Goal: Task Accomplishment & Management: Manage account settings

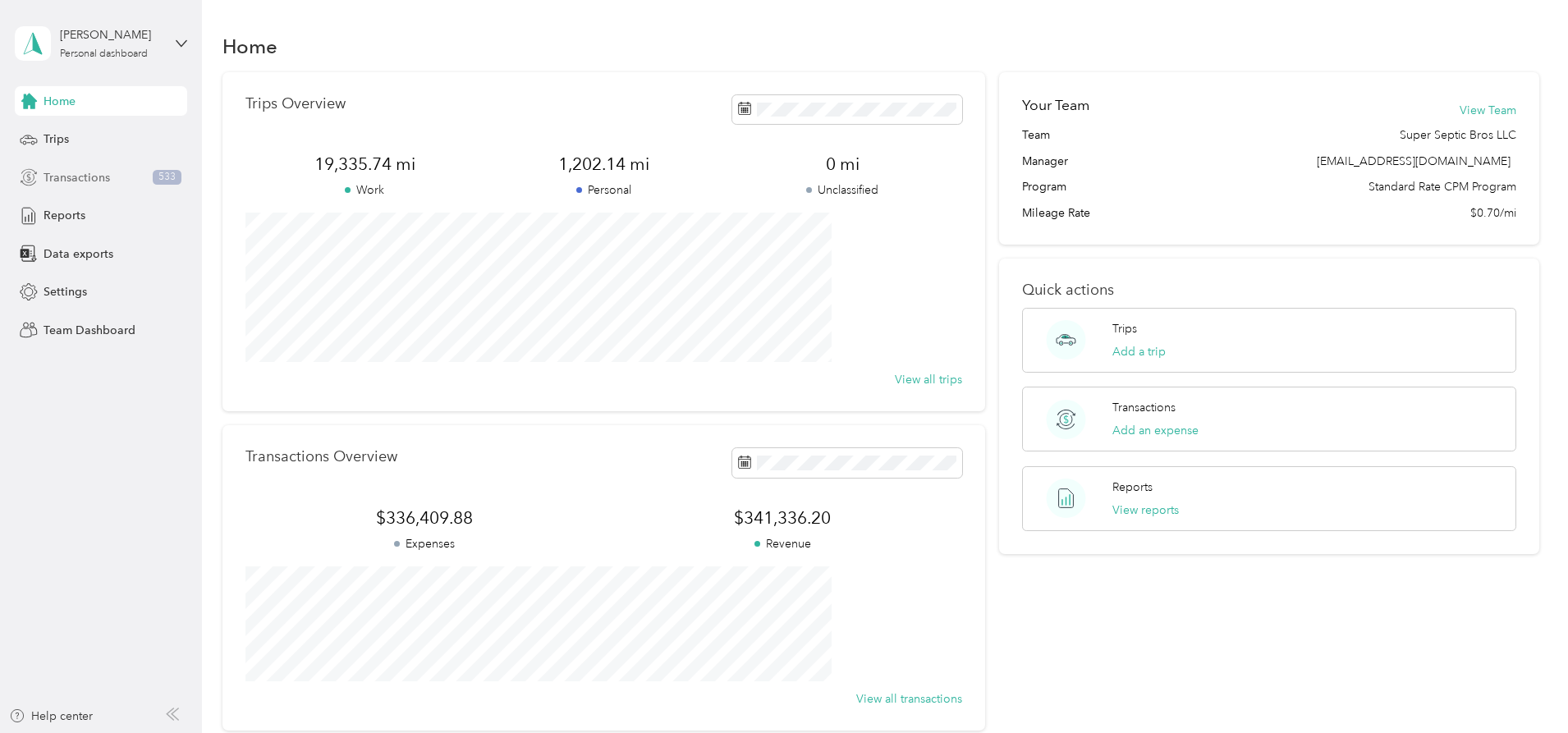
click at [80, 183] on span "Transactions" at bounding box center [77, 177] width 67 height 17
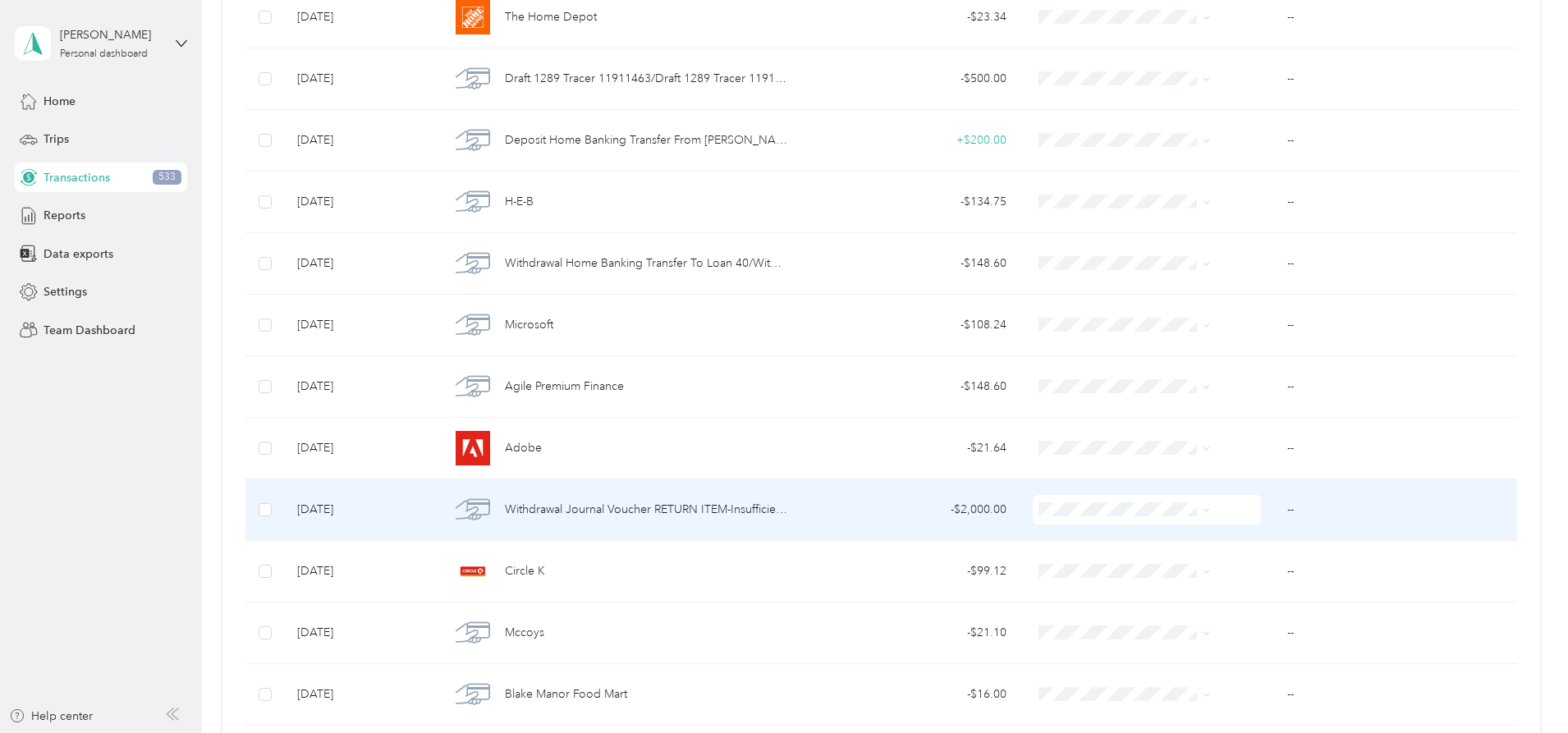
scroll to position [920, 0]
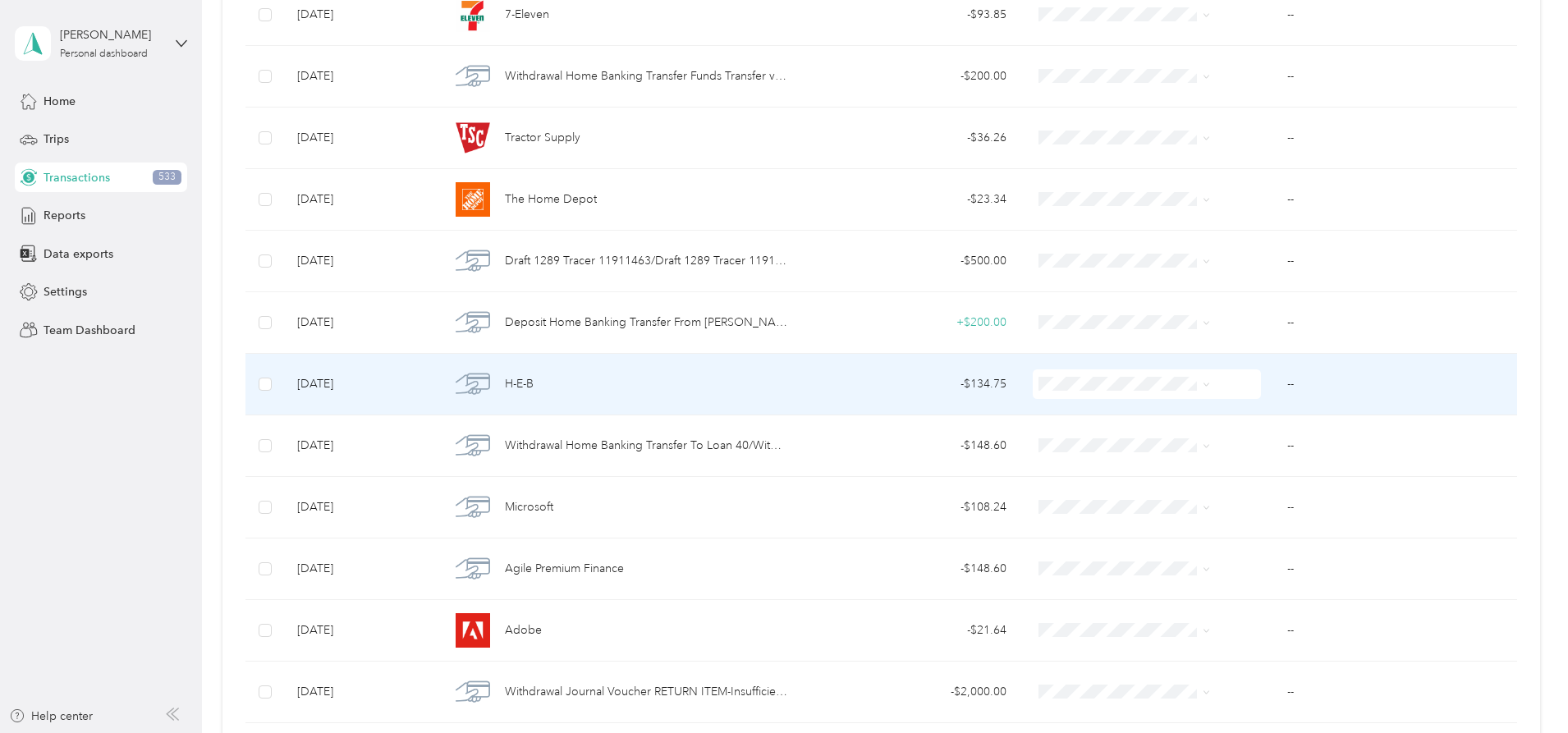
click at [706, 382] on div "H-E-B" at bounding box center [618, 384] width 337 height 35
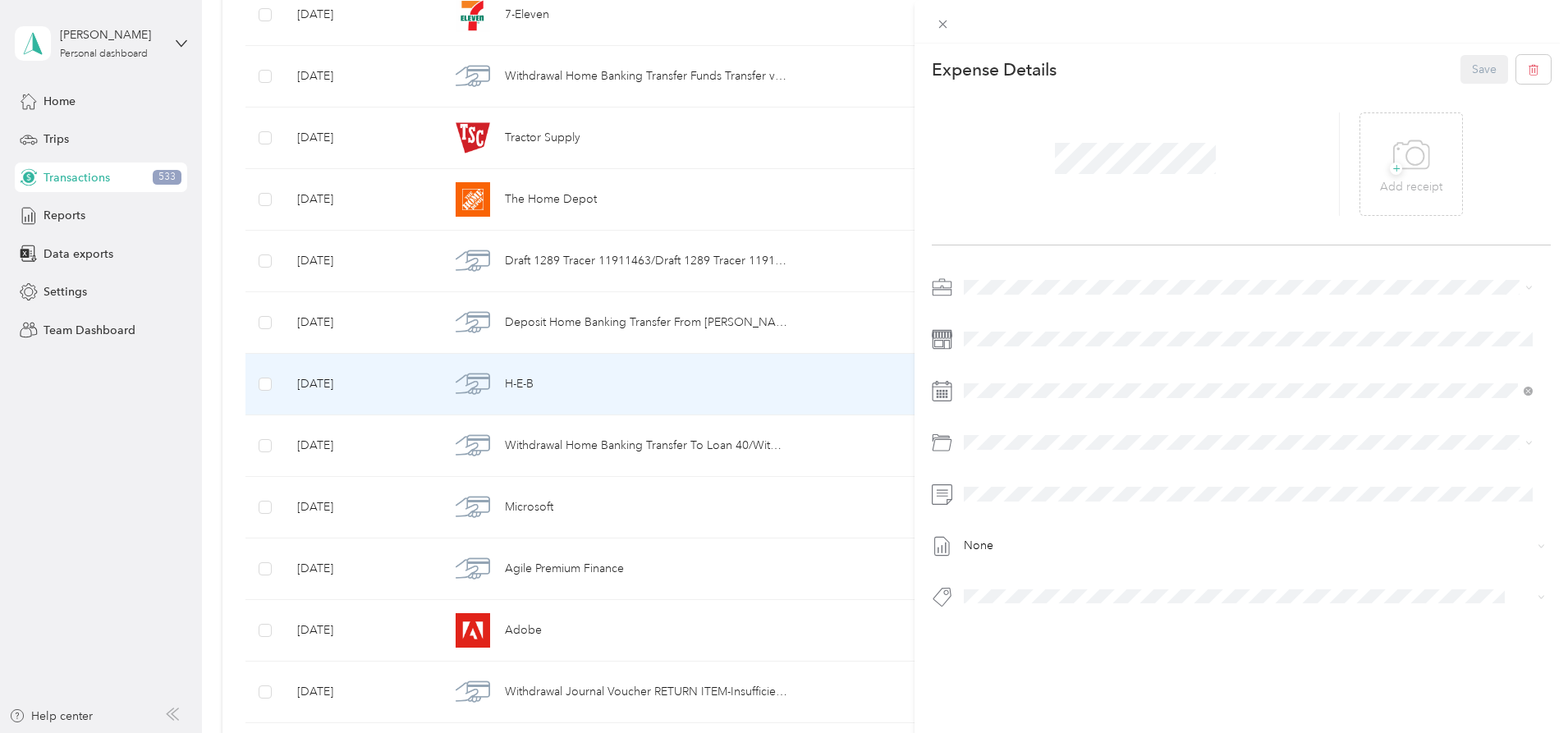
click at [1000, 313] on span "Super Septic Bros LLC" at bounding box center [1027, 307] width 117 height 14
click at [277, 224] on div "This expense cannot be edited because it is either under review, approved, or p…" at bounding box center [784, 366] width 1568 height 733
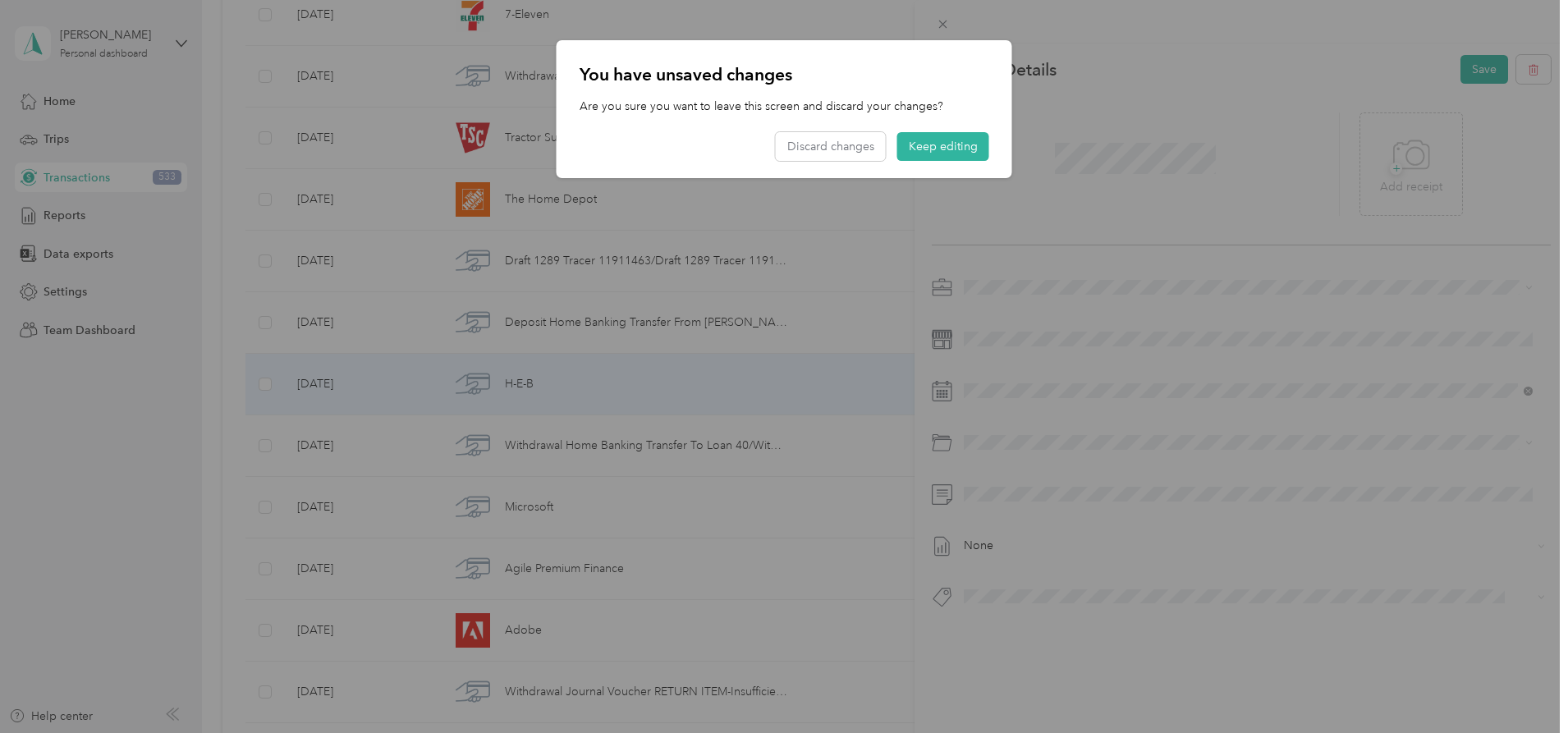
click at [1128, 25] on div at bounding box center [784, 366] width 1568 height 733
click at [264, 194] on div at bounding box center [784, 366] width 1568 height 733
click at [1105, 22] on div at bounding box center [784, 366] width 1568 height 733
click at [859, 153] on button "Discard changes" at bounding box center [831, 146] width 110 height 29
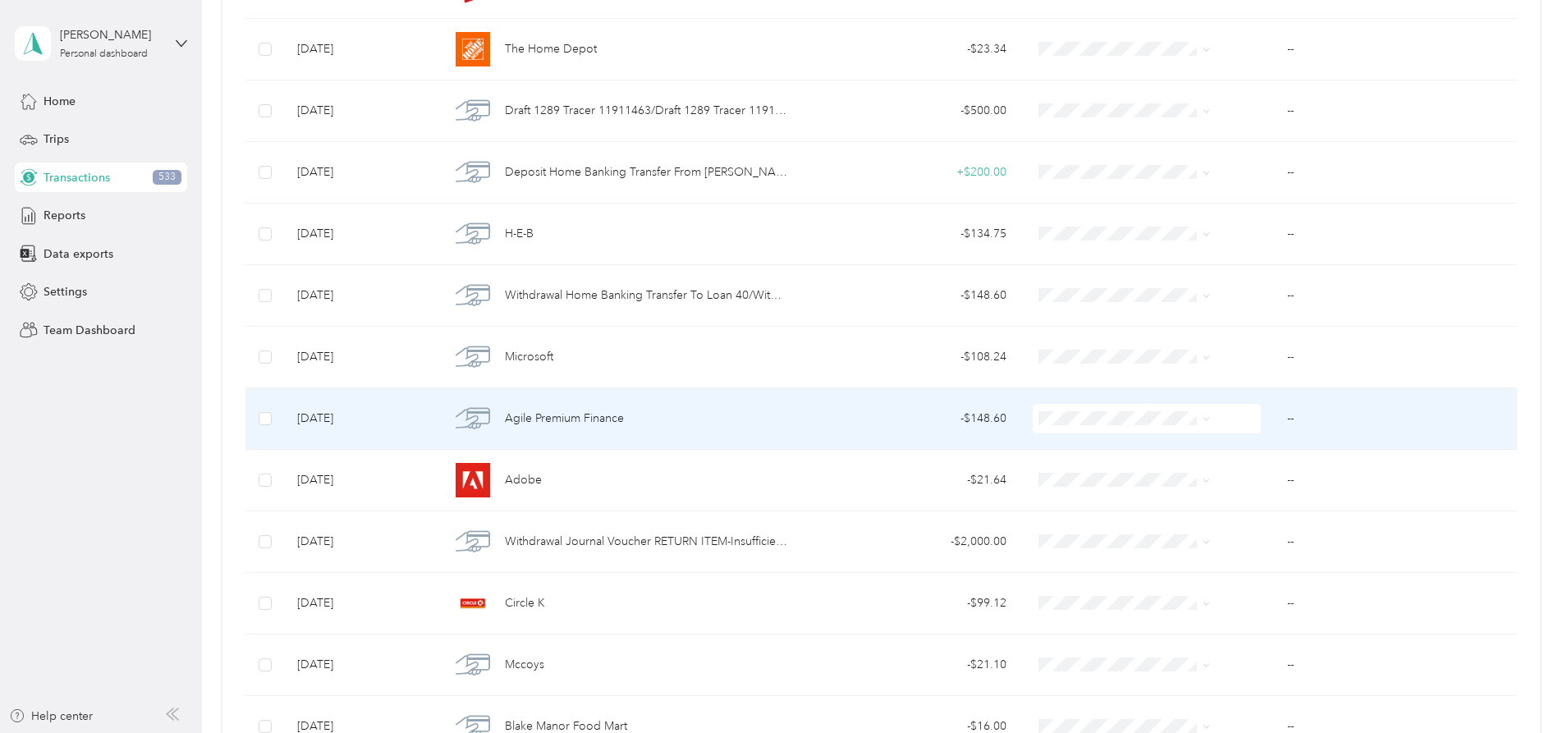
scroll to position [1331, 0]
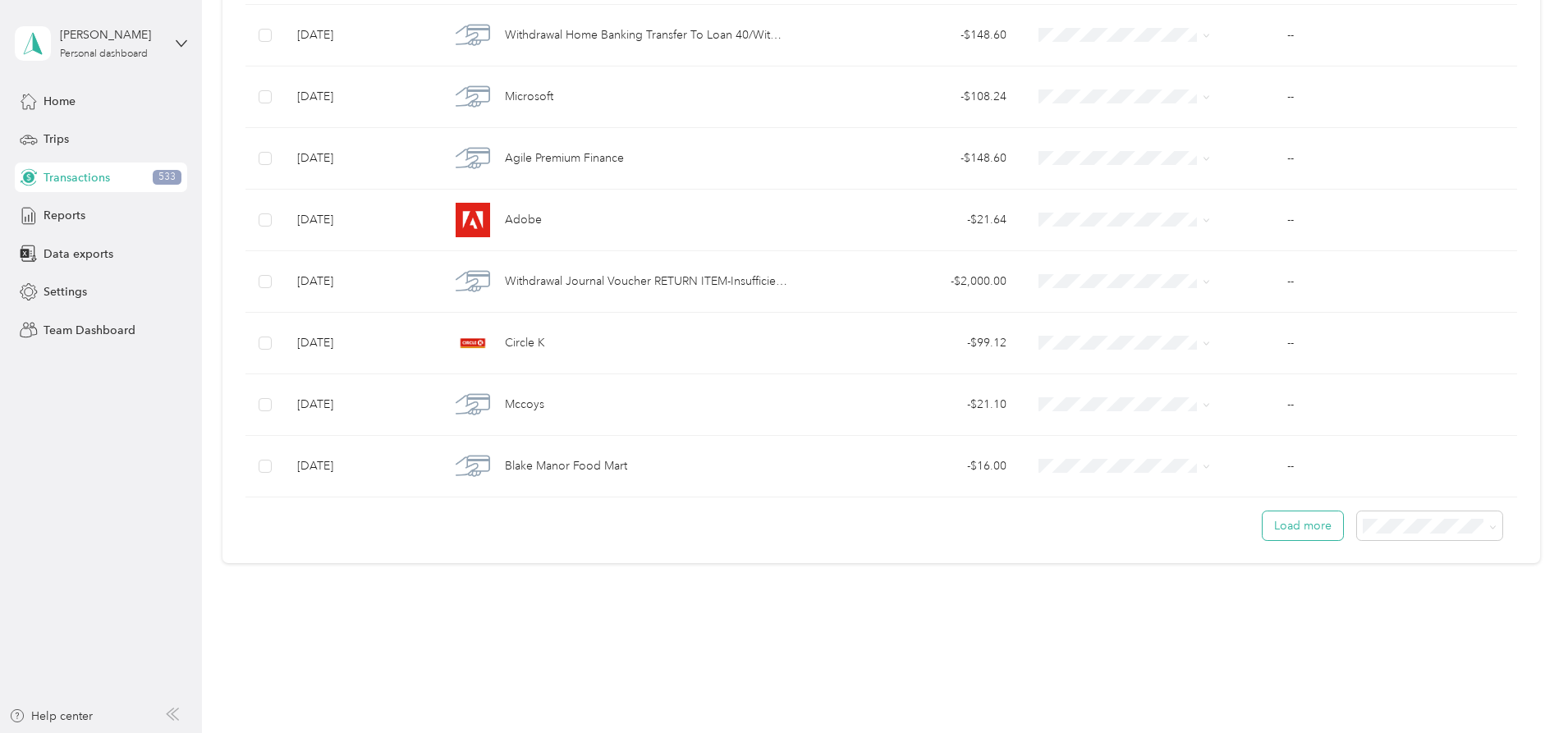
click at [1262, 527] on button "Load more" at bounding box center [1302, 526] width 81 height 29
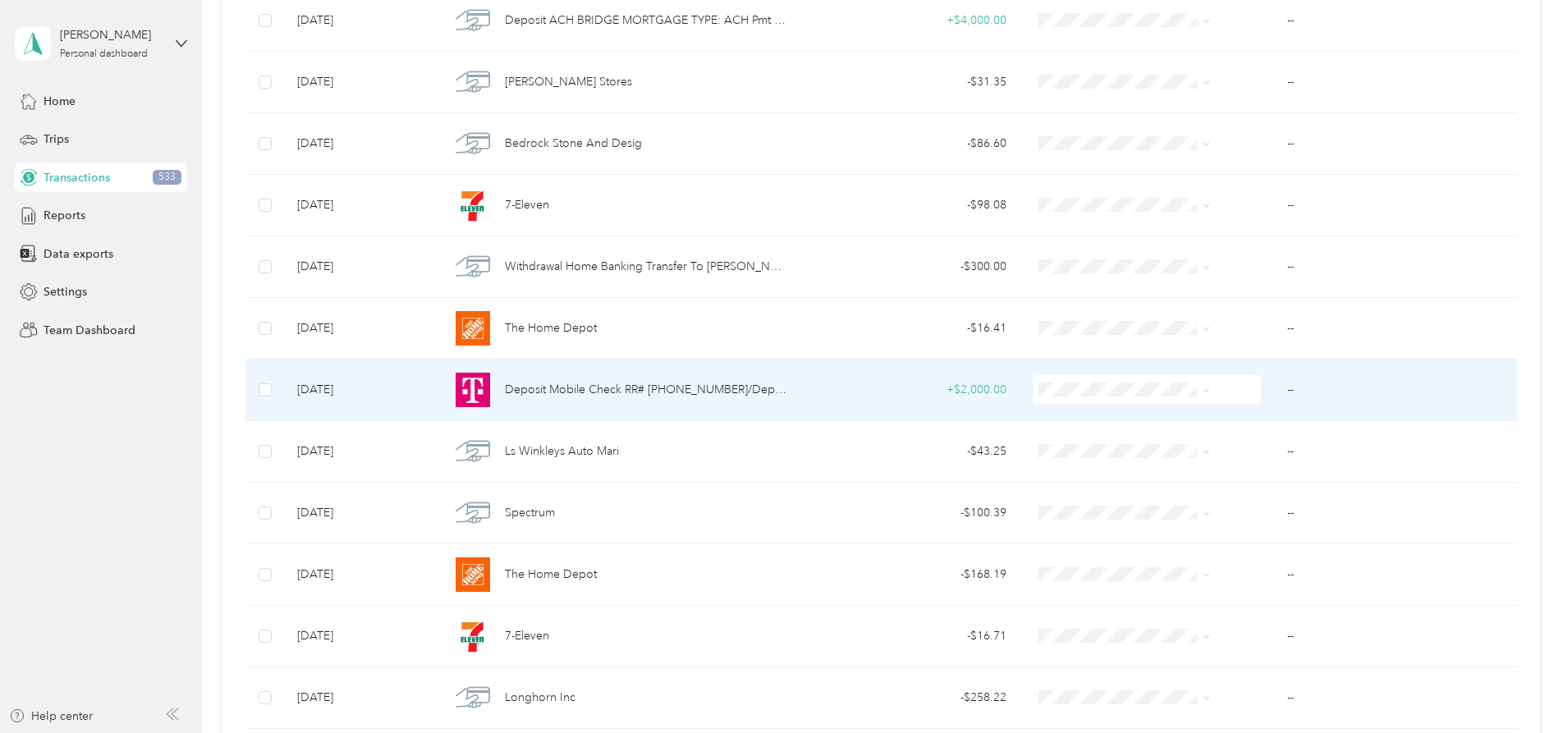
scroll to position [1906, 0]
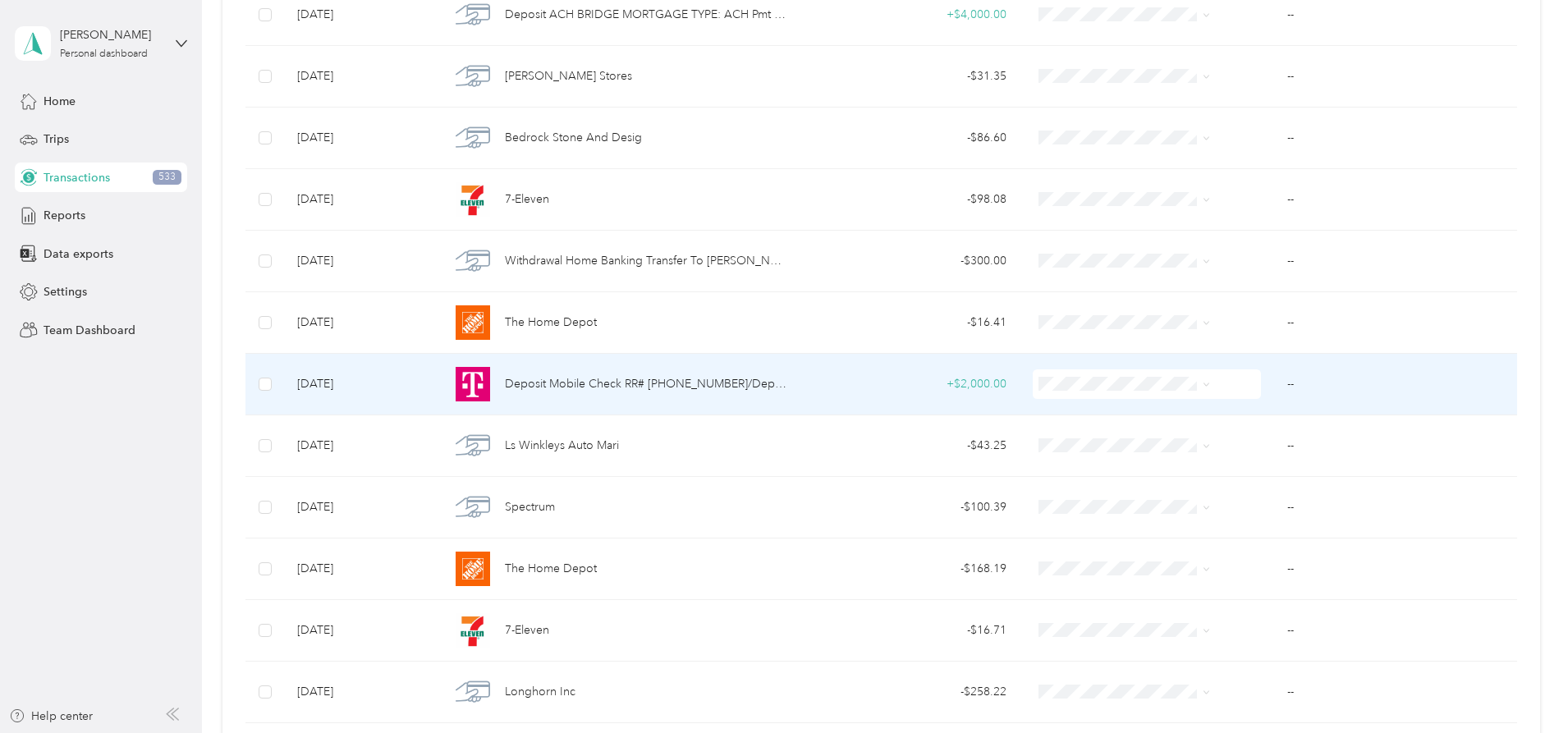
click at [676, 383] on span "Deposit Mobile Check RR# [PHONE_NUMBER]/Deposit Mobile Check" at bounding box center [646, 384] width 283 height 18
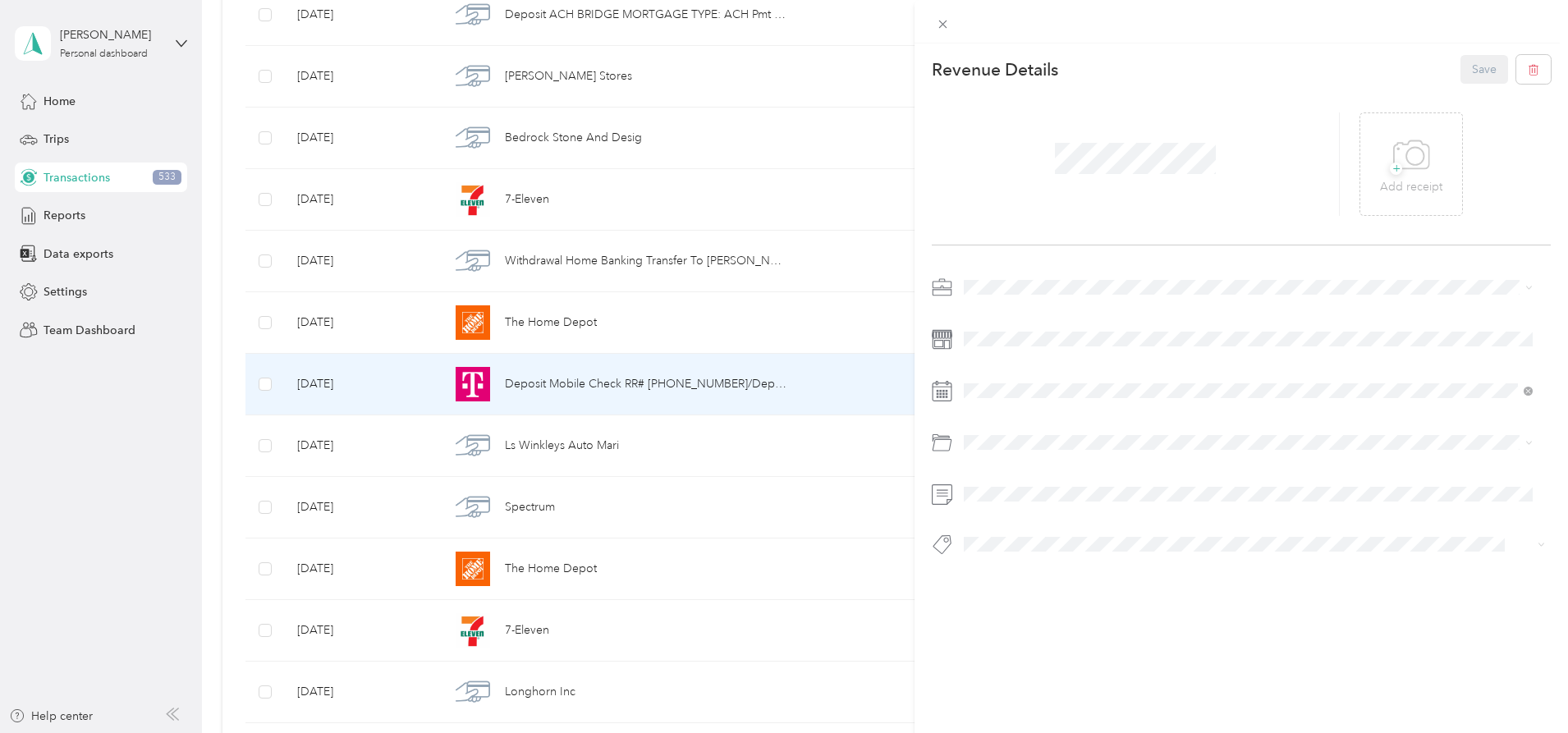
click at [255, 241] on div "This revenue cannot be edited because it is either under review, approved, or p…" at bounding box center [784, 366] width 1568 height 733
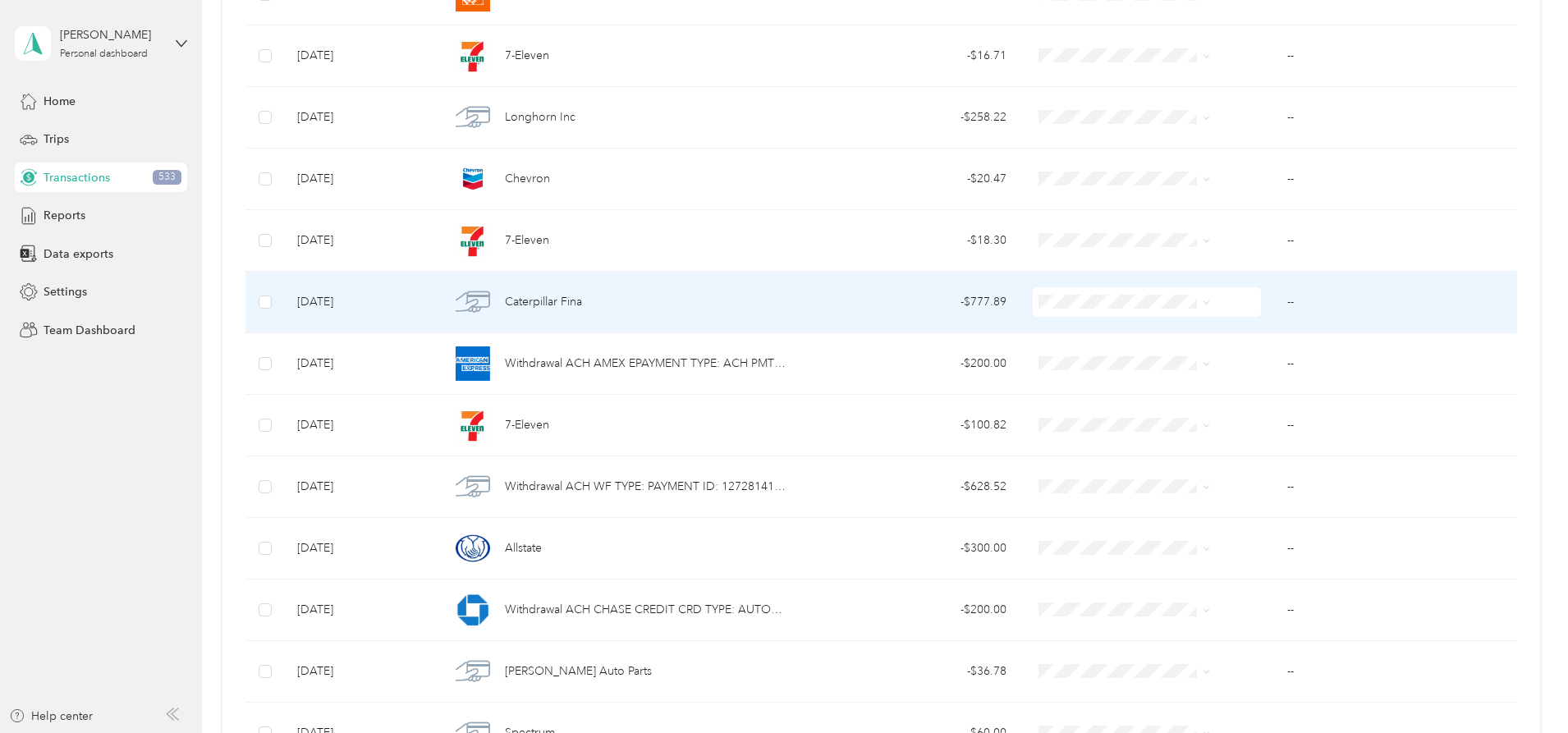
scroll to position [2869, 0]
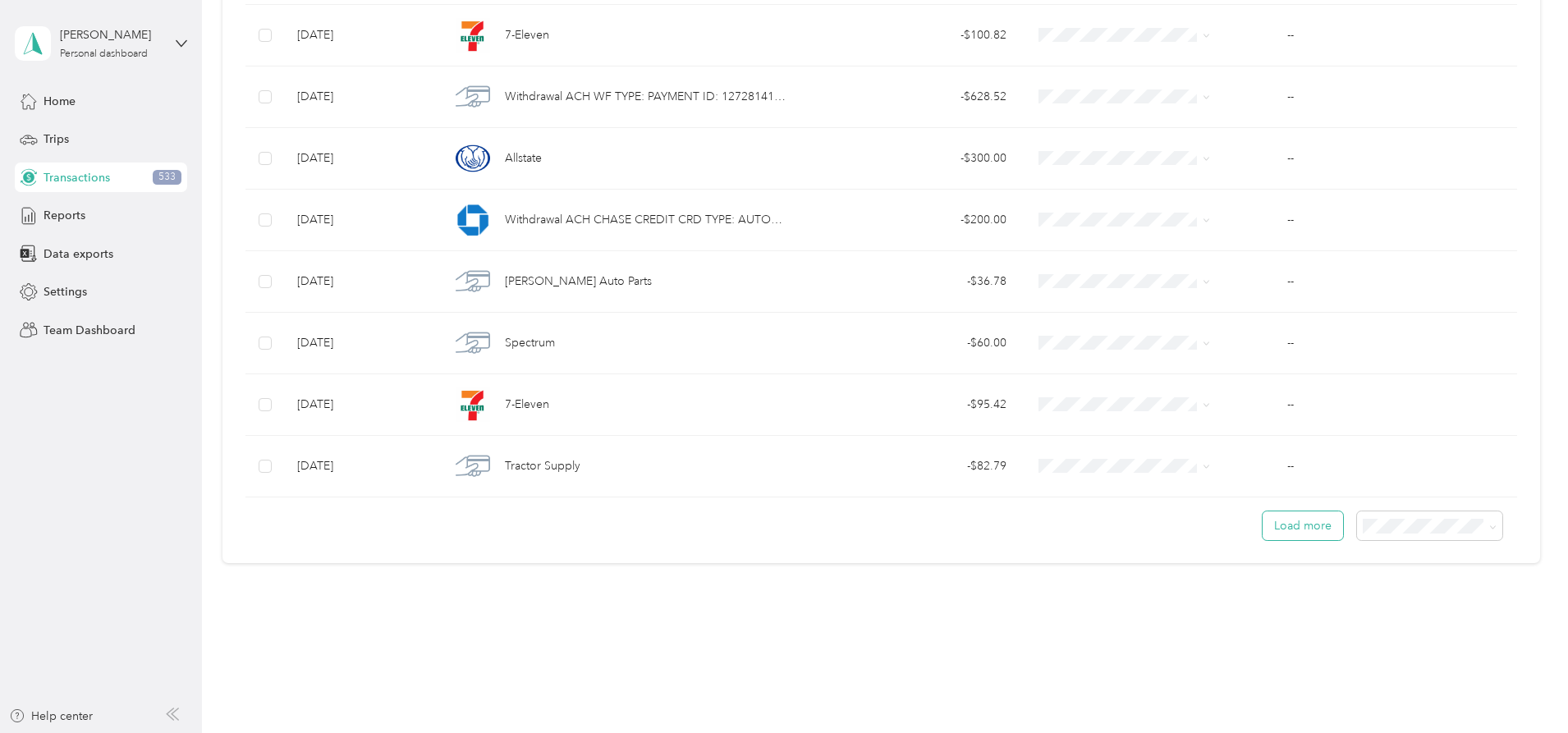
click at [1262, 521] on button "Load more" at bounding box center [1302, 526] width 81 height 29
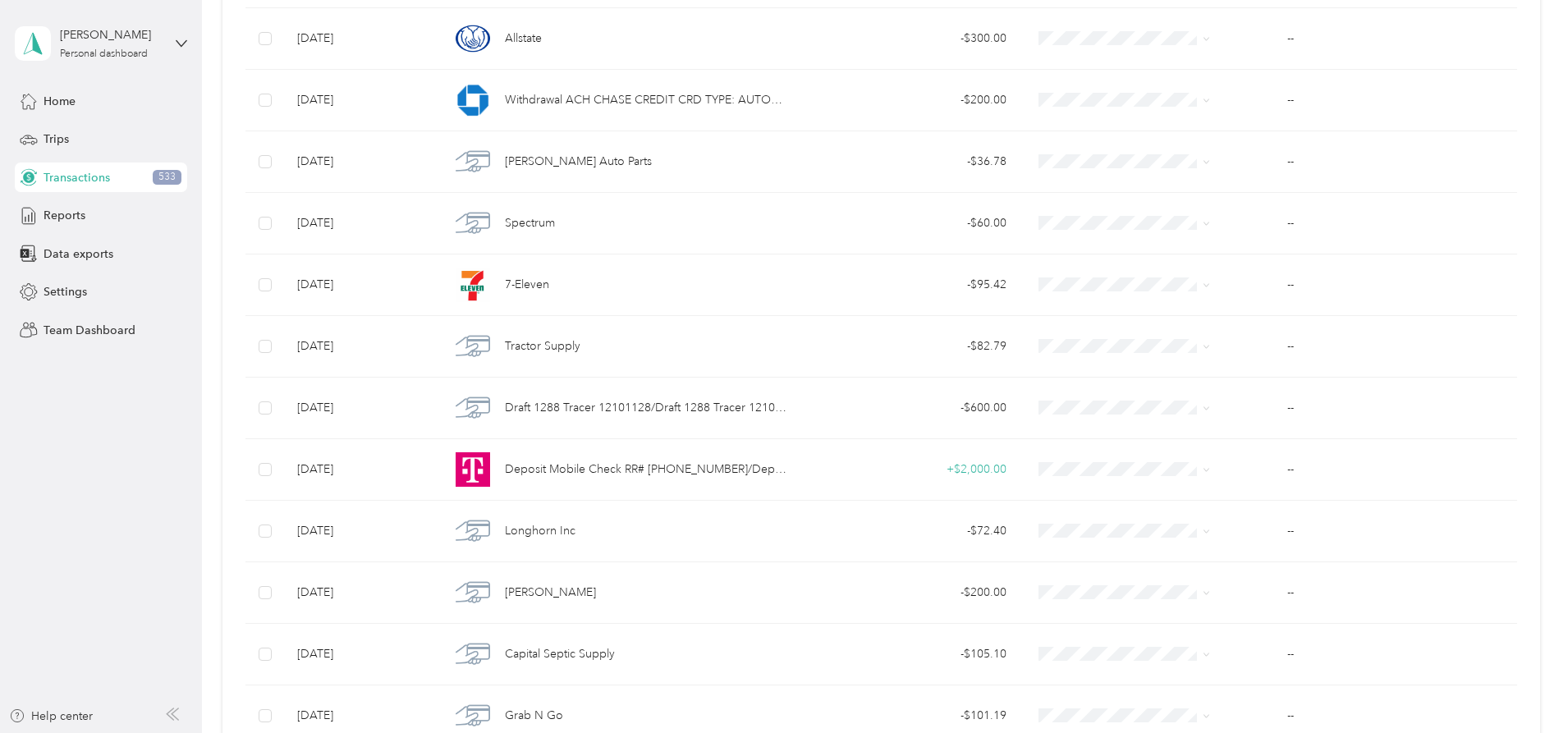
scroll to position [3280, 0]
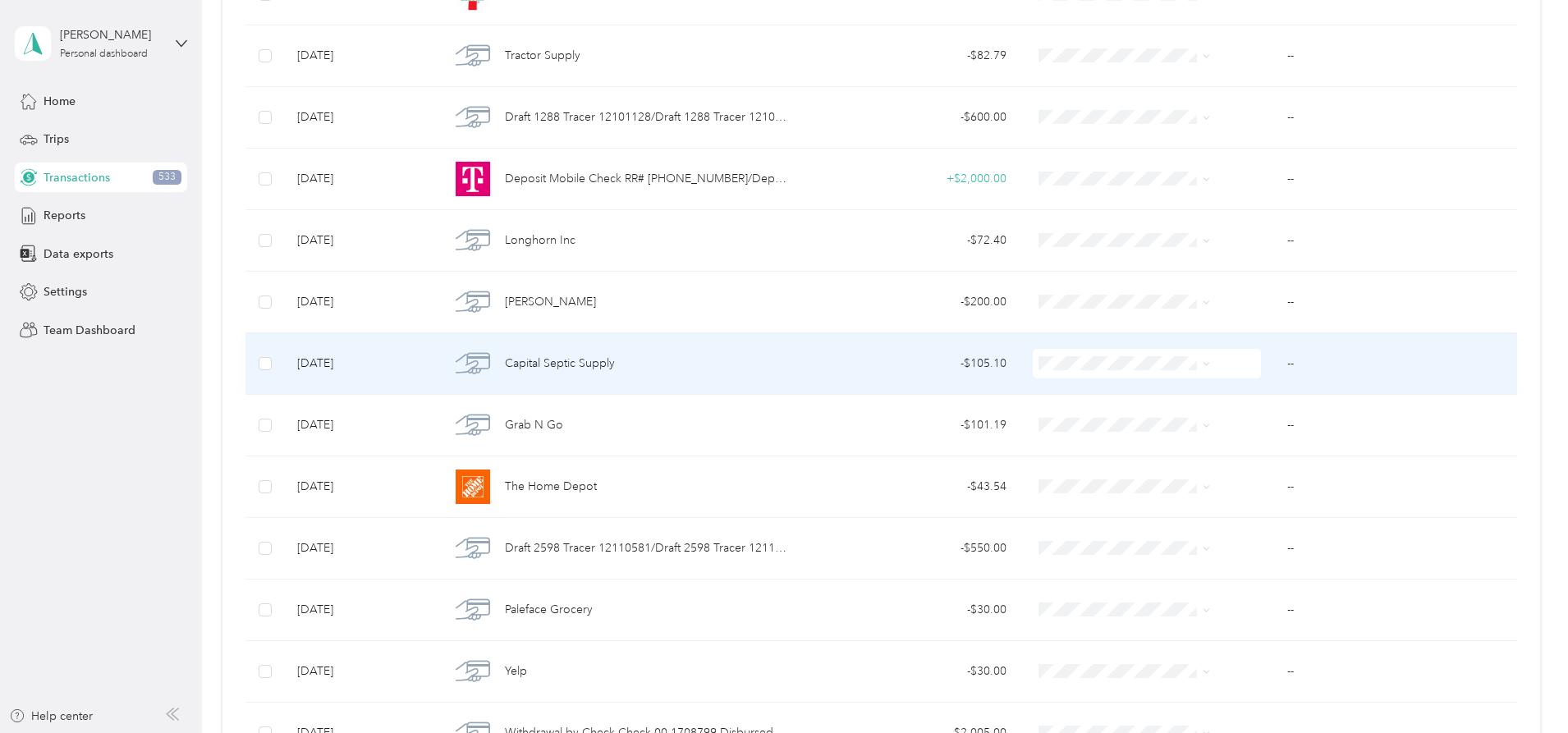
click at [697, 364] on div "Capital Septic Supply" at bounding box center [618, 363] width 337 height 35
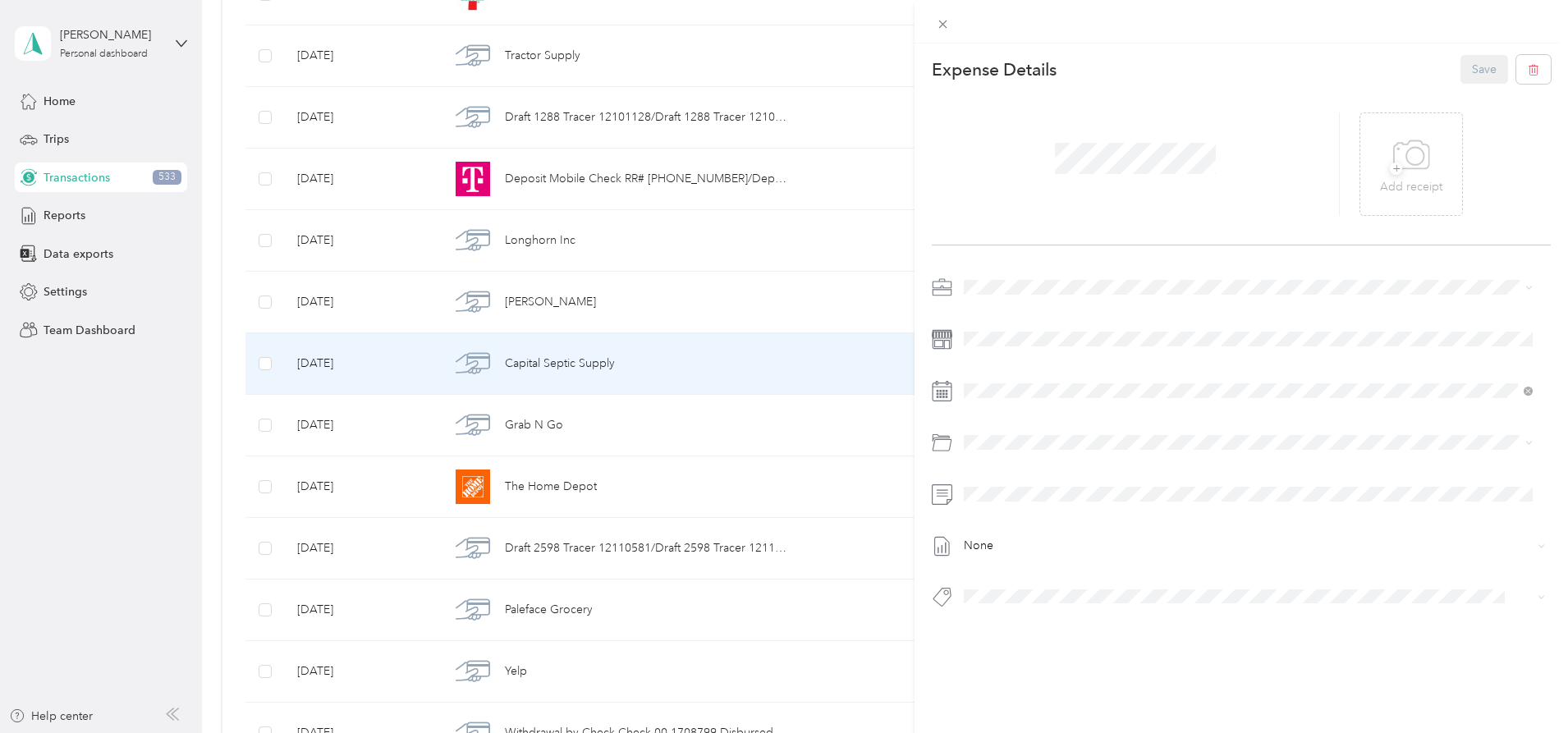
click at [257, 94] on div "This expense cannot be edited because it is either under review, approved, or p…" at bounding box center [784, 366] width 1568 height 733
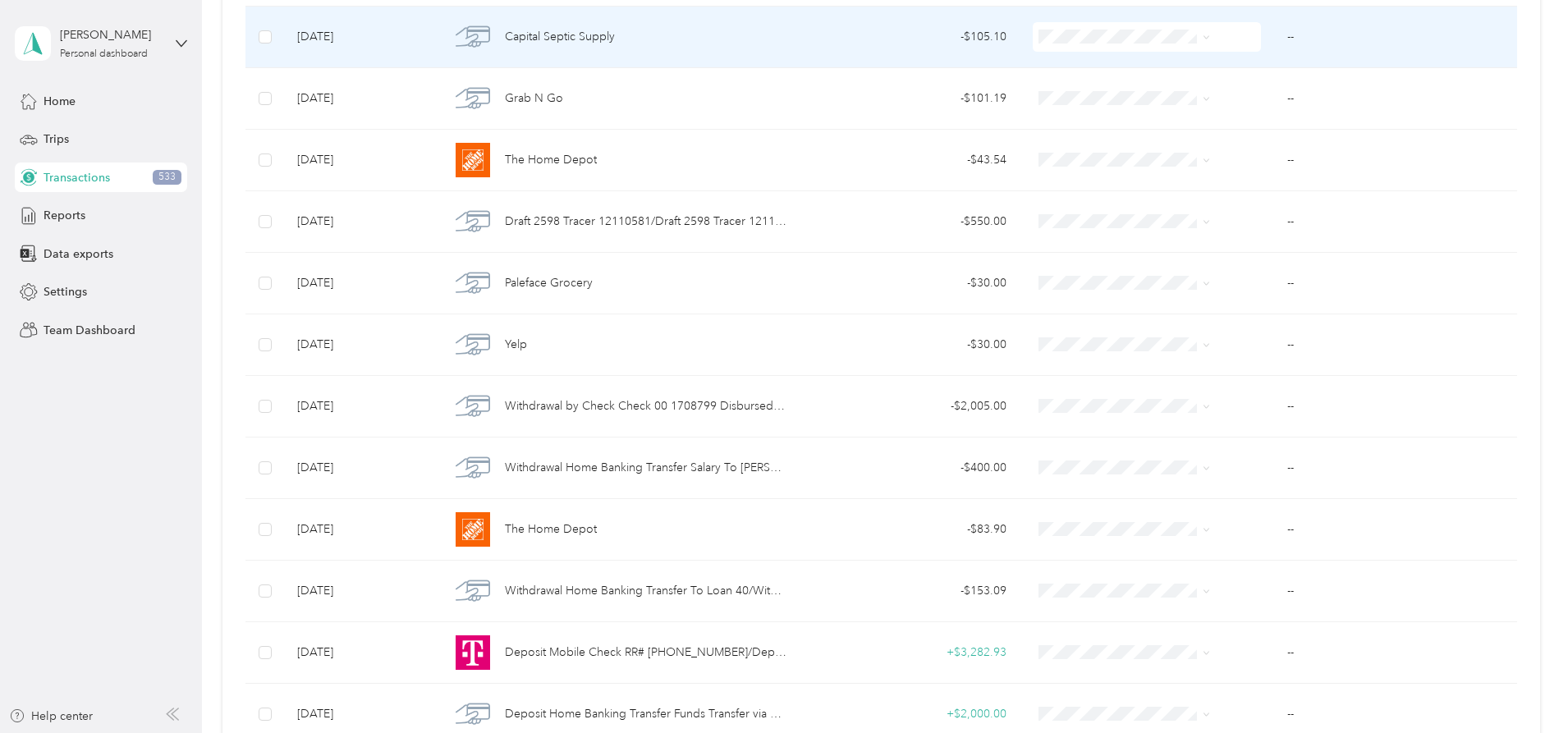
scroll to position [3608, 0]
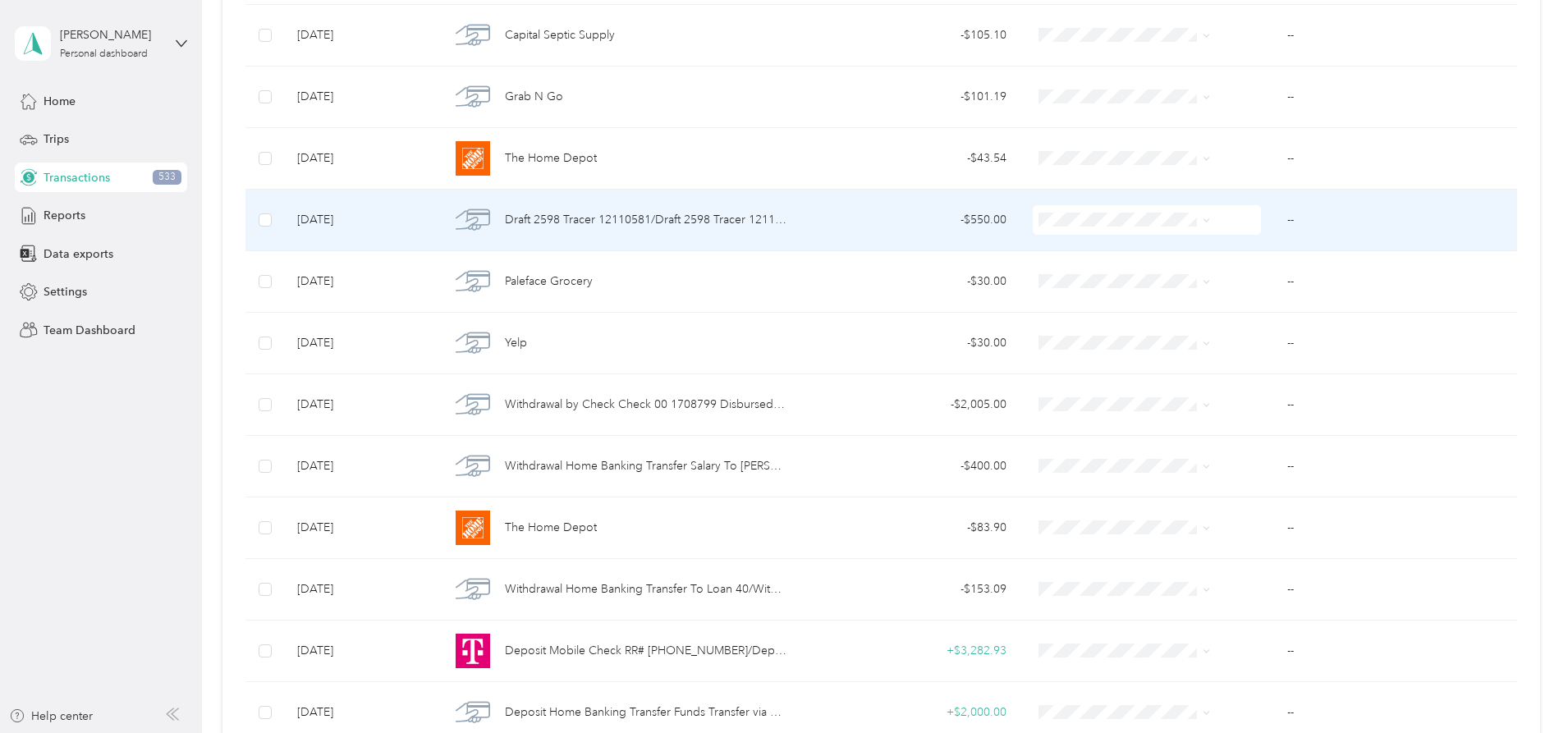
click at [831, 226] on div "- $550.00" at bounding box center [910, 219] width 193 height 18
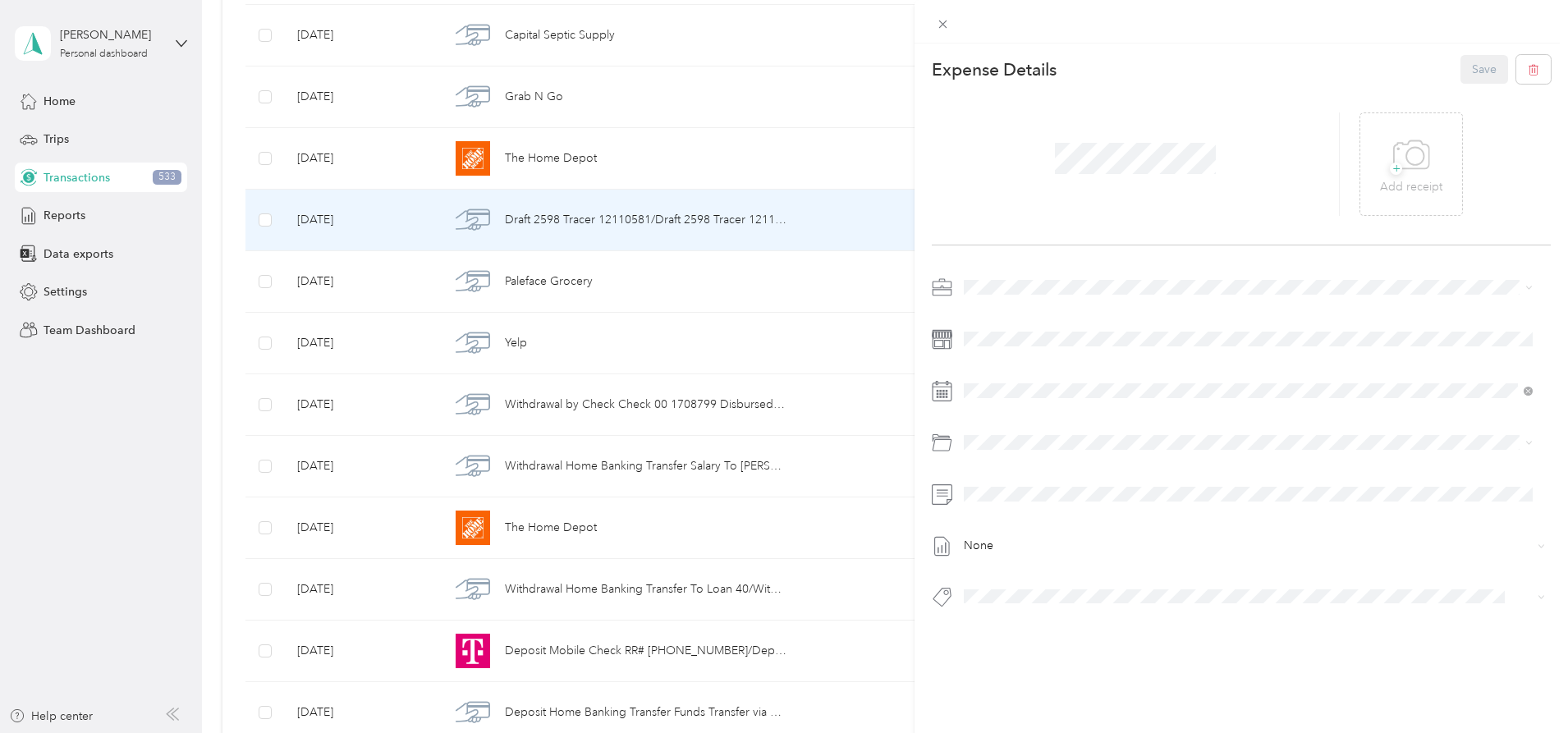
click at [300, 145] on div "This expense cannot be edited because it is either under review, approved, or p…" at bounding box center [784, 366] width 1568 height 733
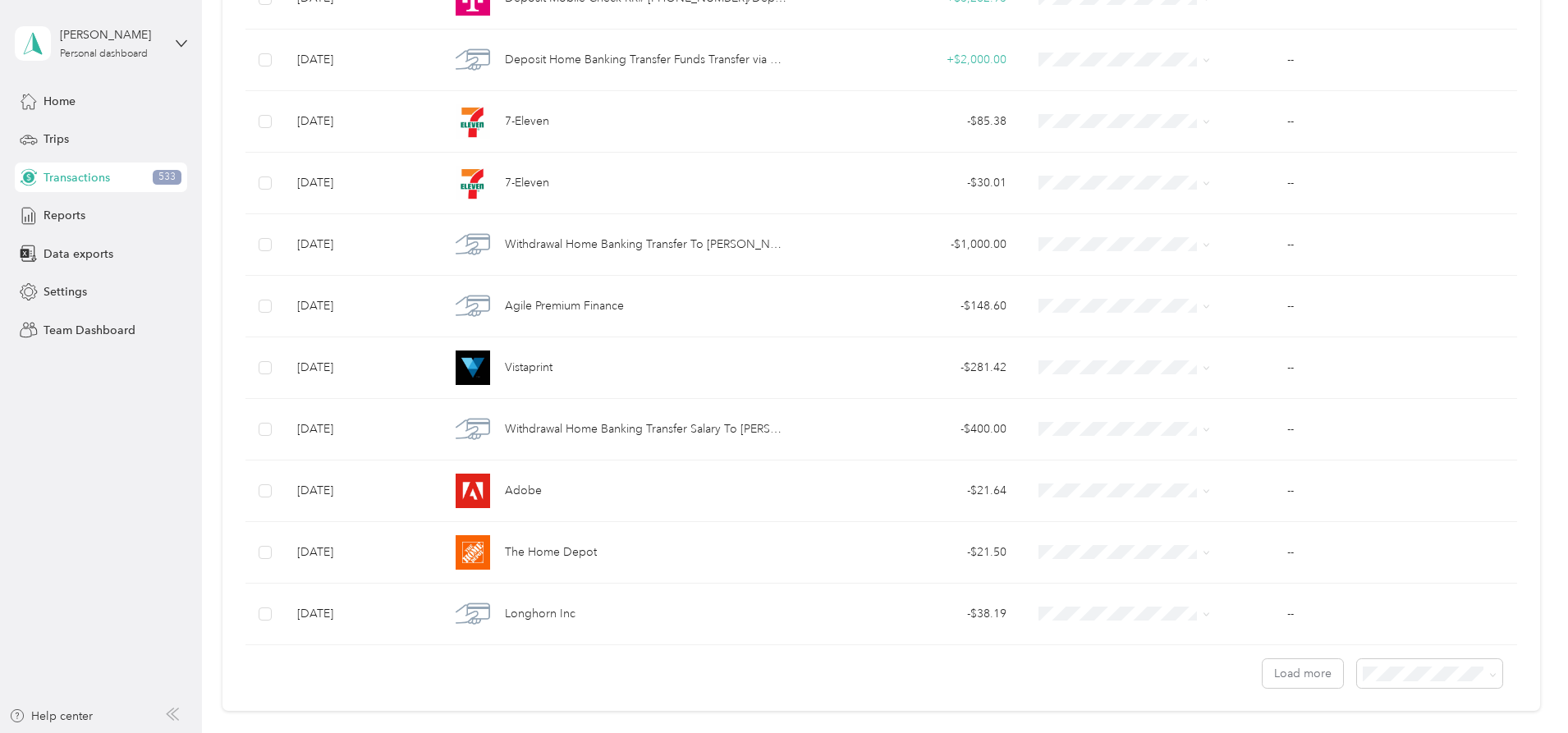
scroll to position [4408, 0]
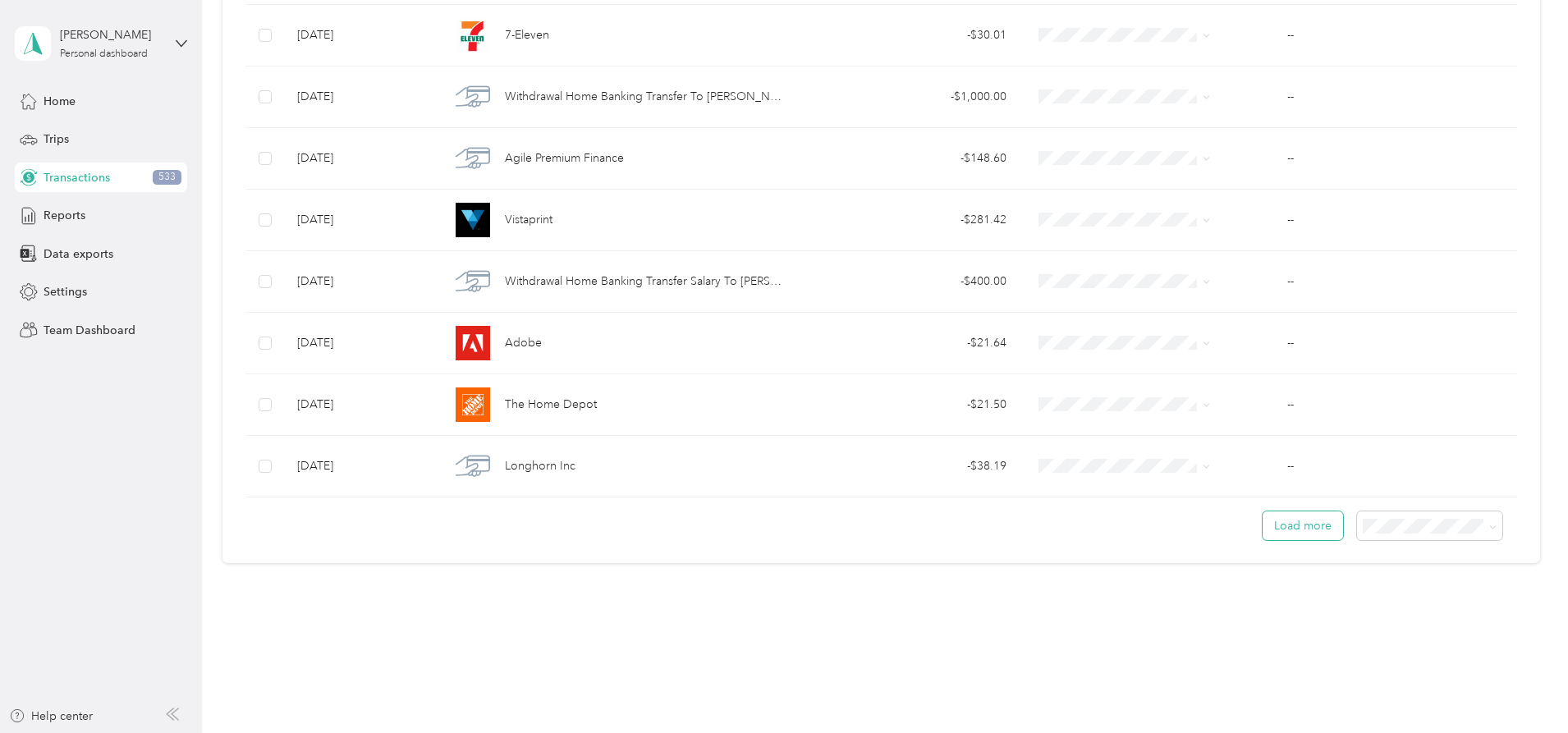
click at [1262, 530] on button "Load more" at bounding box center [1302, 526] width 81 height 29
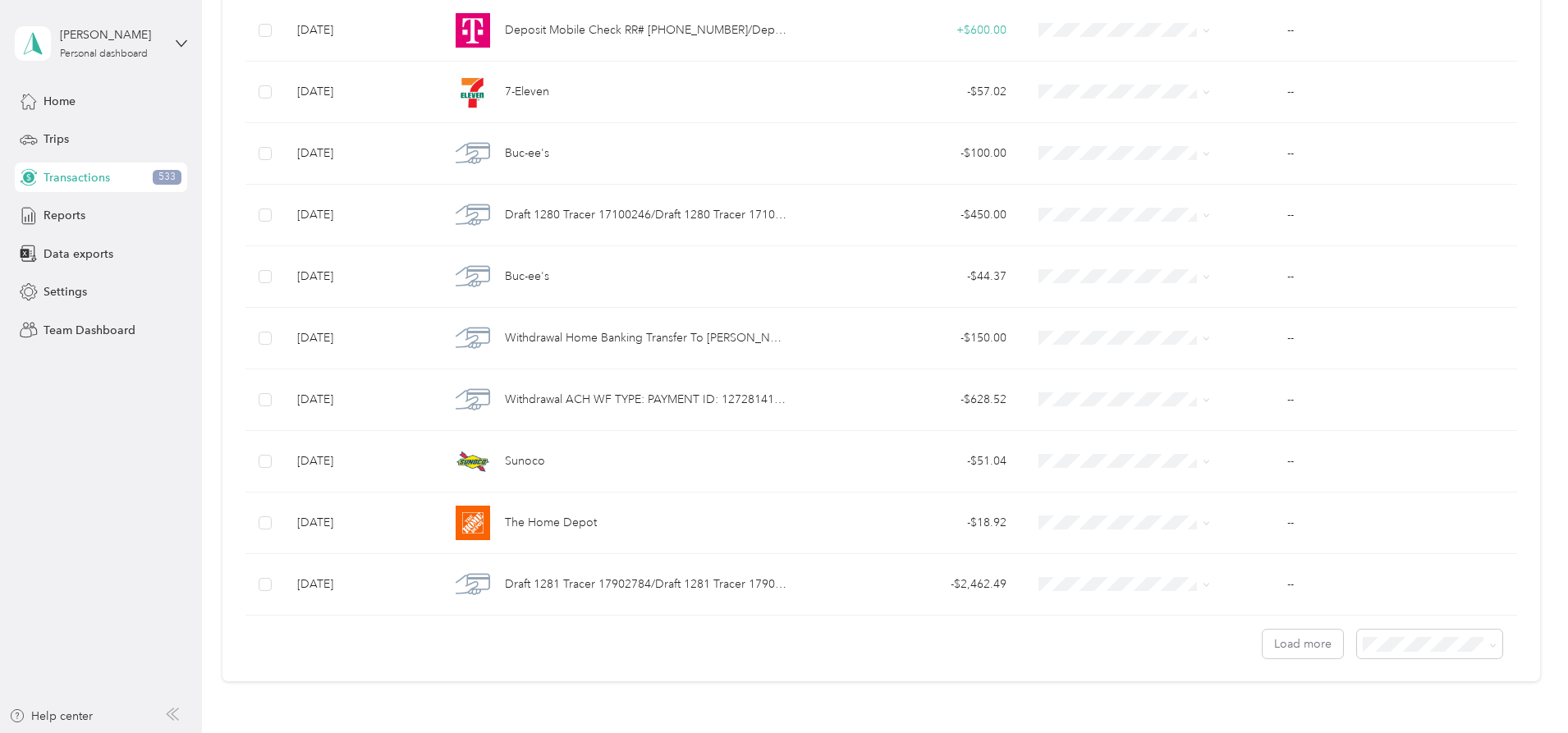
scroll to position [5947, 0]
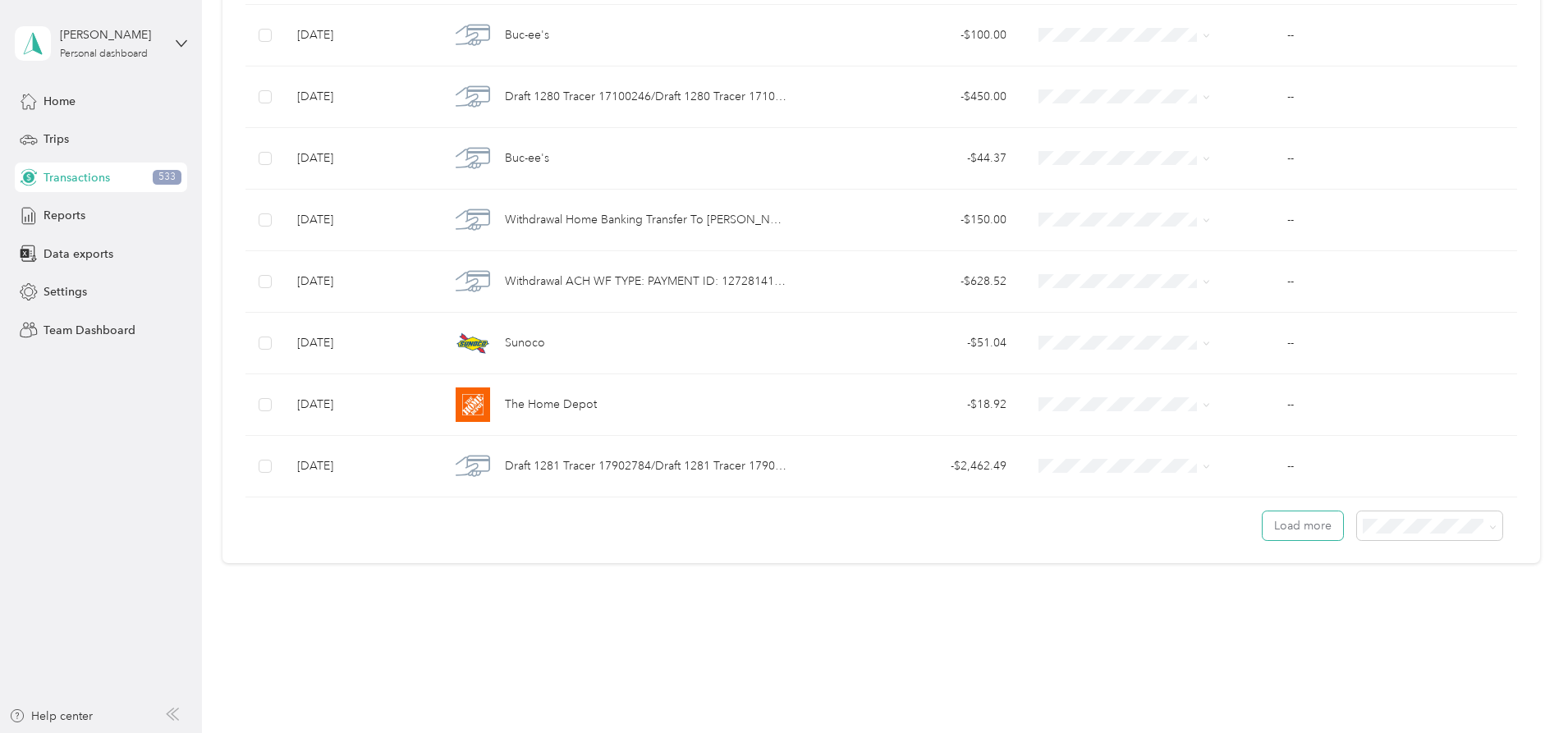
click at [1262, 531] on button "Load more" at bounding box center [1302, 526] width 81 height 29
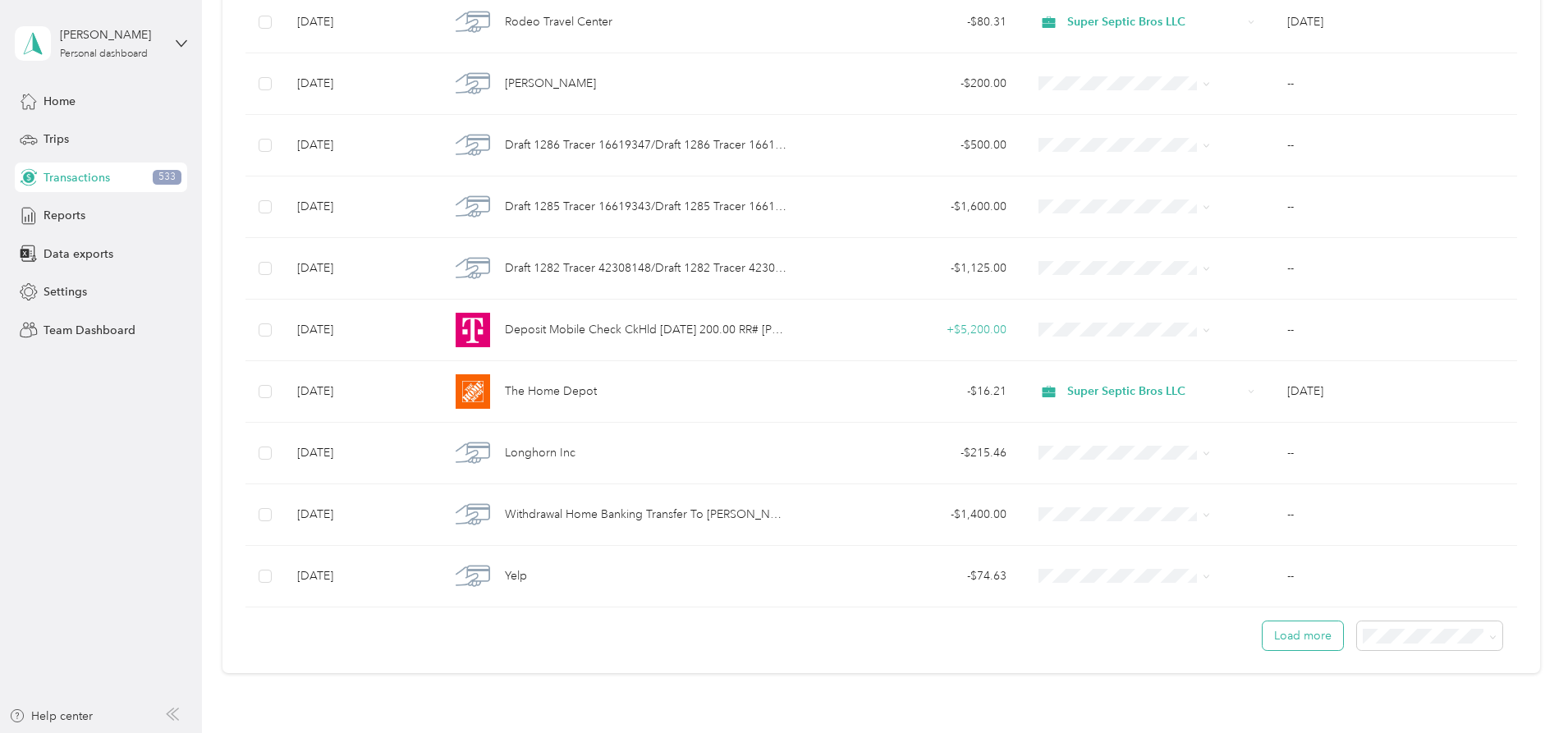
scroll to position [7486, 0]
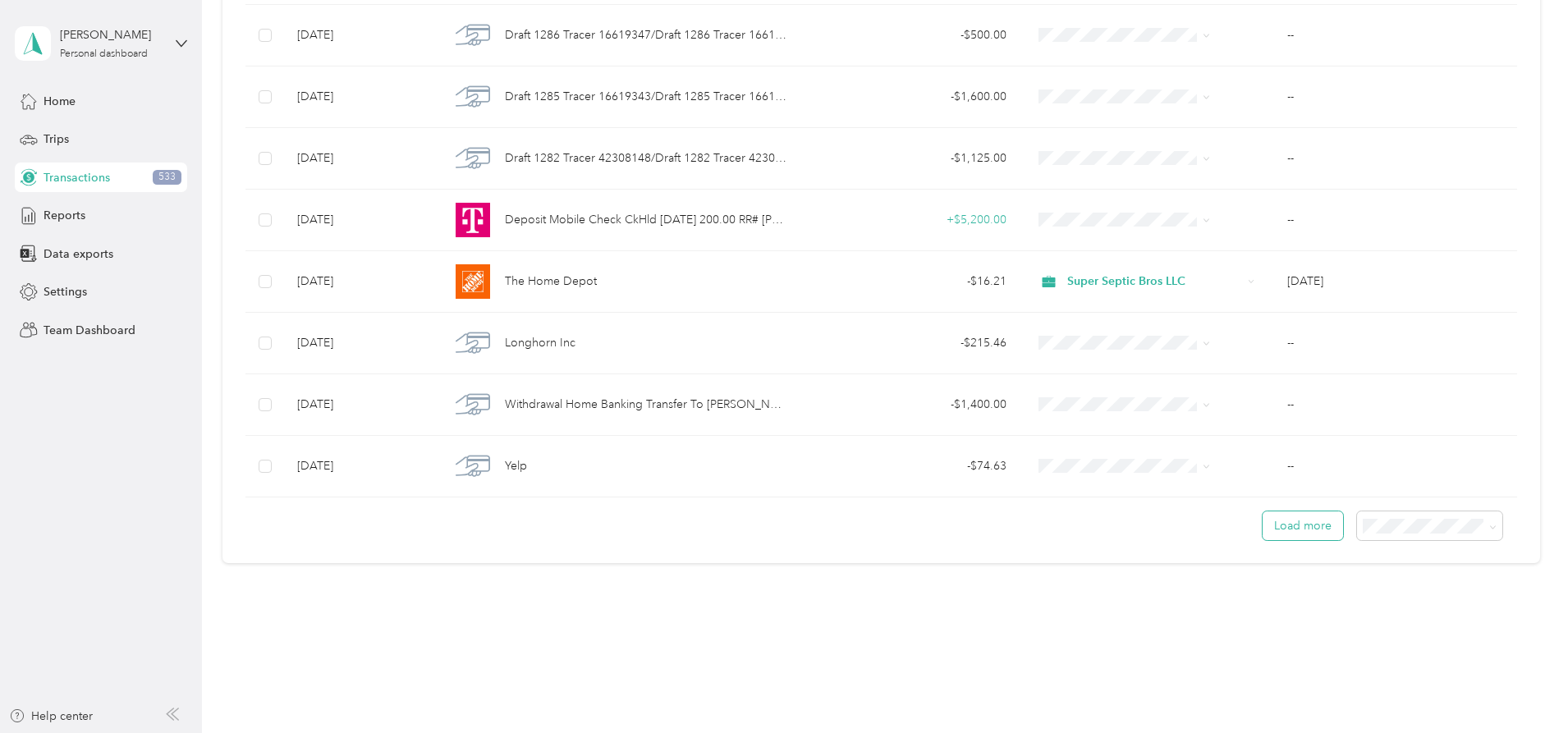
click at [1262, 517] on button "Load more" at bounding box center [1302, 526] width 81 height 29
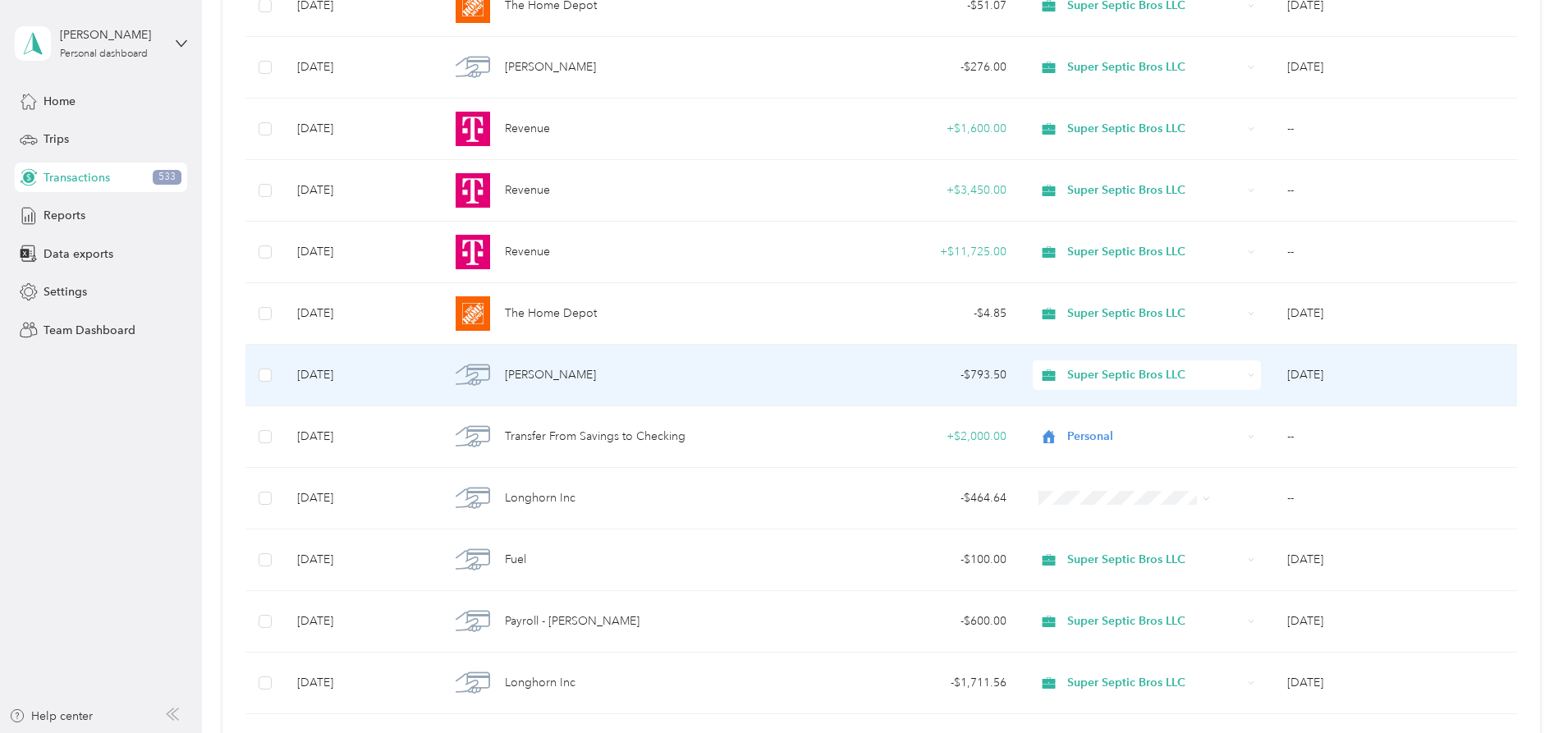
scroll to position [8798, 0]
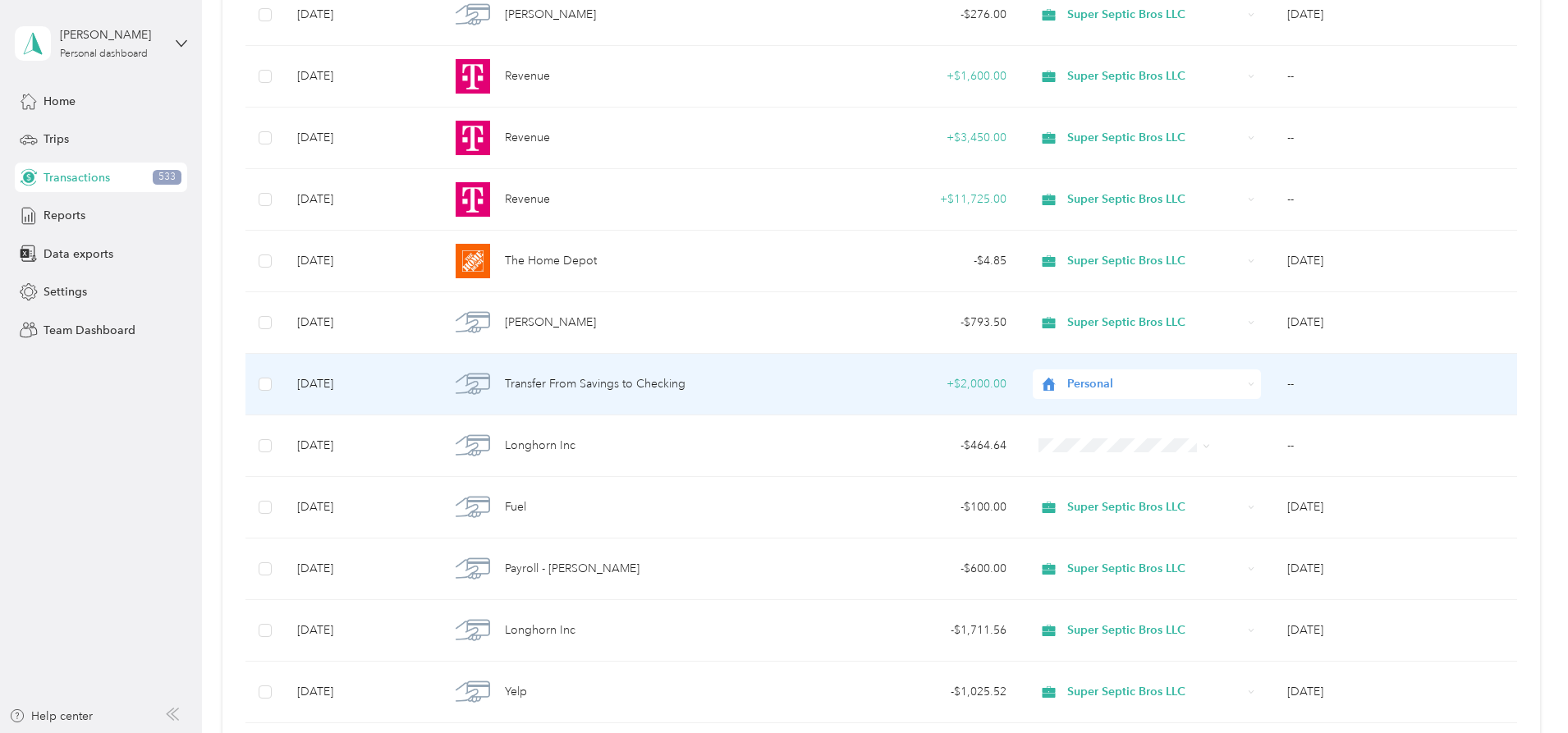
click at [822, 389] on td "+ $2,000.00" at bounding box center [910, 385] width 218 height 62
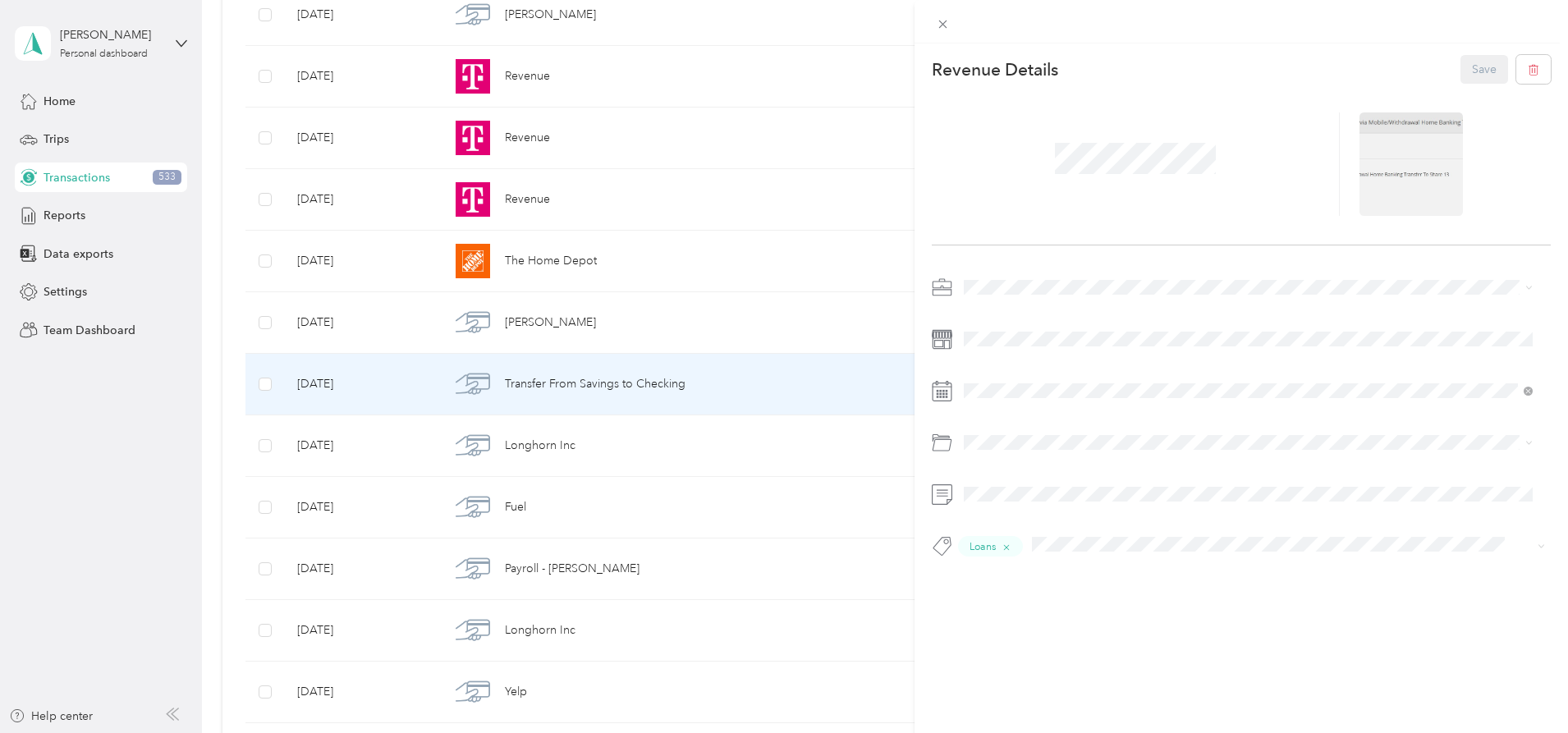
click at [264, 192] on div "This revenue cannot be edited because it is either under review, approved, or p…" at bounding box center [784, 366] width 1568 height 733
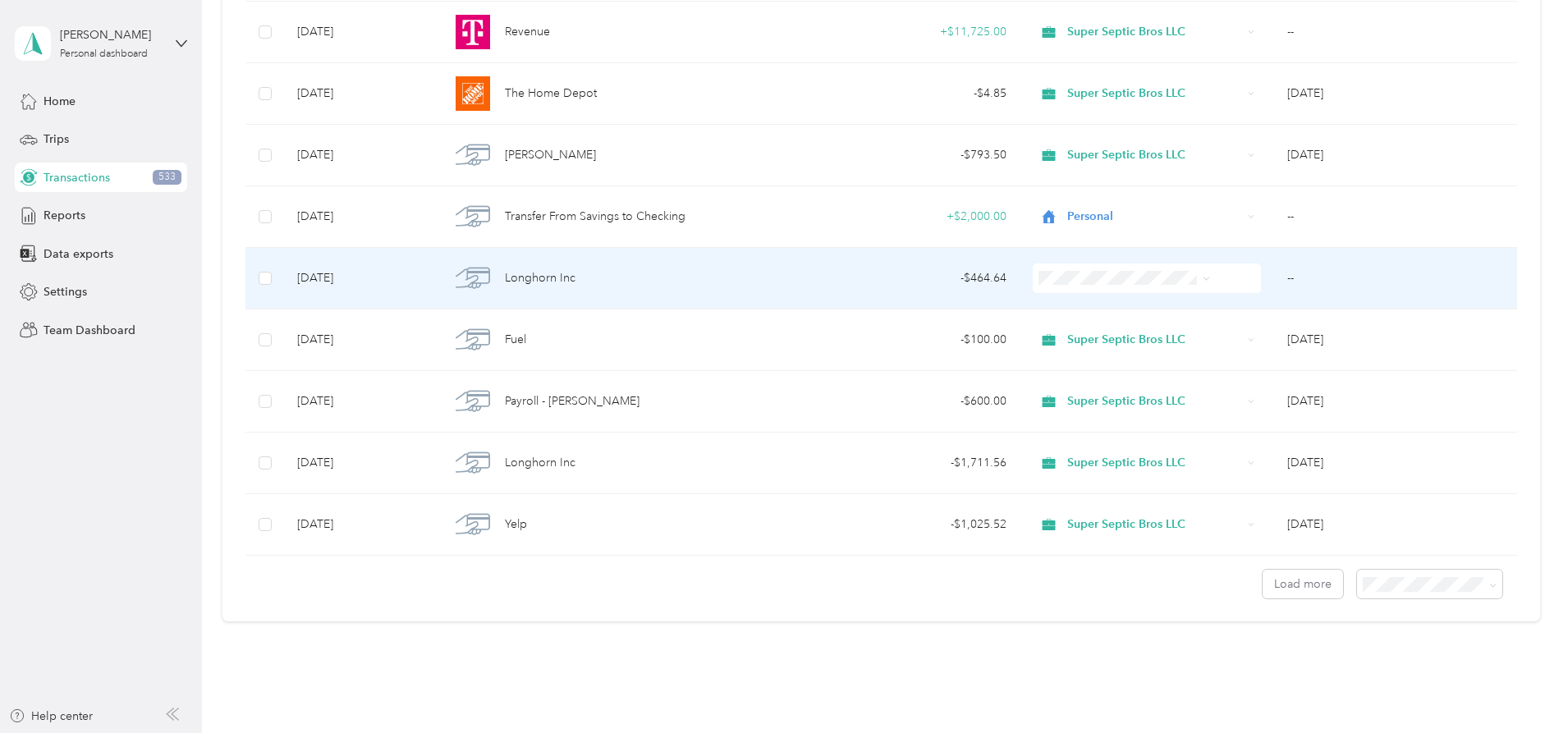
scroll to position [9023, 0]
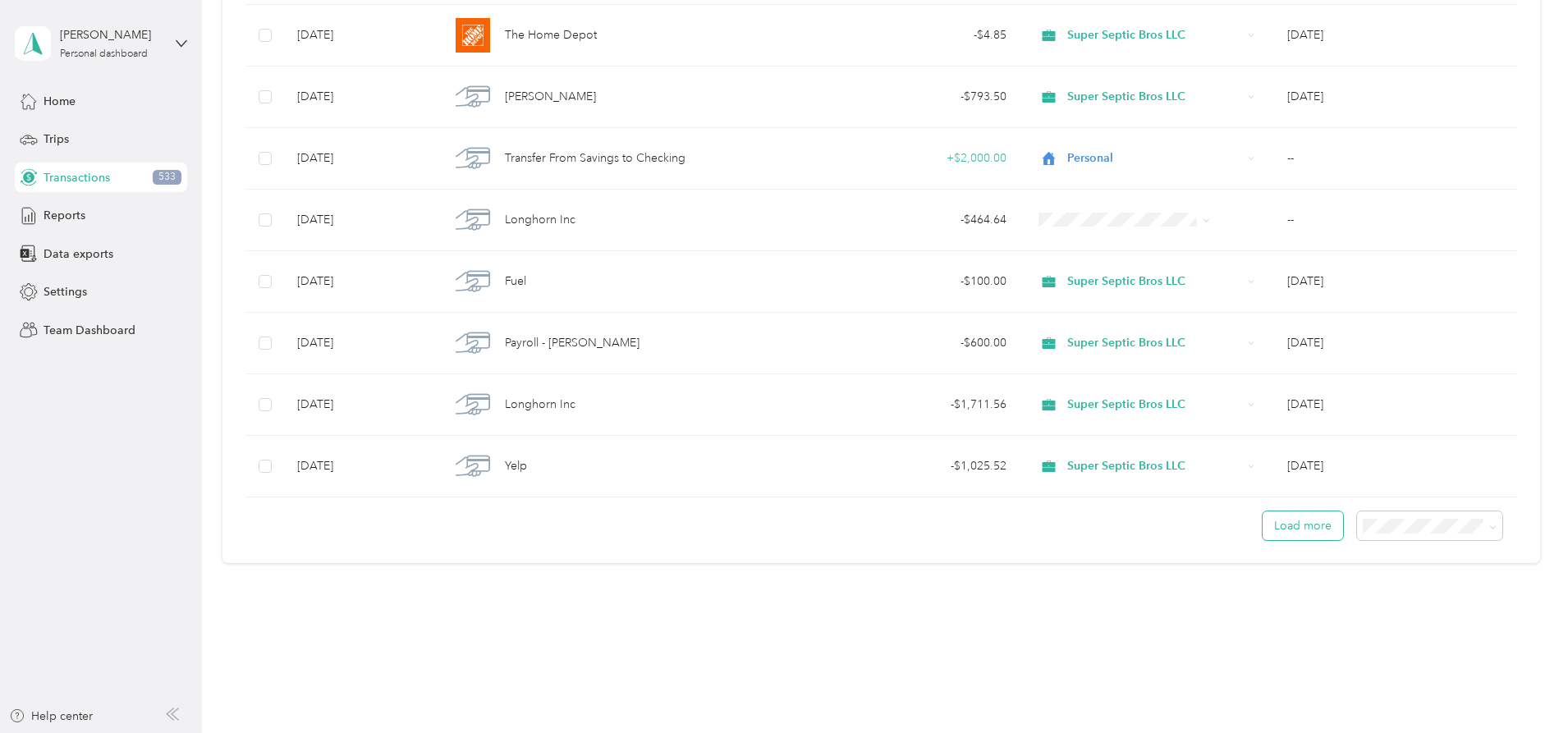
click at [1262, 529] on button "Load more" at bounding box center [1302, 526] width 81 height 29
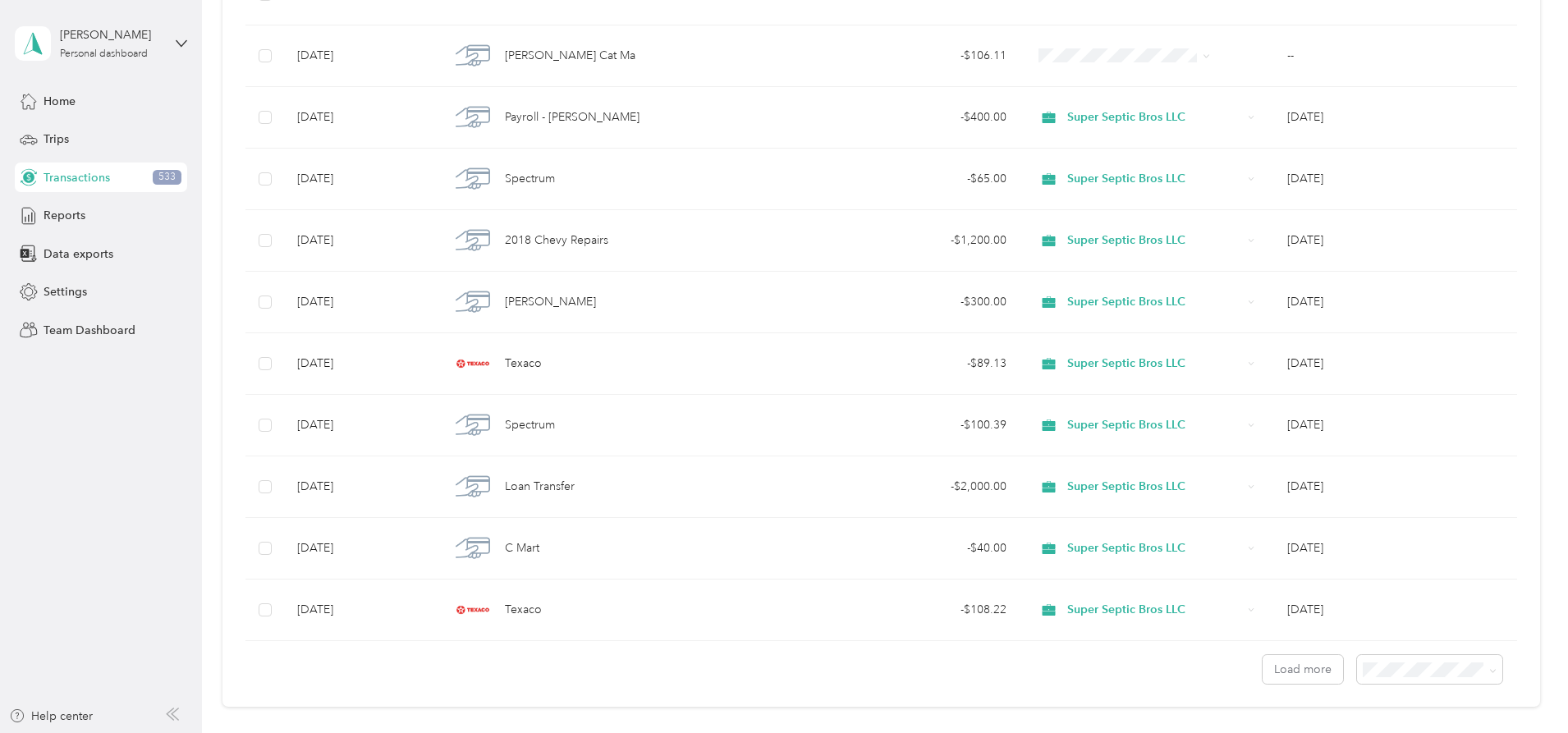
scroll to position [10562, 0]
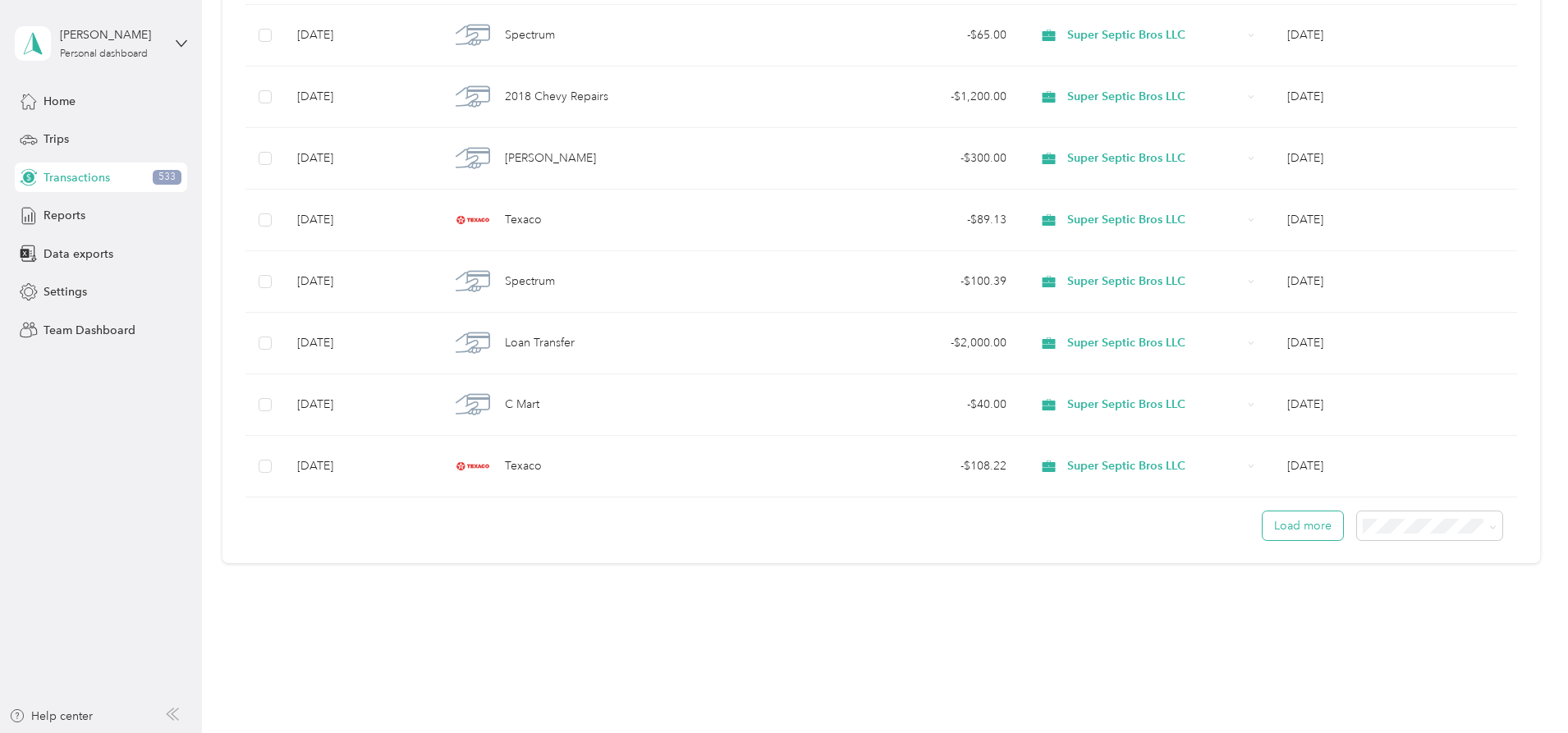
click at [1262, 529] on button "Load more" at bounding box center [1302, 526] width 81 height 29
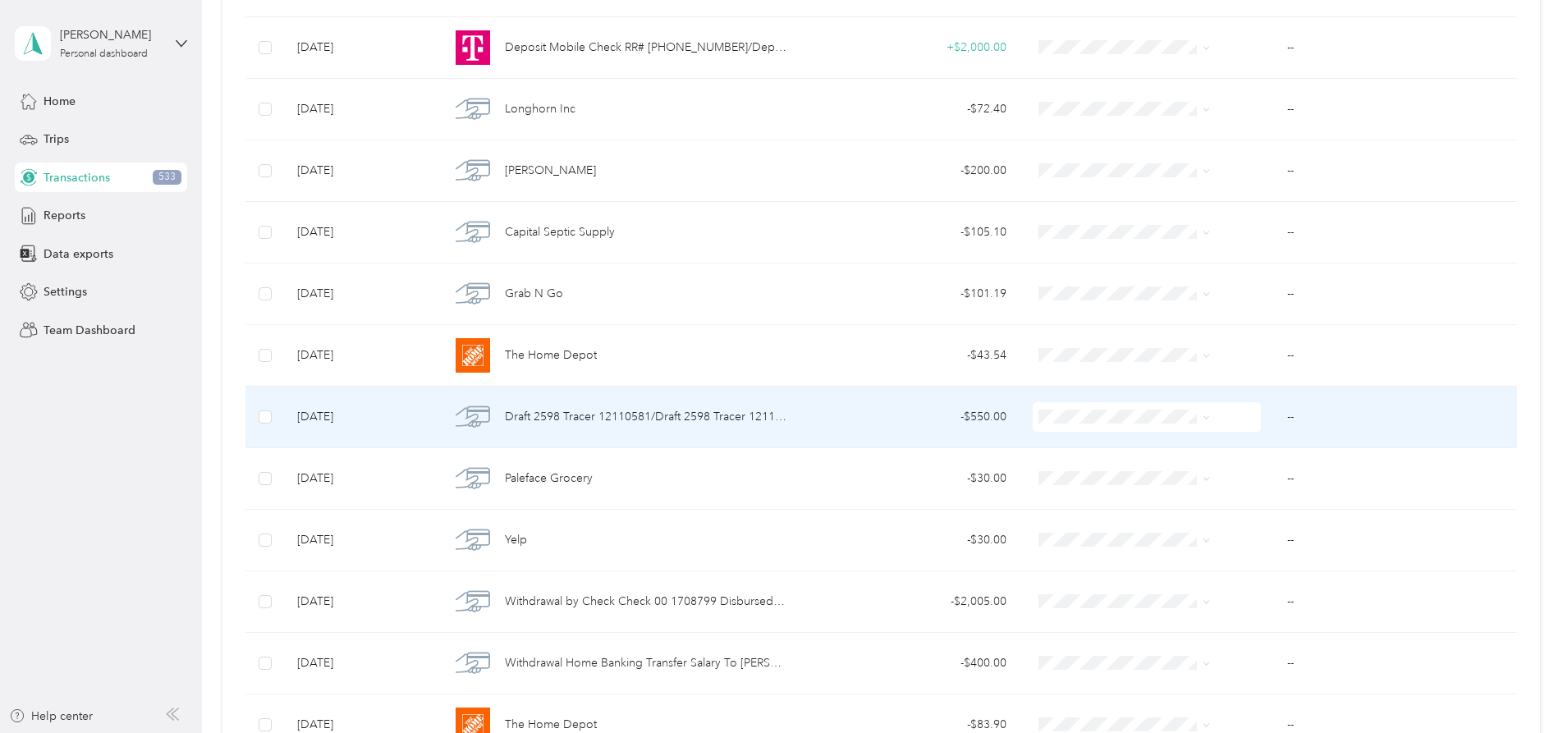
scroll to position [3447, 0]
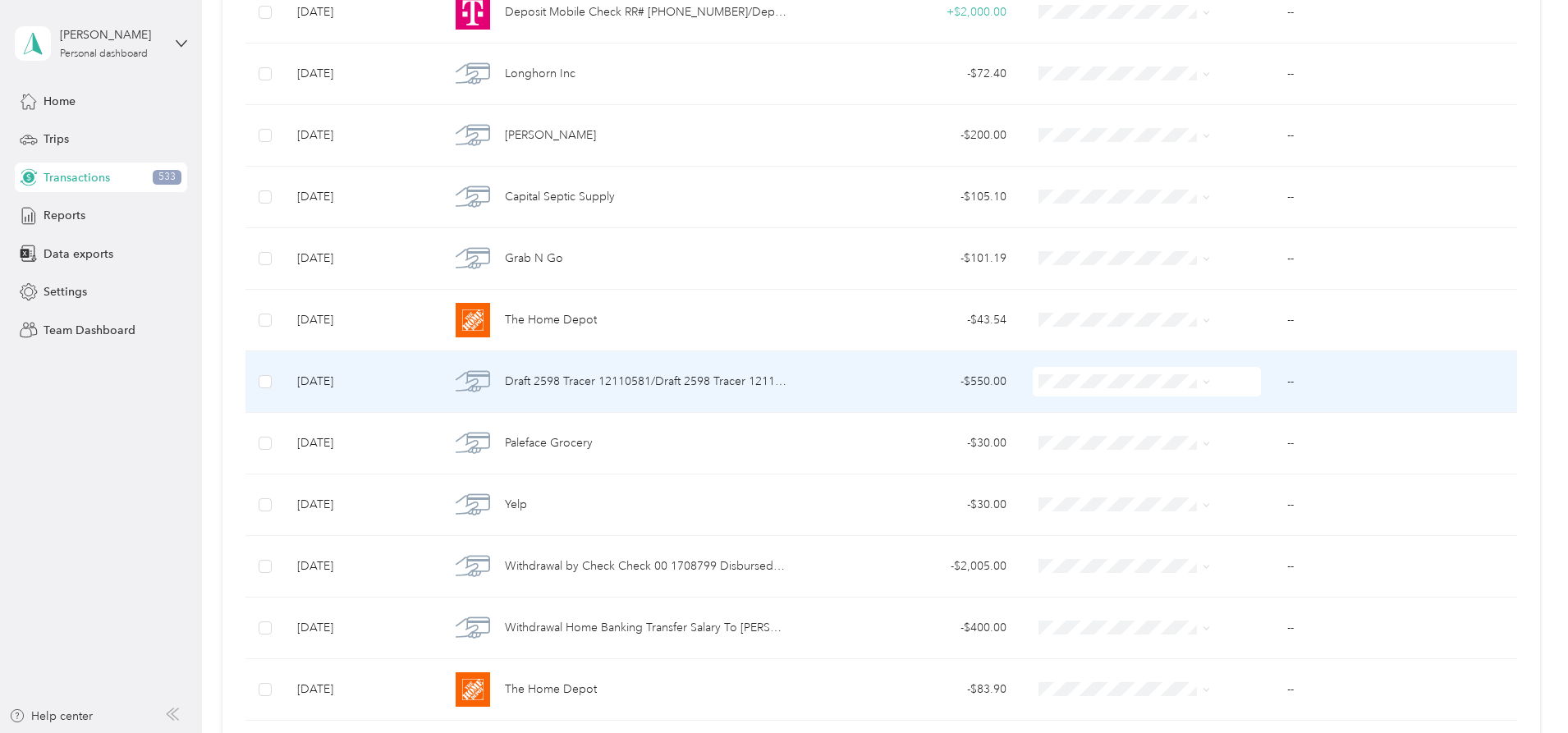
click at [676, 382] on span "Draft 2598 Tracer 12110581/Draft 2598 Tracer 12110581" at bounding box center [646, 382] width 283 height 18
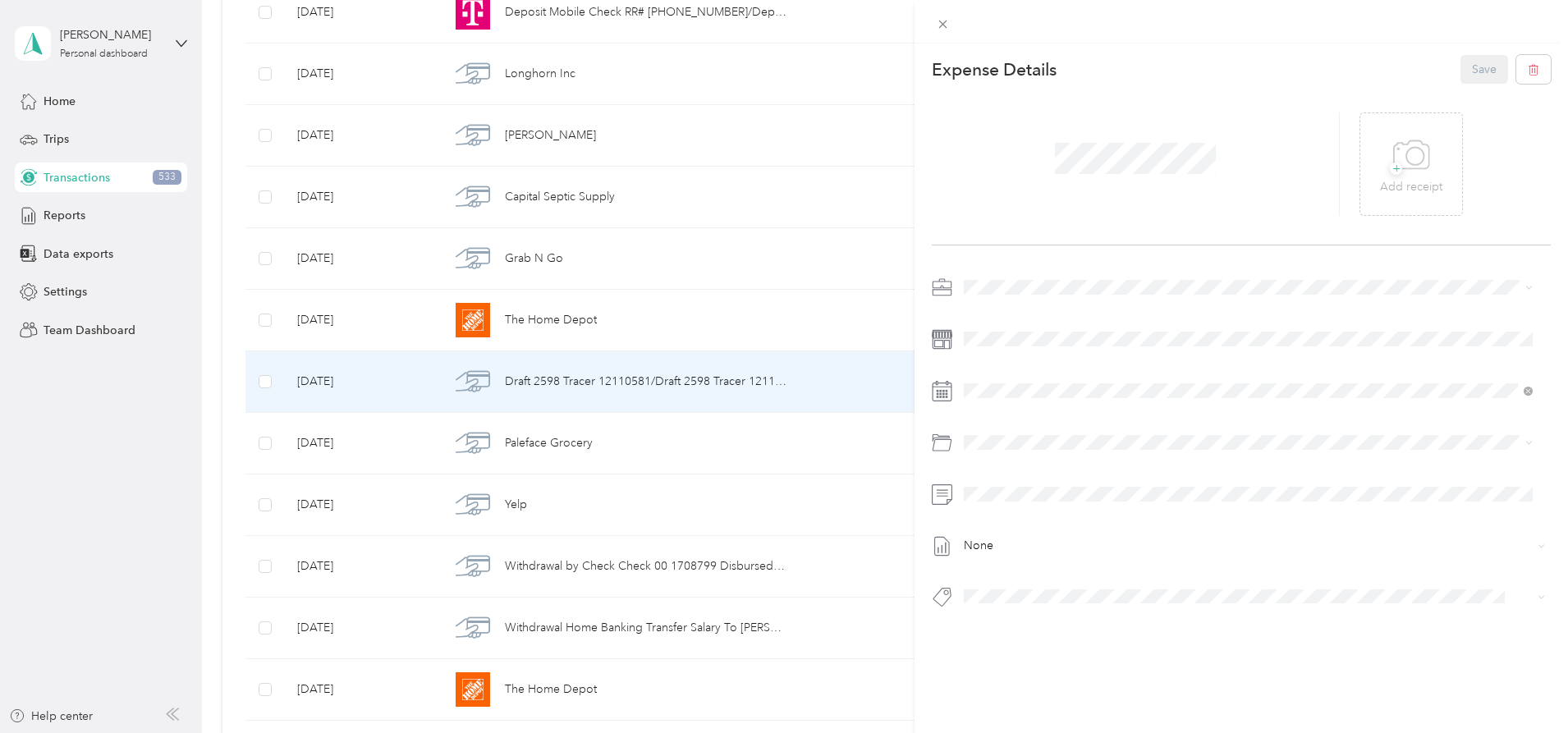
click at [302, 364] on div "This expense cannot be edited because it is either under review, approved, or p…" at bounding box center [784, 366] width 1568 height 733
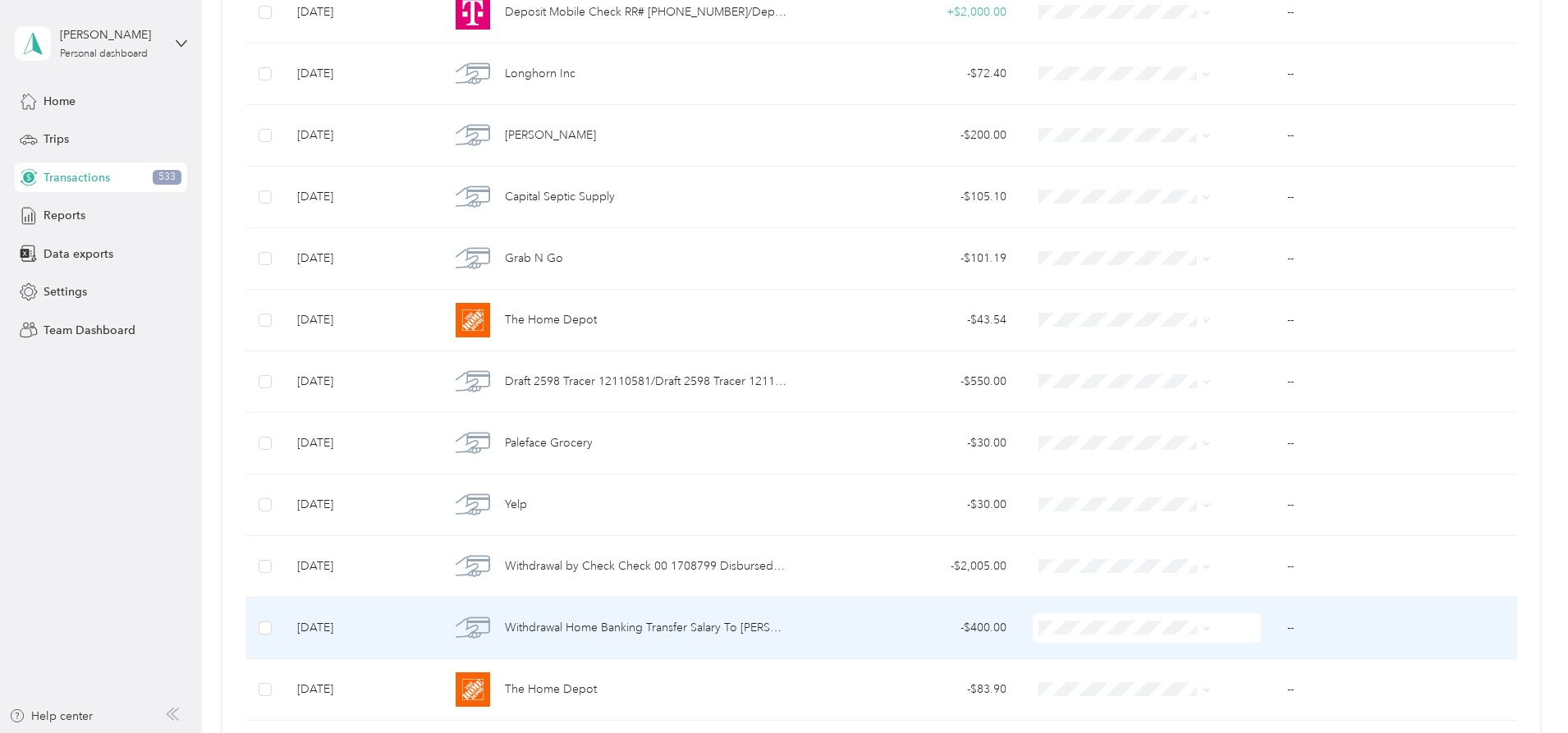
click at [732, 624] on span "Withdrawal Home Banking Transfer Salary To [PERSON_NAME] D XXXXXXXXXX Share 12/…" at bounding box center [646, 627] width 283 height 18
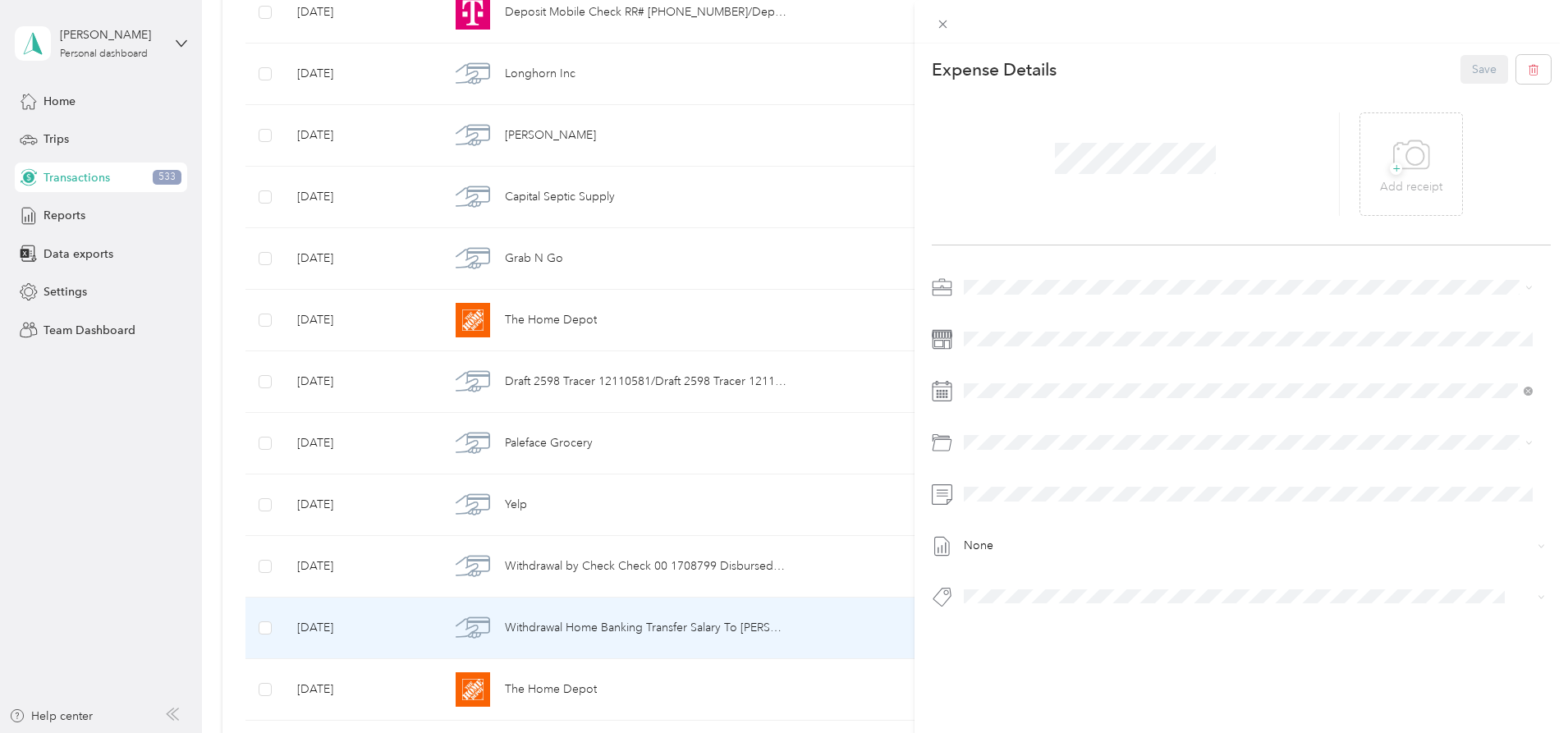
click at [274, 424] on div "This expense cannot be edited because it is either under review, approved, or p…" at bounding box center [784, 366] width 1568 height 733
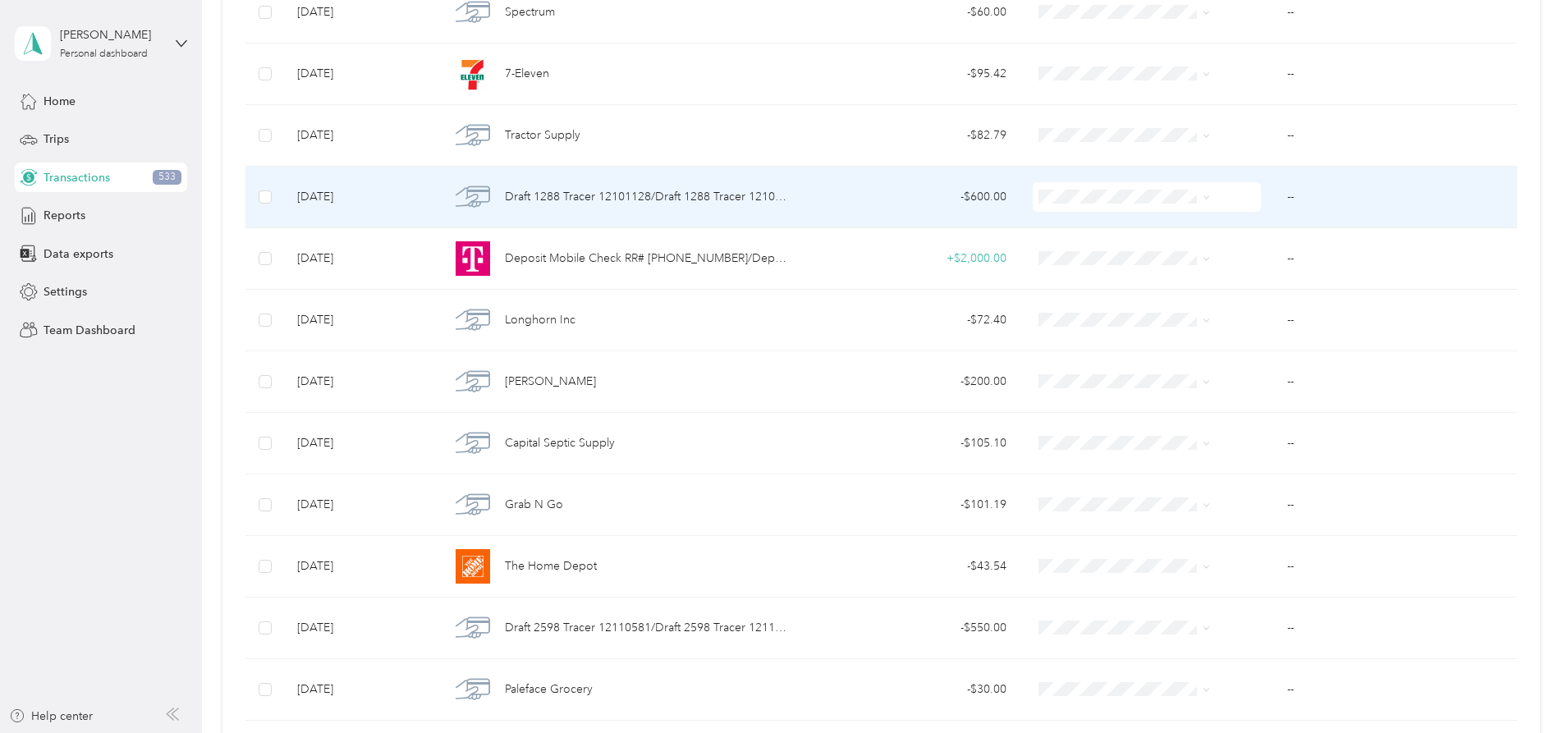
scroll to position [3118, 0]
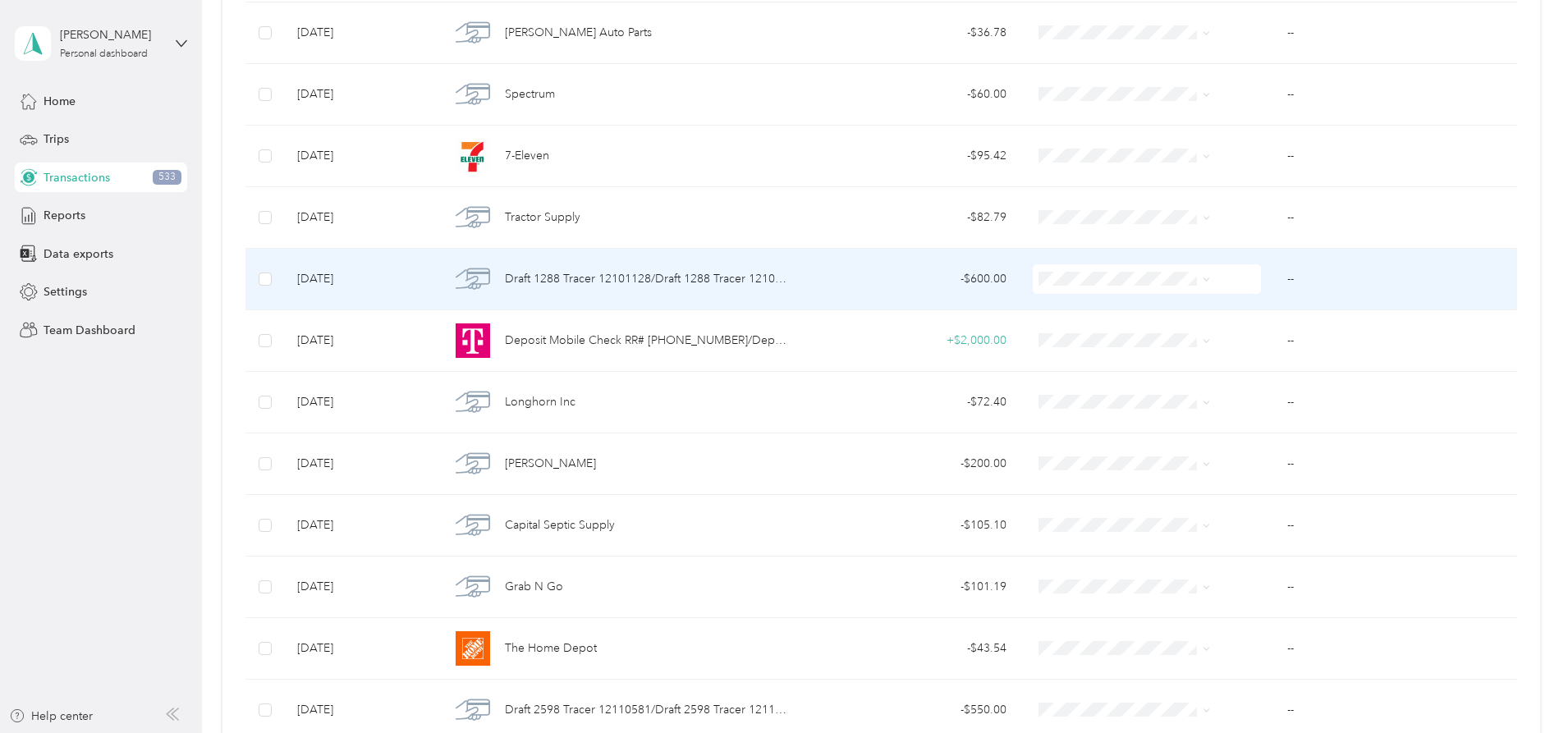
click at [841, 277] on div "- $600.00" at bounding box center [910, 279] width 193 height 18
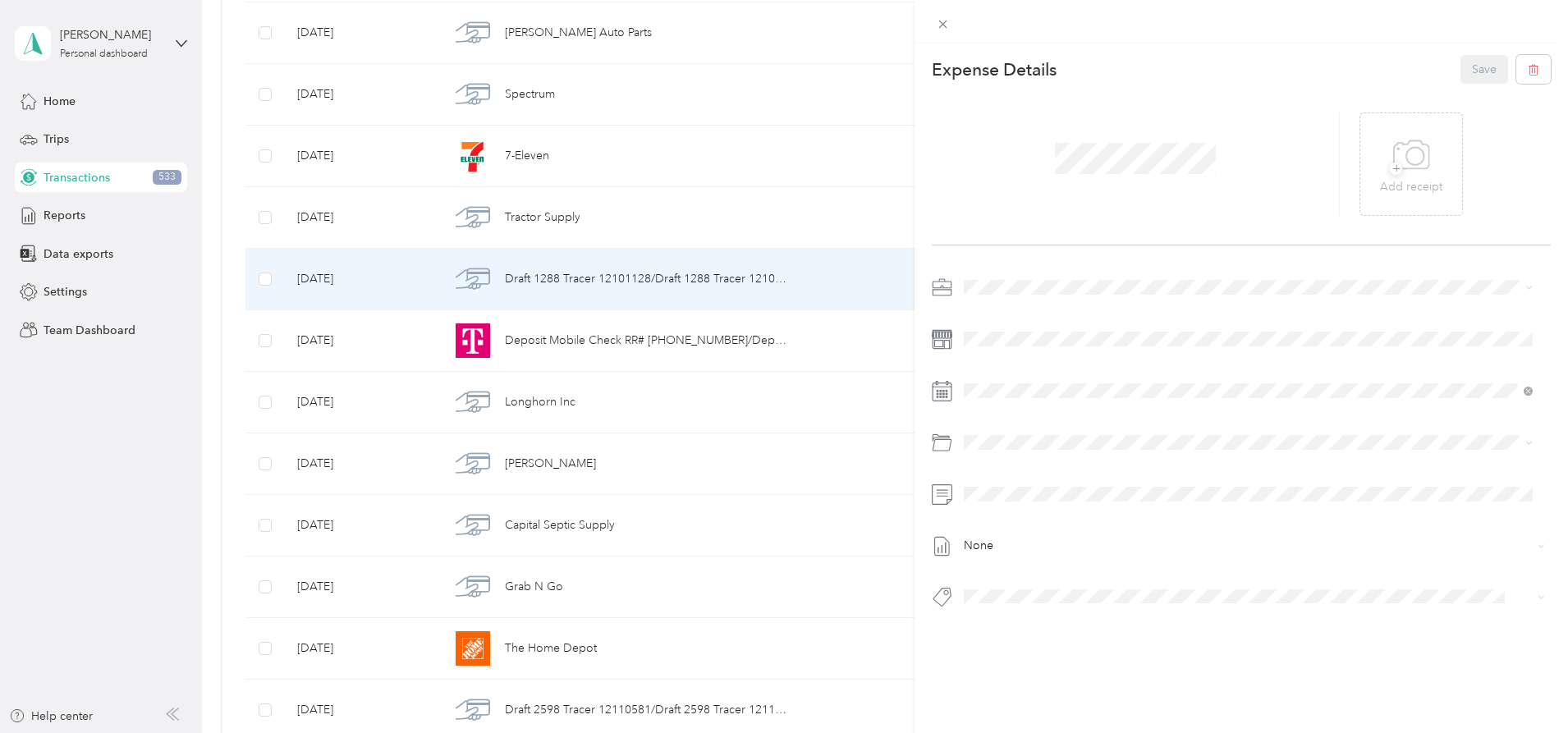
click at [269, 229] on div "This expense cannot be edited because it is either under review, approved, or p…" at bounding box center [784, 366] width 1568 height 733
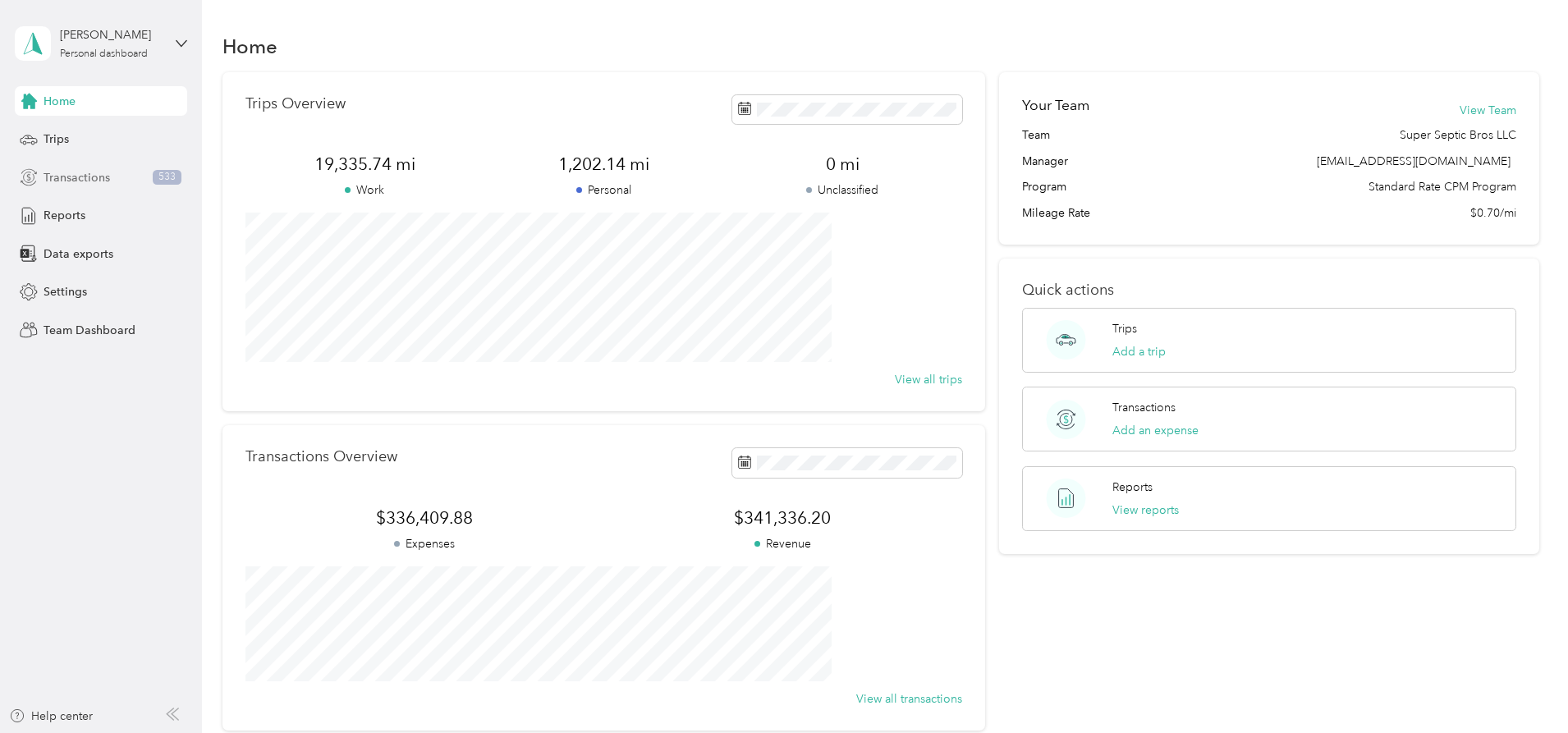
click at [91, 174] on span "Transactions" at bounding box center [77, 177] width 67 height 17
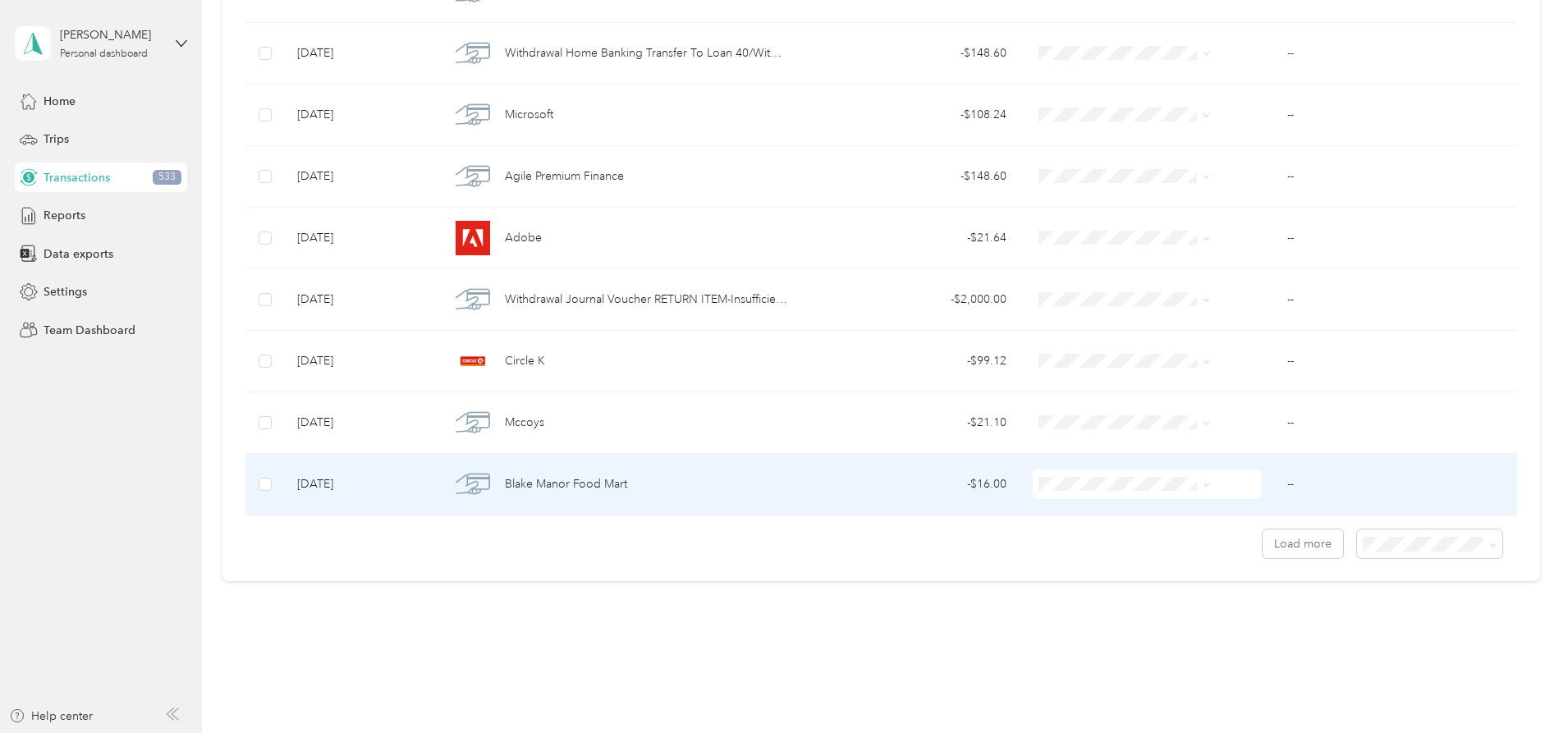
scroll to position [1331, 0]
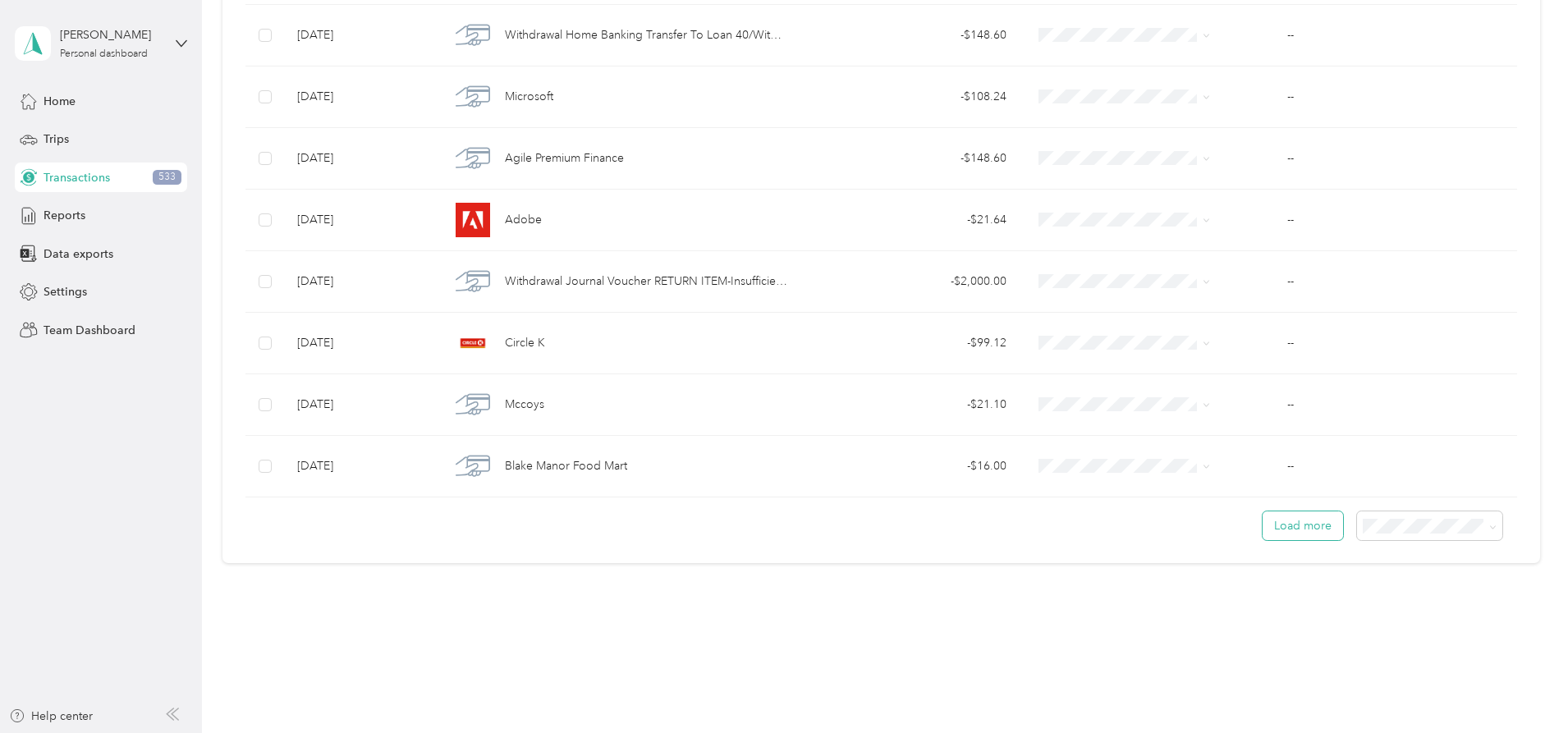
click at [777, 526] on button "Load more" at bounding box center [1302, 526] width 81 height 29
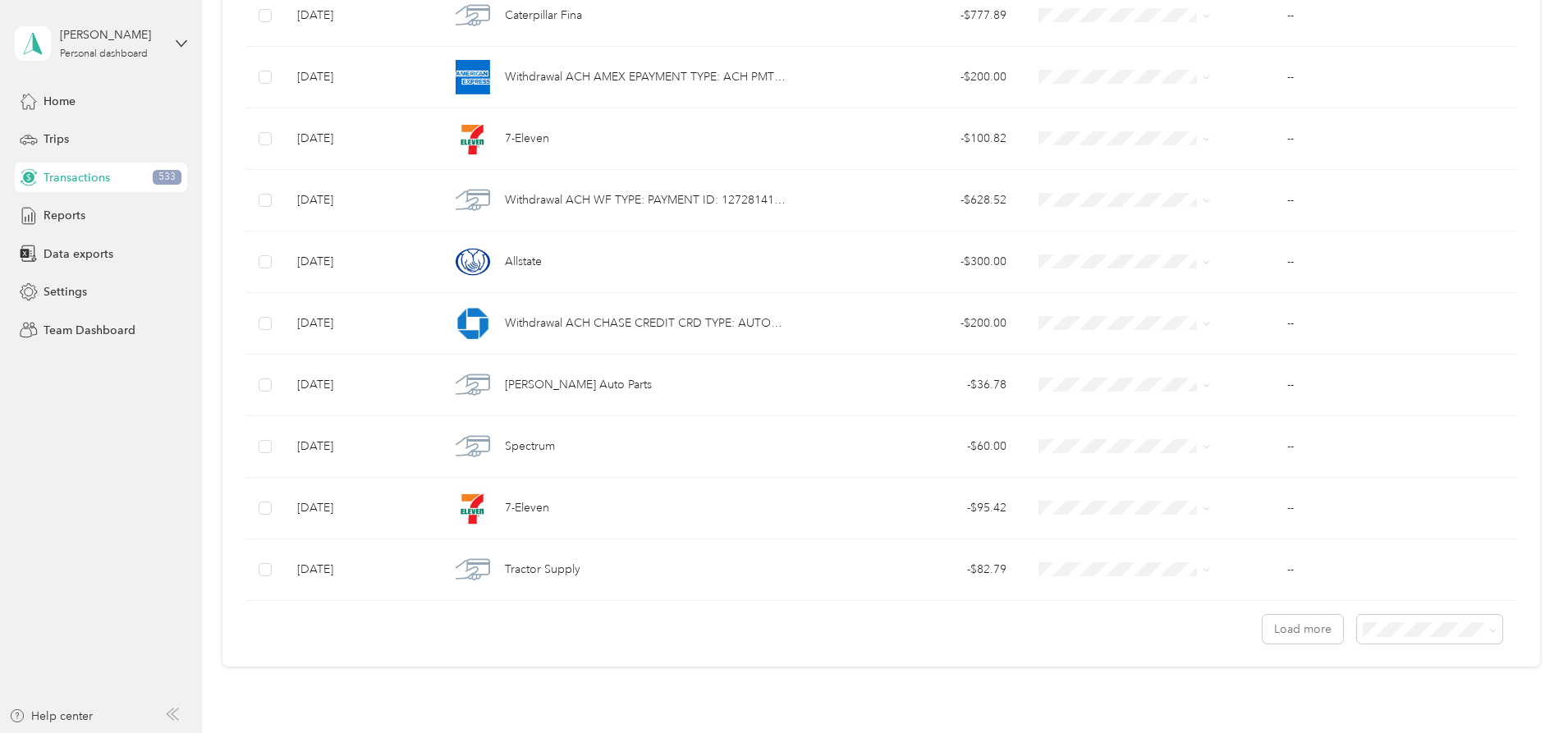
scroll to position [2869, 0]
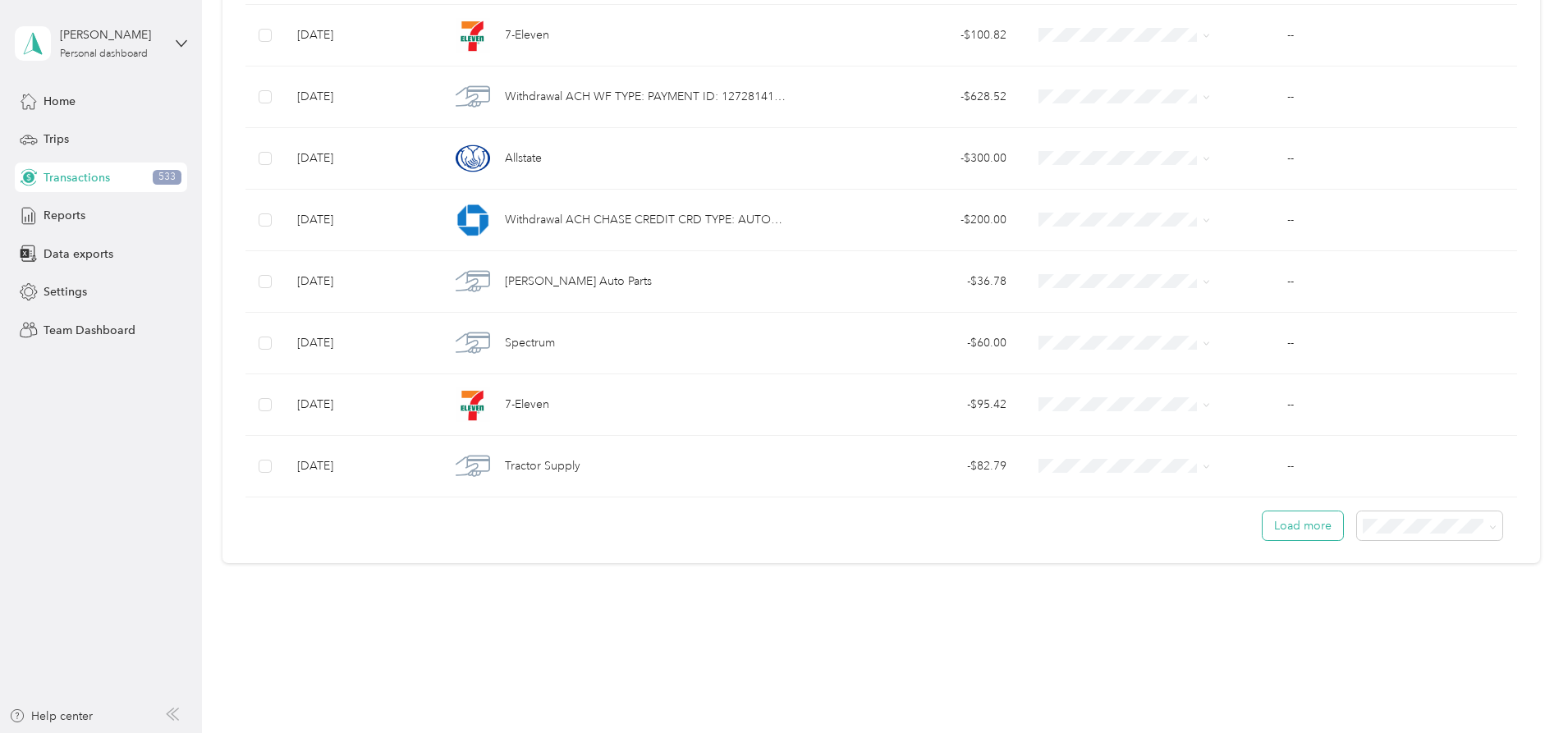
click at [777, 521] on button "Load more" at bounding box center [1302, 526] width 81 height 29
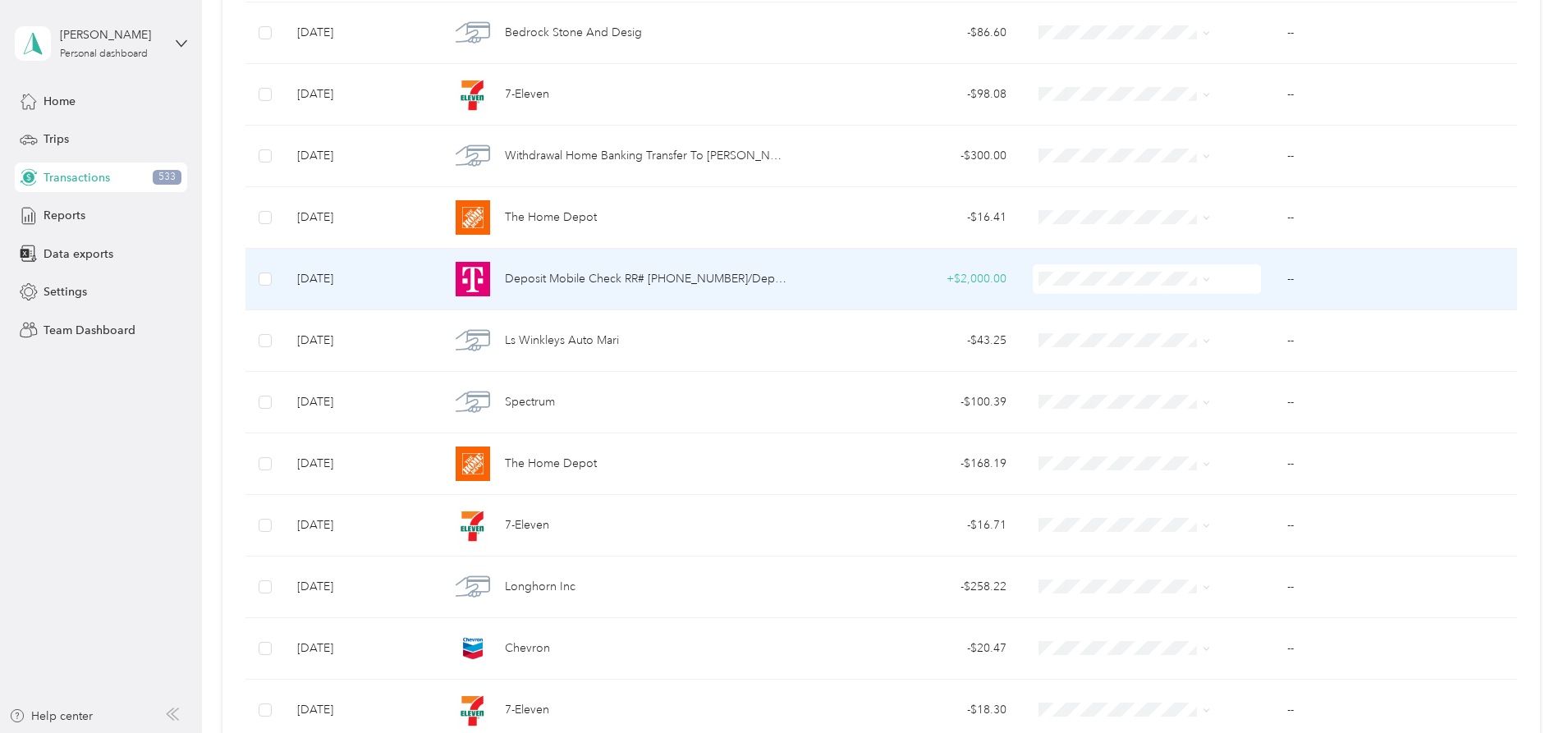
scroll to position [1967, 0]
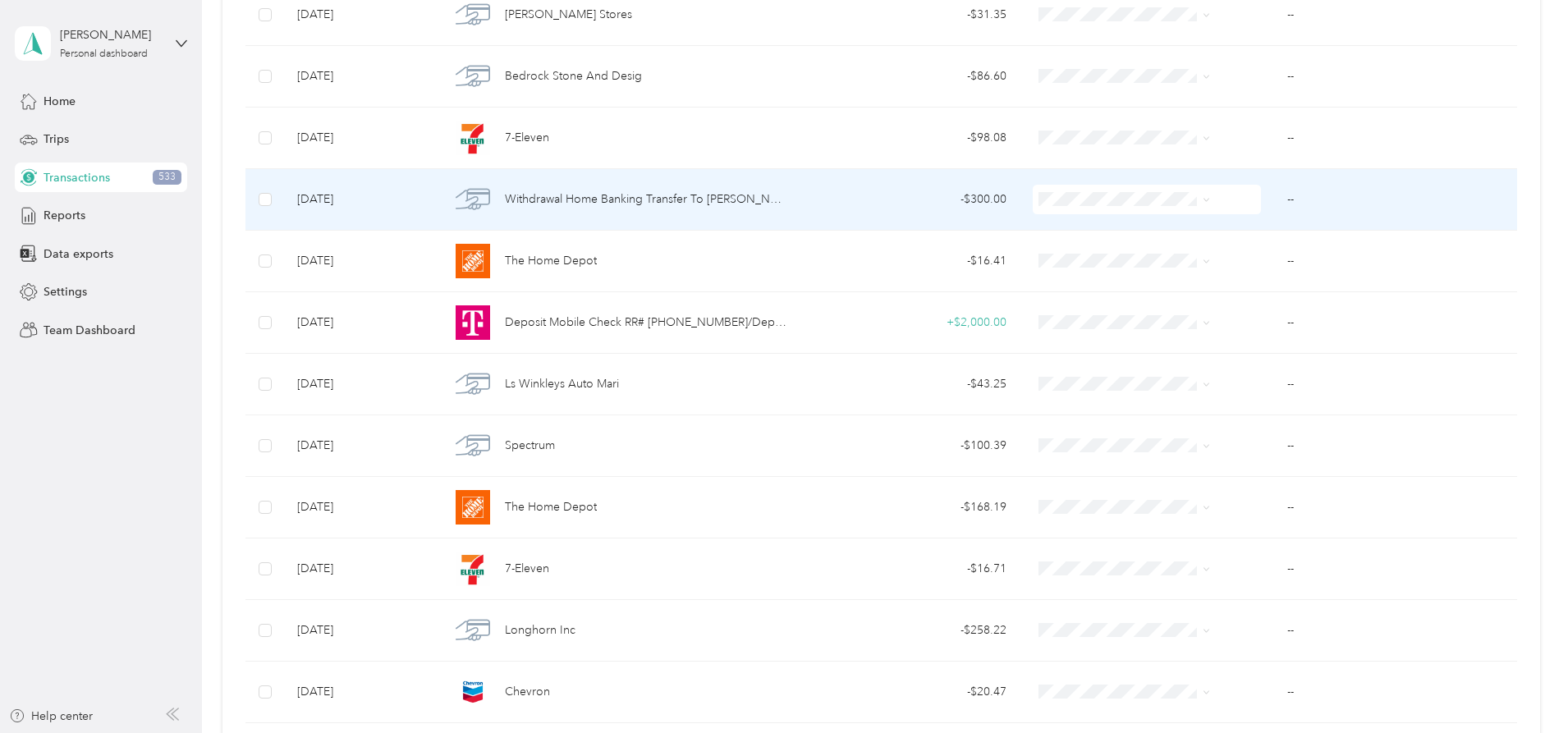
click at [777, 201] on td "Withdrawal Home Banking Transfer To [PERSON_NAME] D XXXXXXXXXX Share 12 Funds T…" at bounding box center [618, 199] width 364 height 62
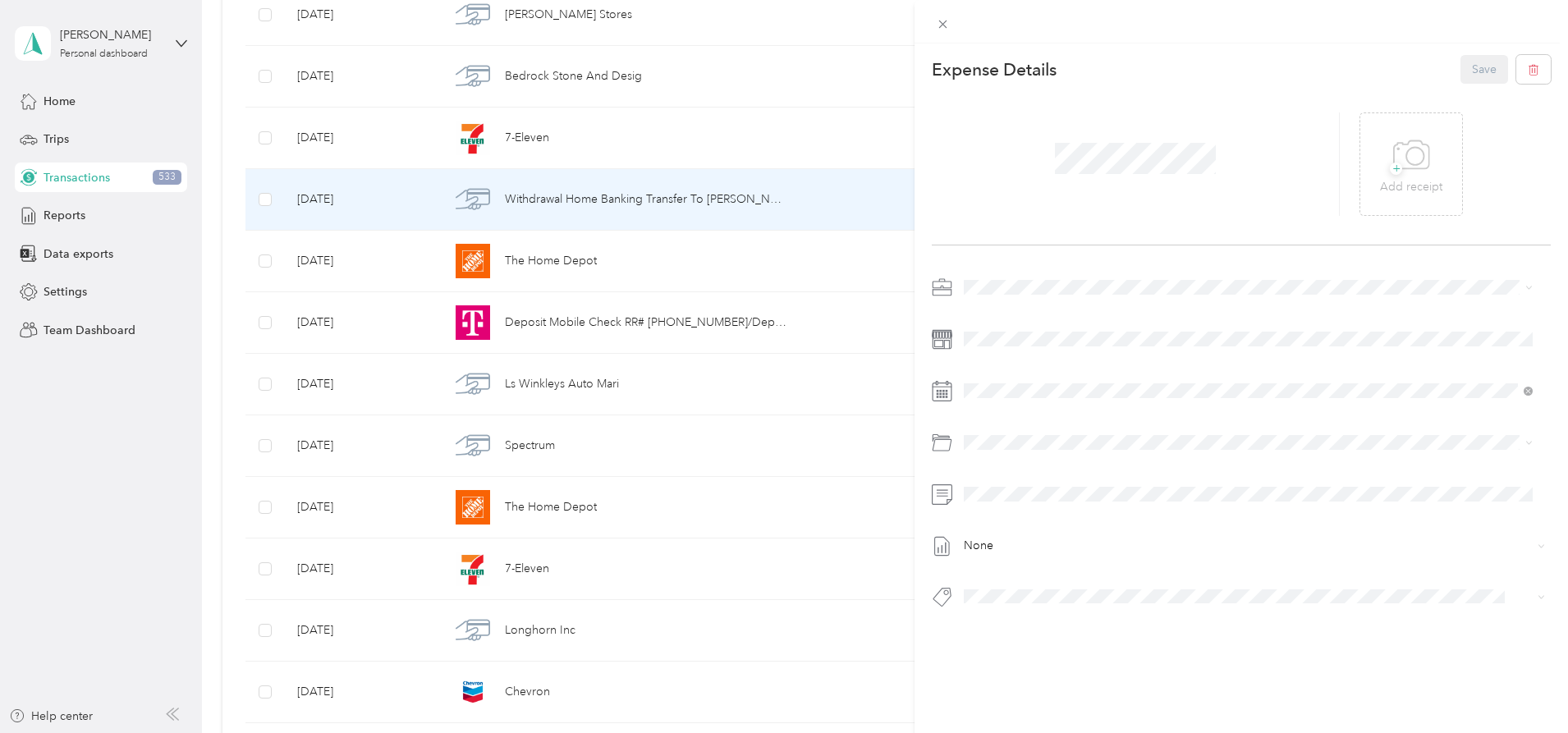
click at [309, 129] on div "This expense cannot be edited because it is either under review, approved, or p…" at bounding box center [784, 366] width 1568 height 733
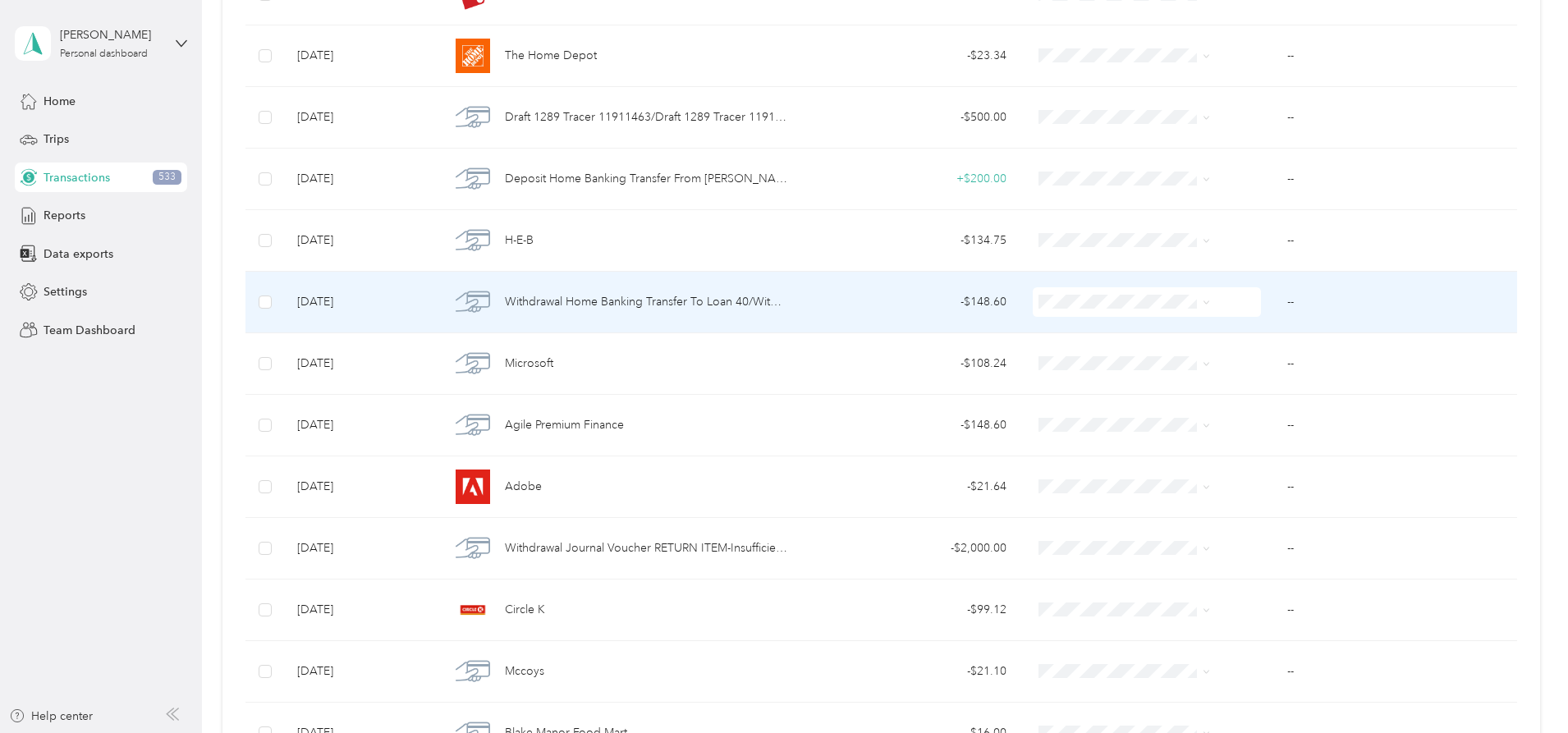
scroll to position [982, 0]
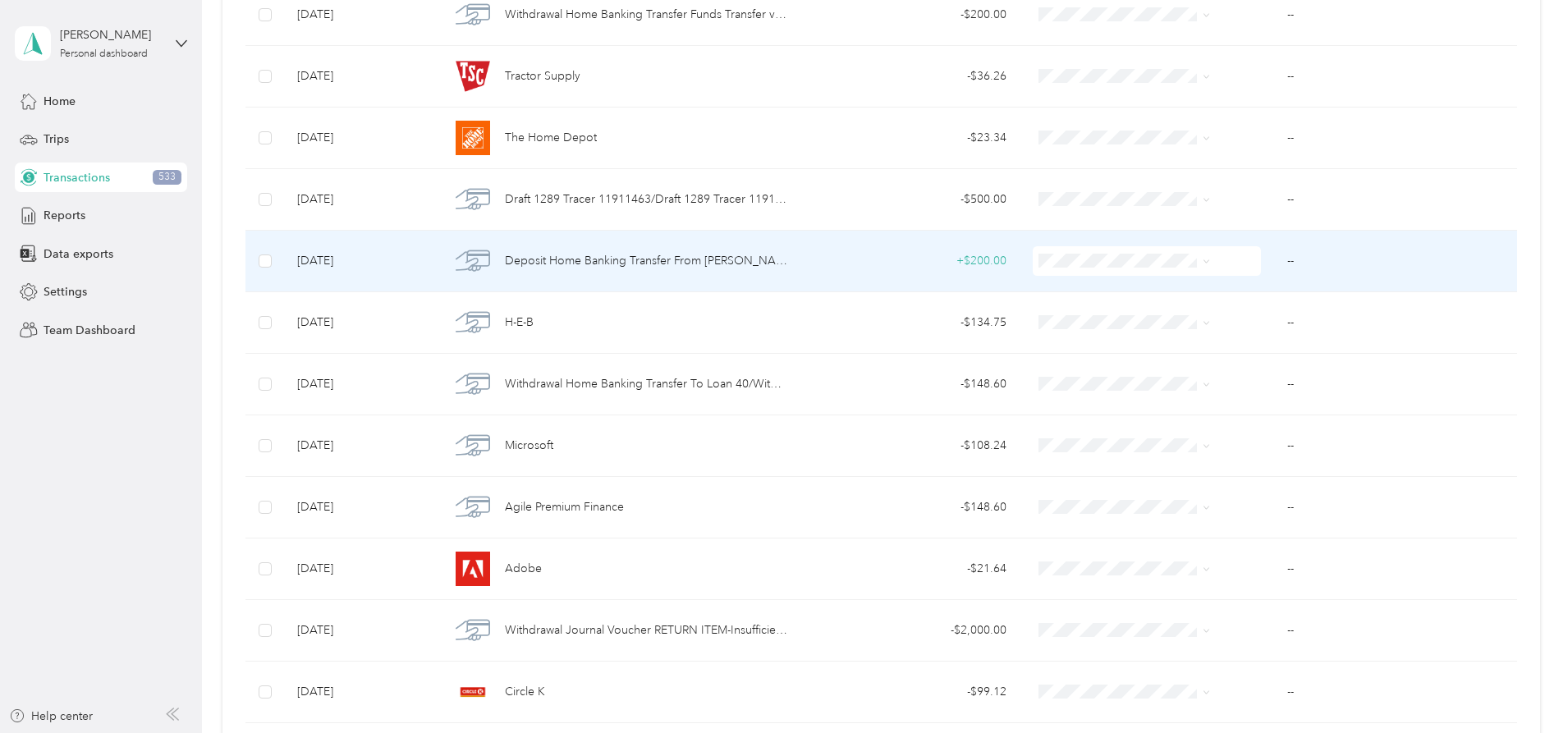
click at [777, 261] on td "Deposit Home Banking Transfer From [PERSON_NAME] D XXXXXXXXXX Share Maintenance…" at bounding box center [618, 261] width 364 height 62
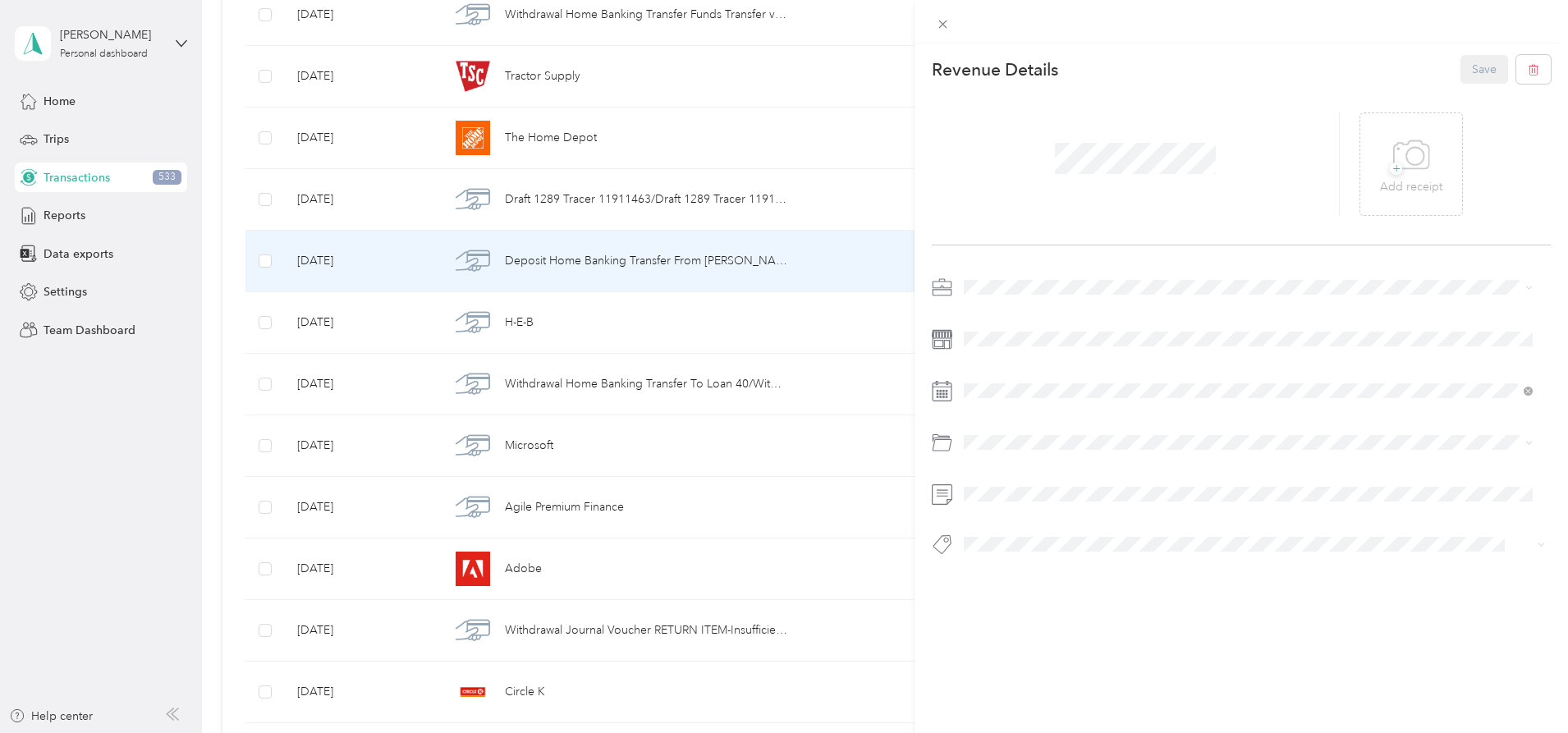
click at [275, 130] on div "This revenue cannot be edited because it is either under review, approved, or p…" at bounding box center [784, 366] width 1568 height 733
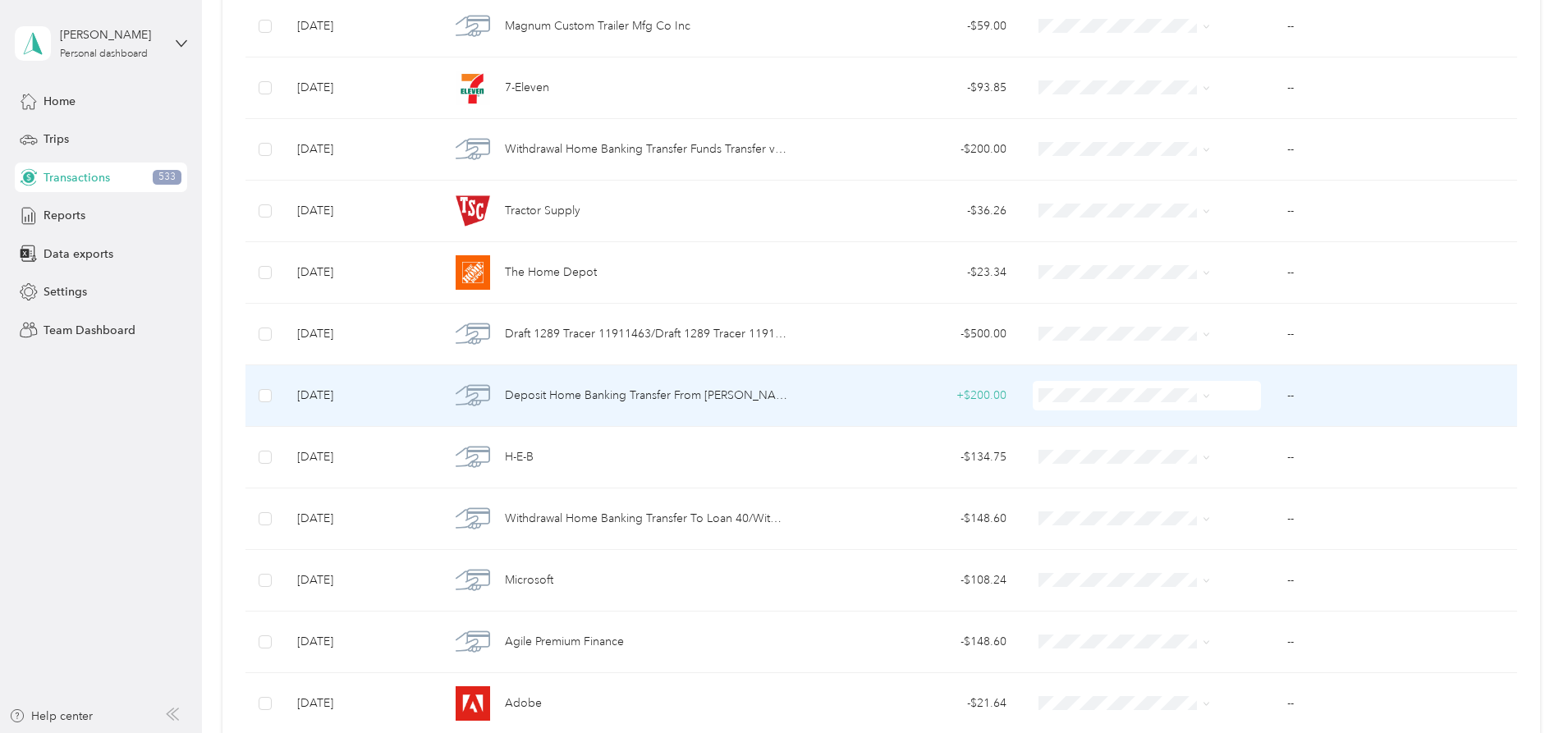
scroll to position [818, 0]
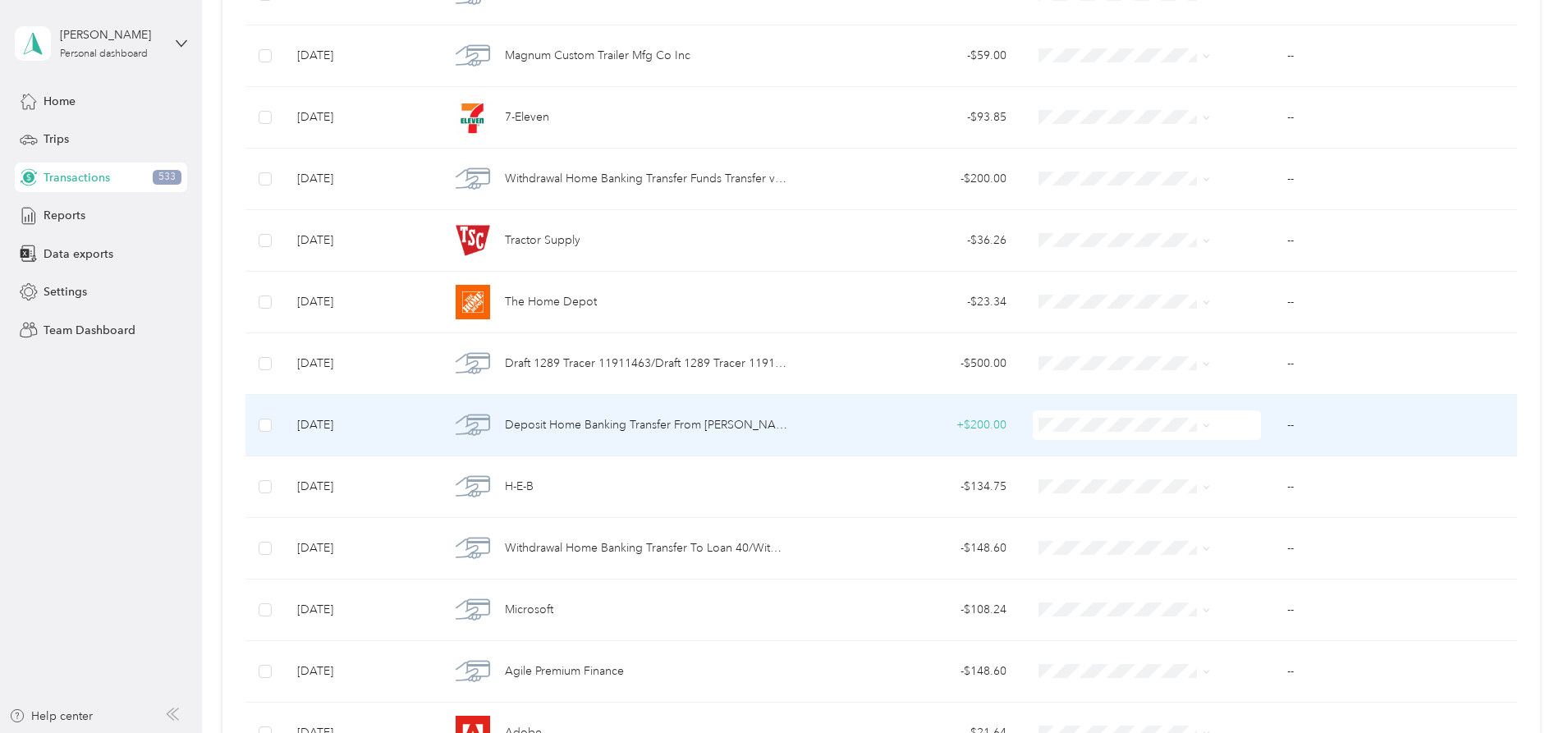
click at [745, 420] on span "Deposit Home Banking Transfer From [PERSON_NAME] D XXXXXXXXXX Share Maintenance…" at bounding box center [646, 425] width 283 height 18
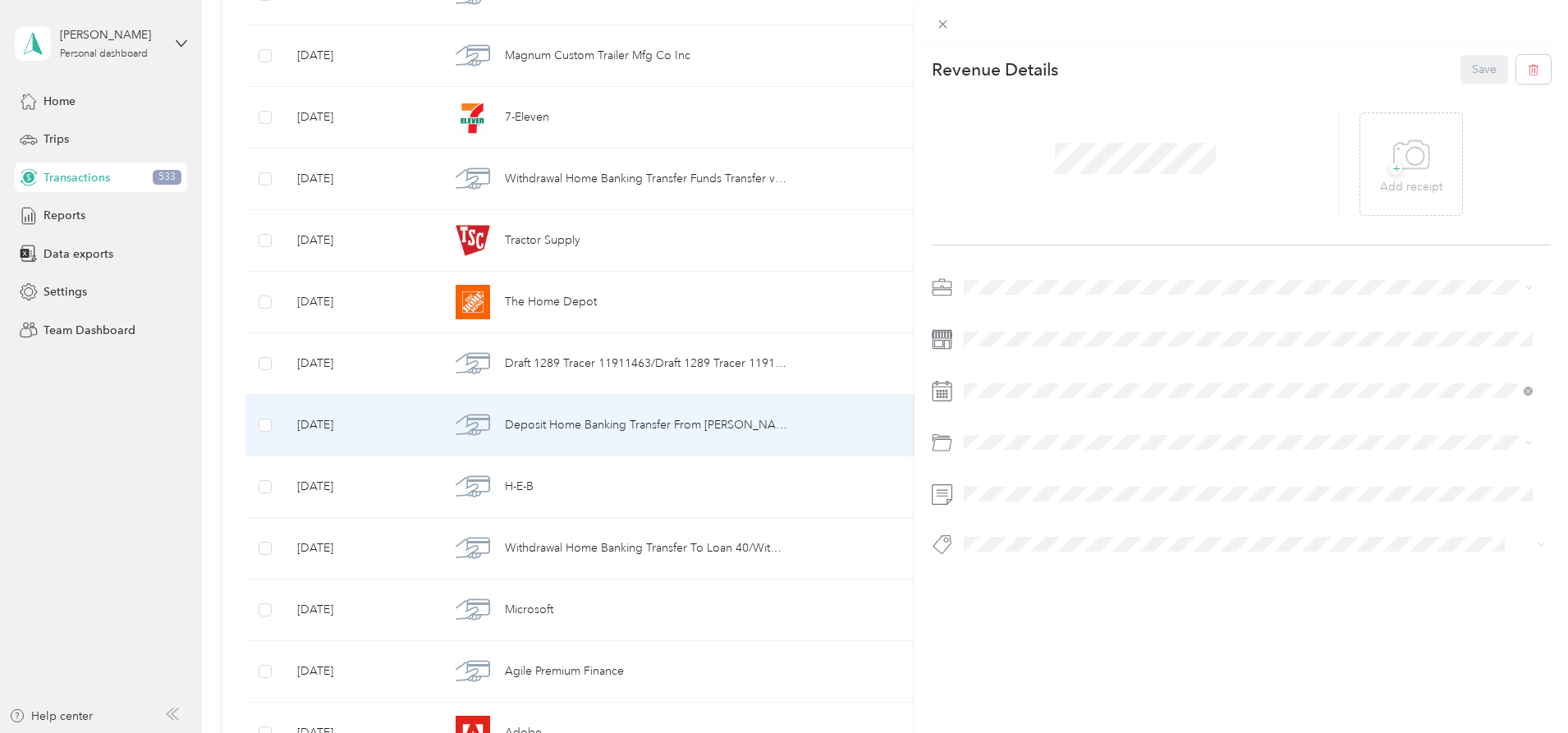
click at [249, 214] on div "This revenue cannot be edited because it is either under review, approved, or p…" at bounding box center [784, 366] width 1568 height 733
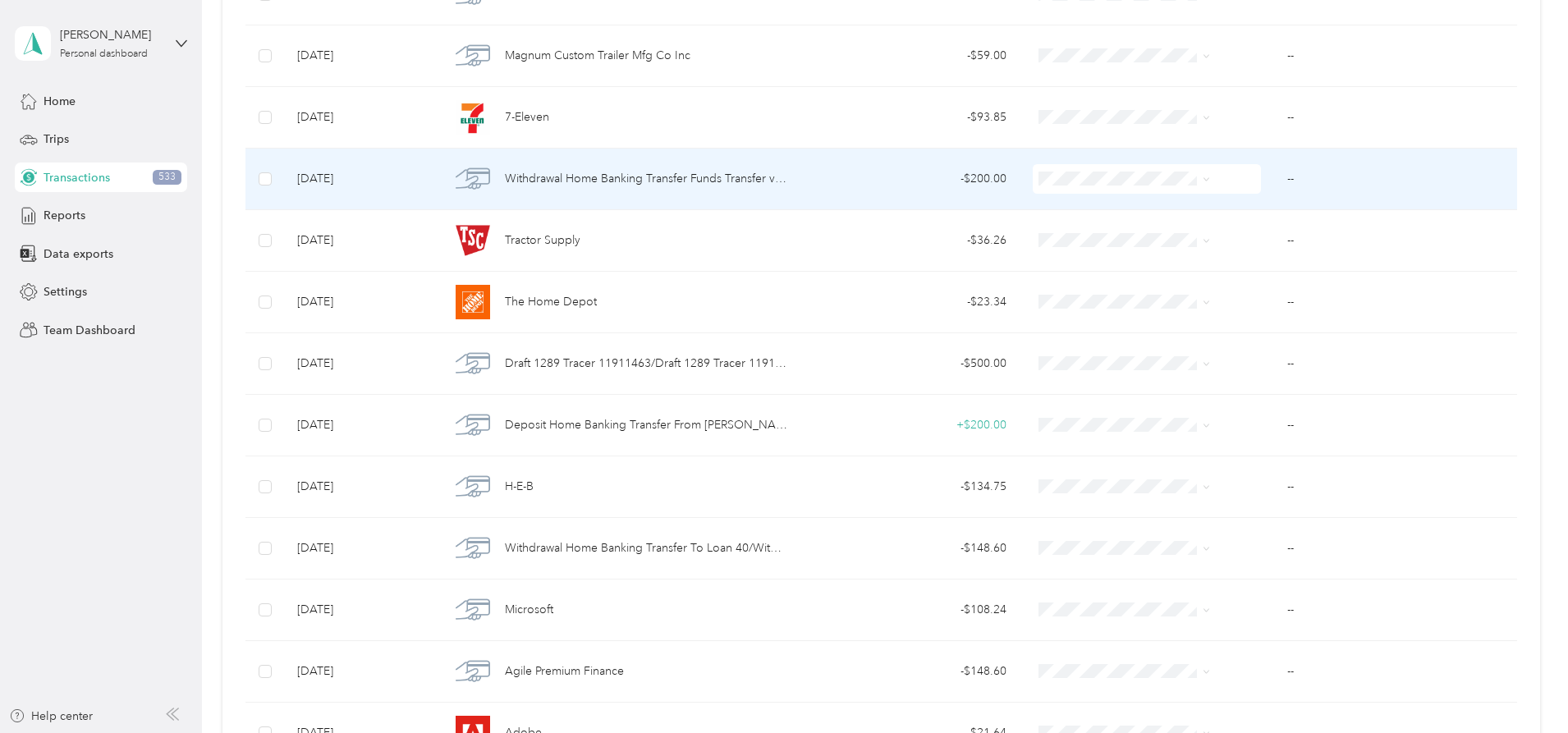
click at [767, 182] on span "Withdrawal Home Banking Transfer Funds Transfer via Mobile/Withdrawal Home Bank…" at bounding box center [646, 179] width 283 height 18
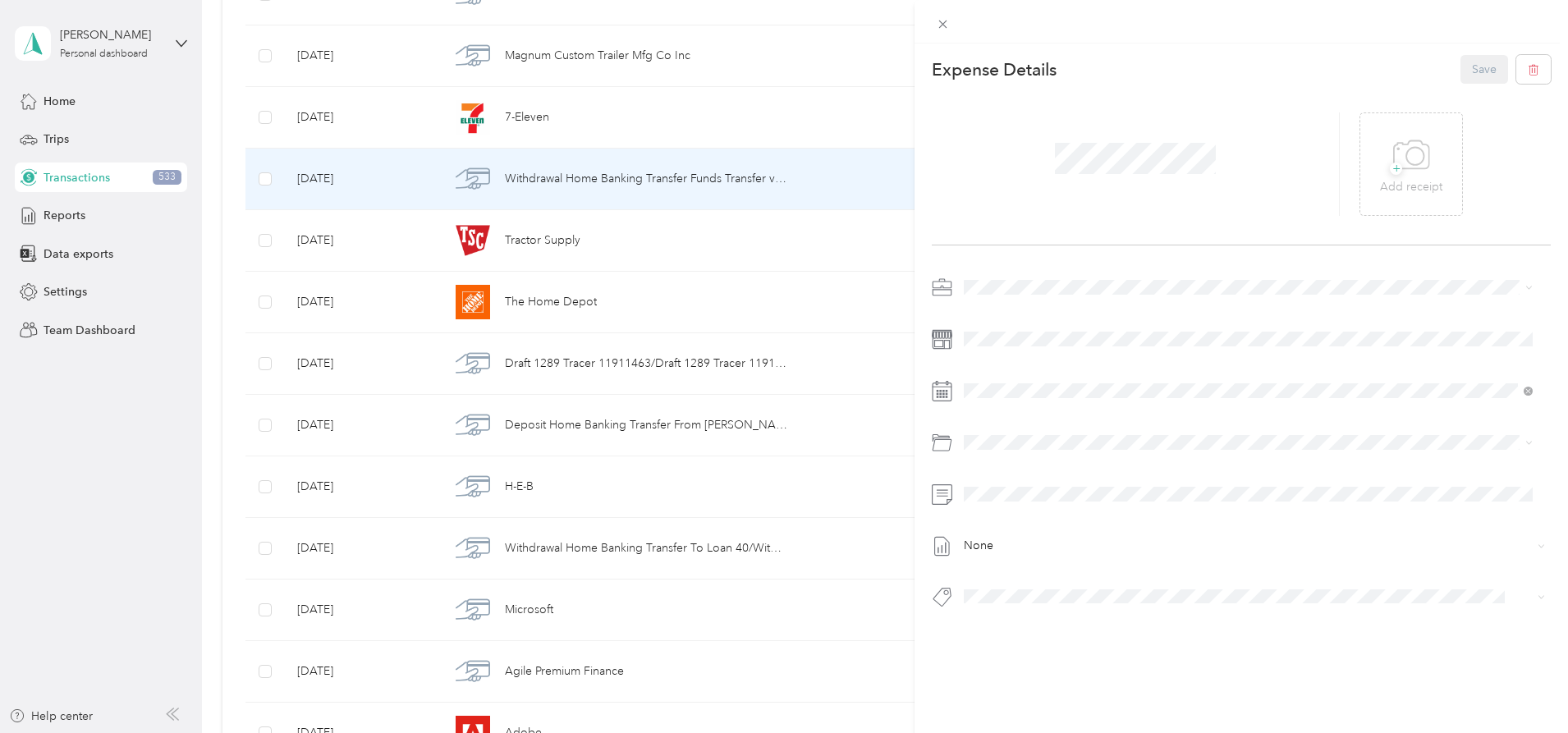
click at [276, 196] on div "This expense cannot be edited because it is either under review, approved, or p…" at bounding box center [784, 366] width 1568 height 733
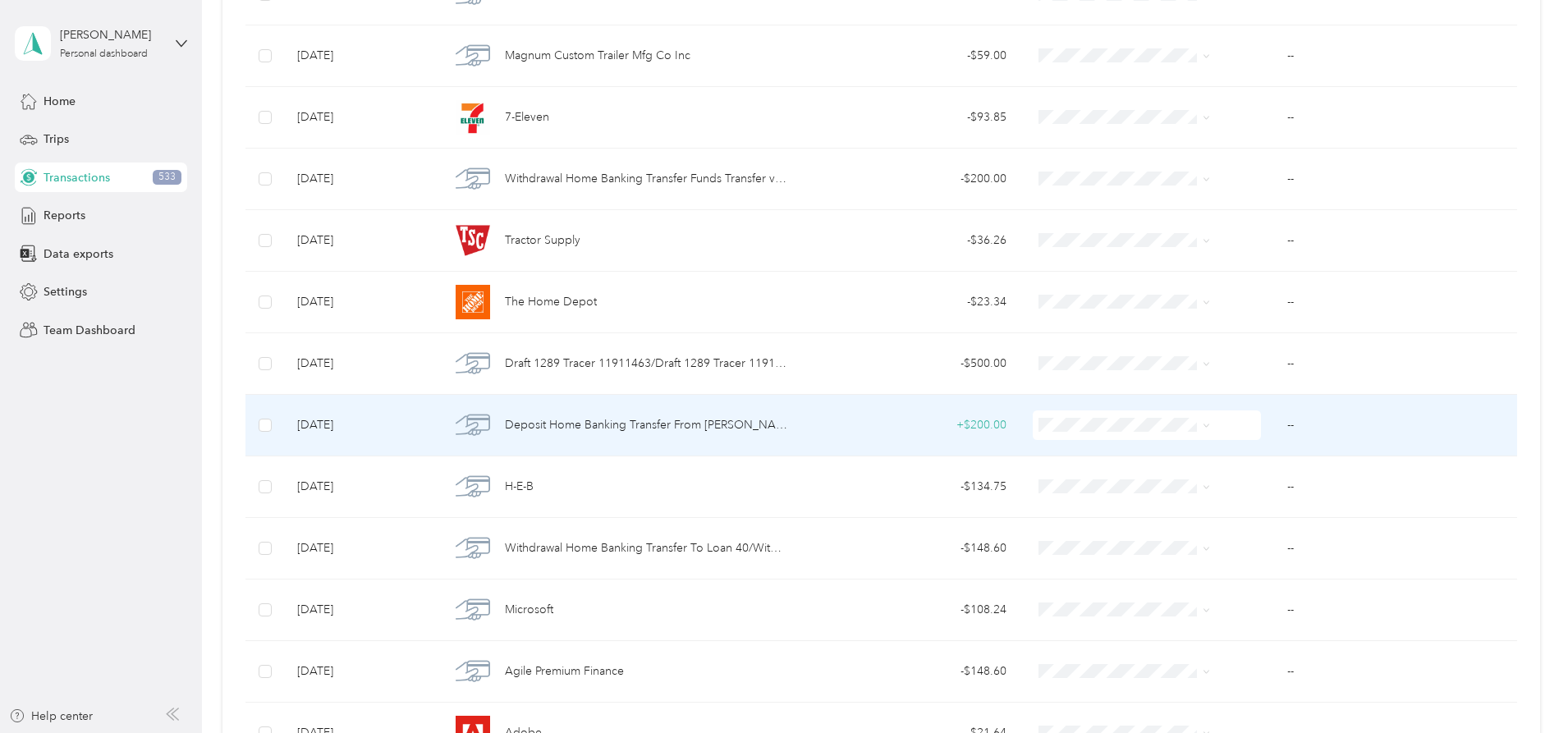
click at [776, 429] on span "Deposit Home Banking Transfer From [PERSON_NAME] D XXXXXXXXXX Share Maintenance…" at bounding box center [646, 425] width 283 height 18
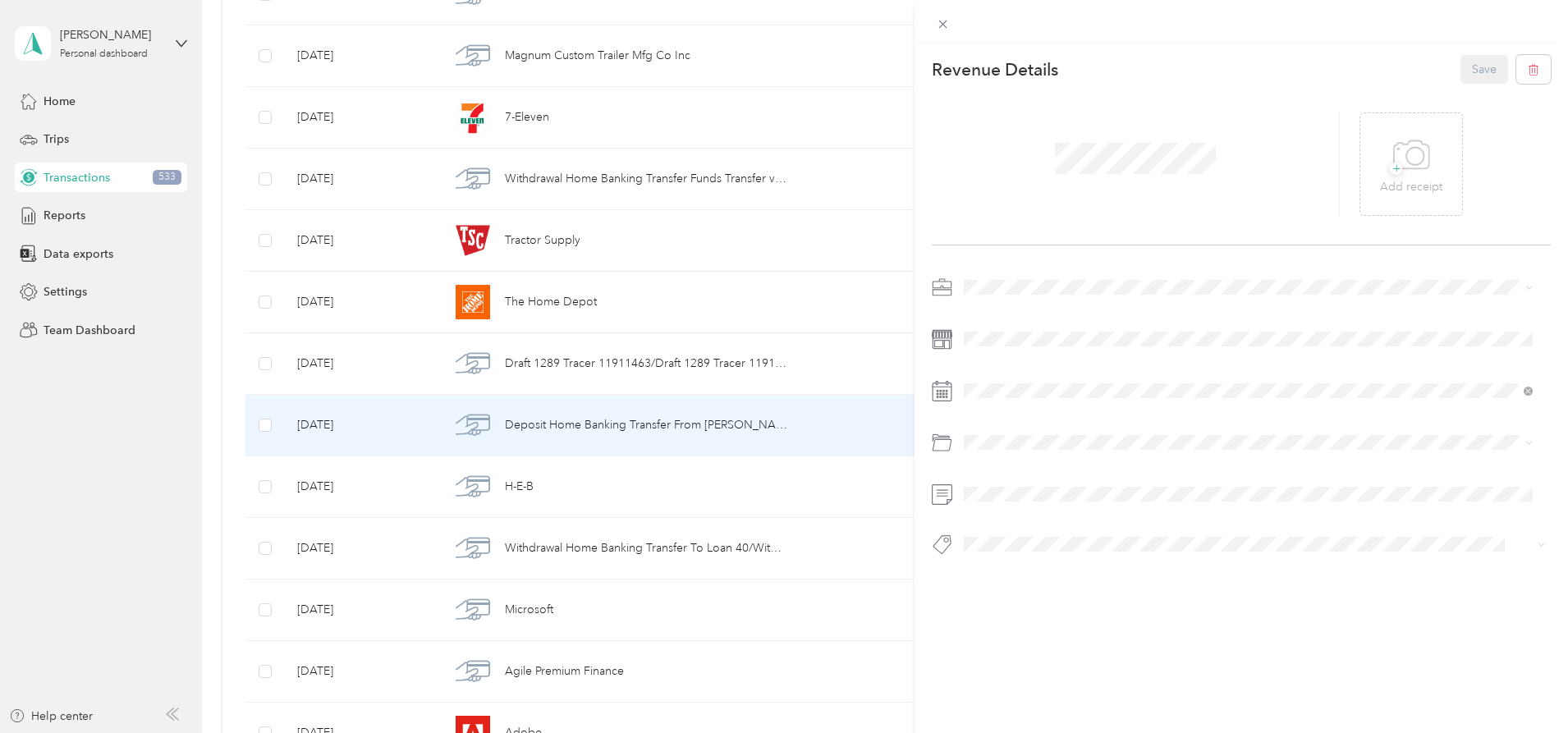
click at [292, 344] on div "This revenue cannot be edited because it is either under review, approved, or p…" at bounding box center [784, 366] width 1568 height 733
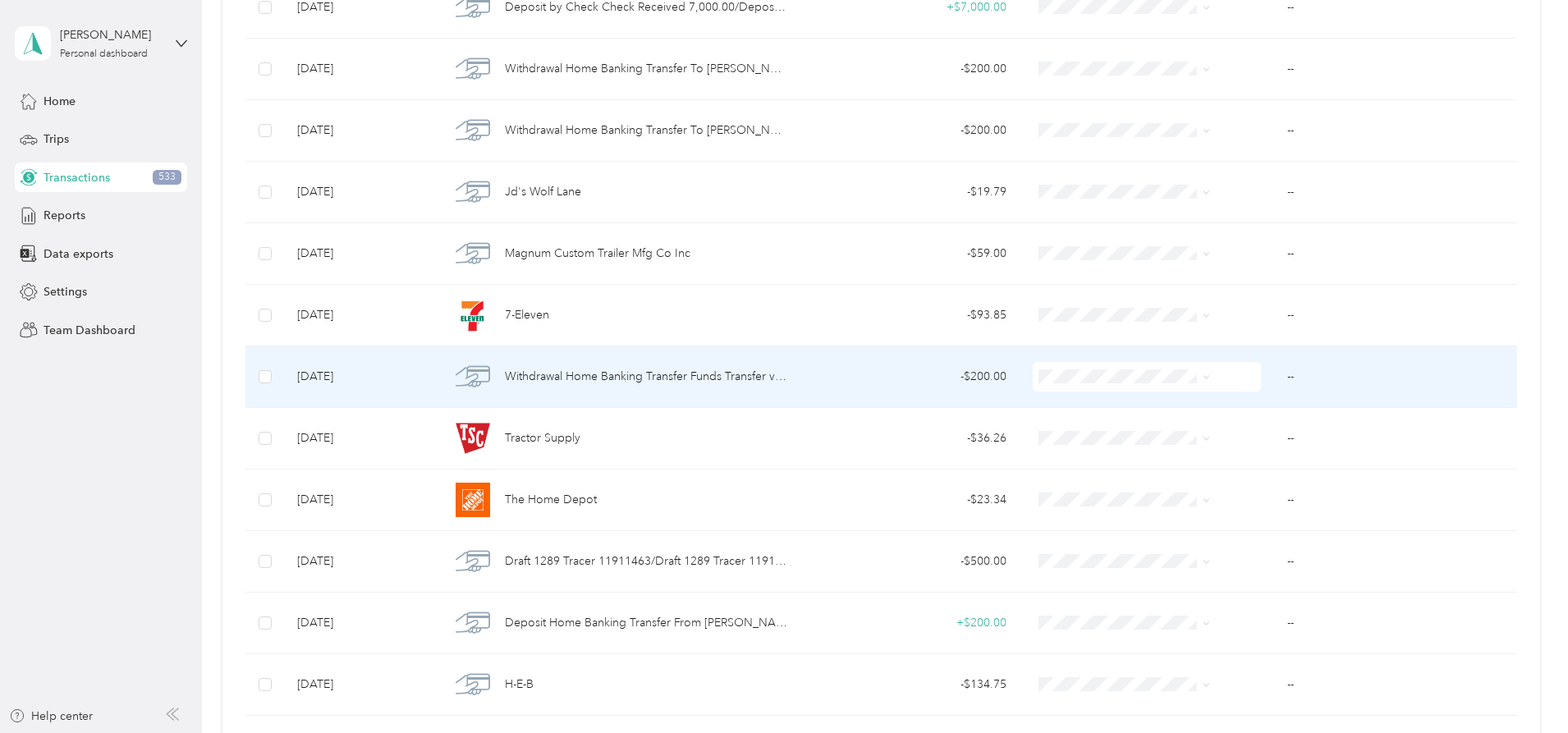
scroll to position [571, 0]
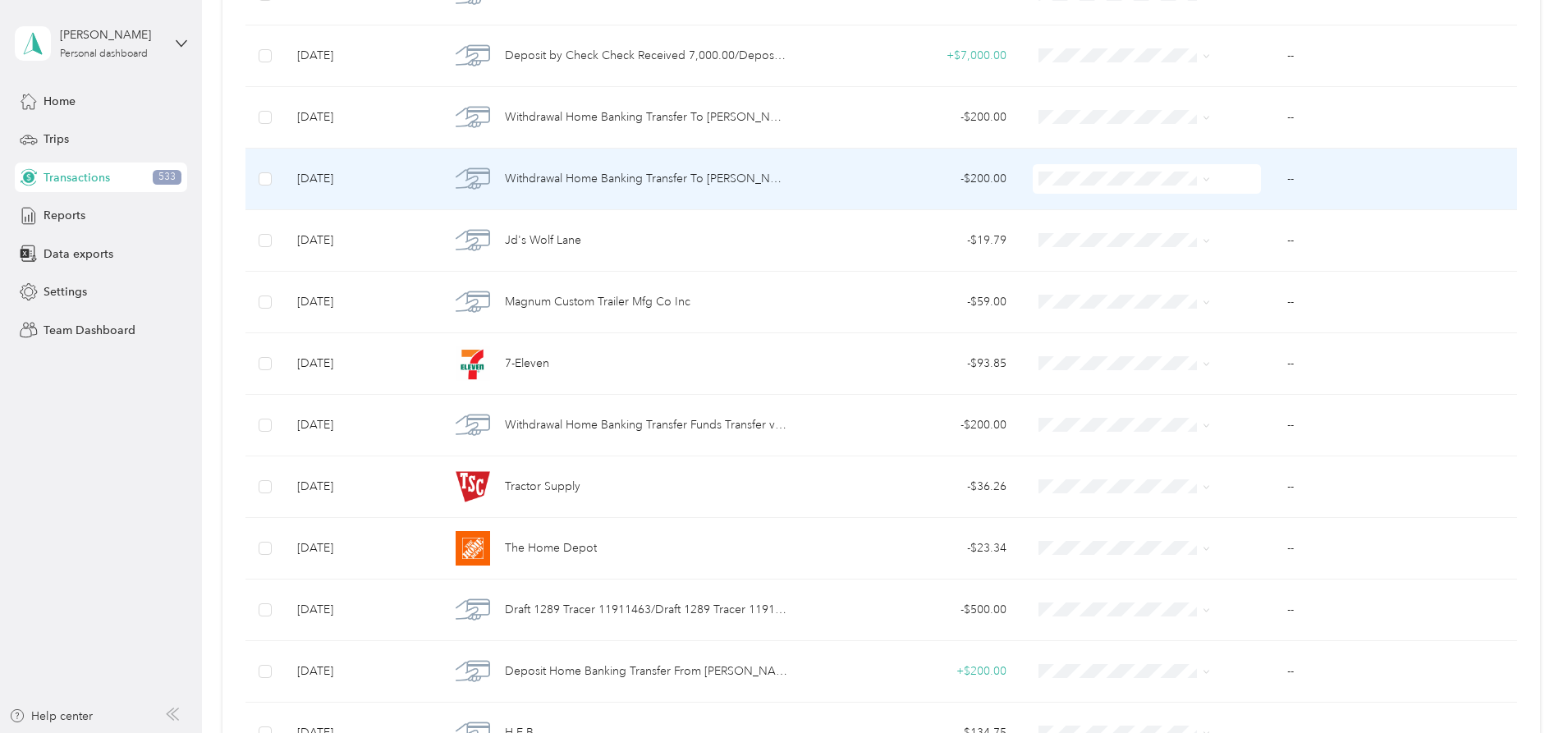
click at [777, 181] on div "- $200.00" at bounding box center [910, 179] width 193 height 18
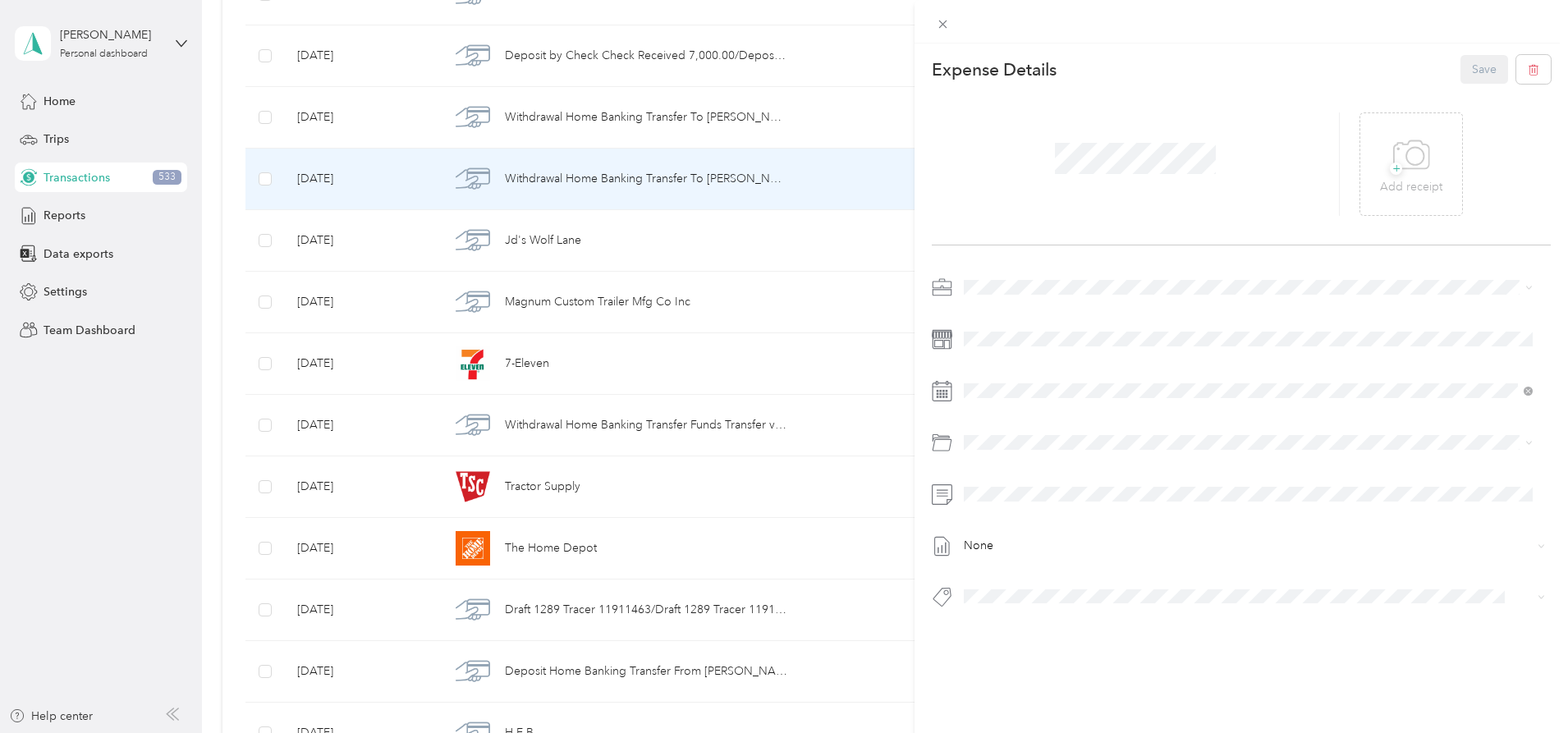
click at [285, 203] on div "This expense cannot be edited because it is either under review, approved, or p…" at bounding box center [784, 366] width 1568 height 733
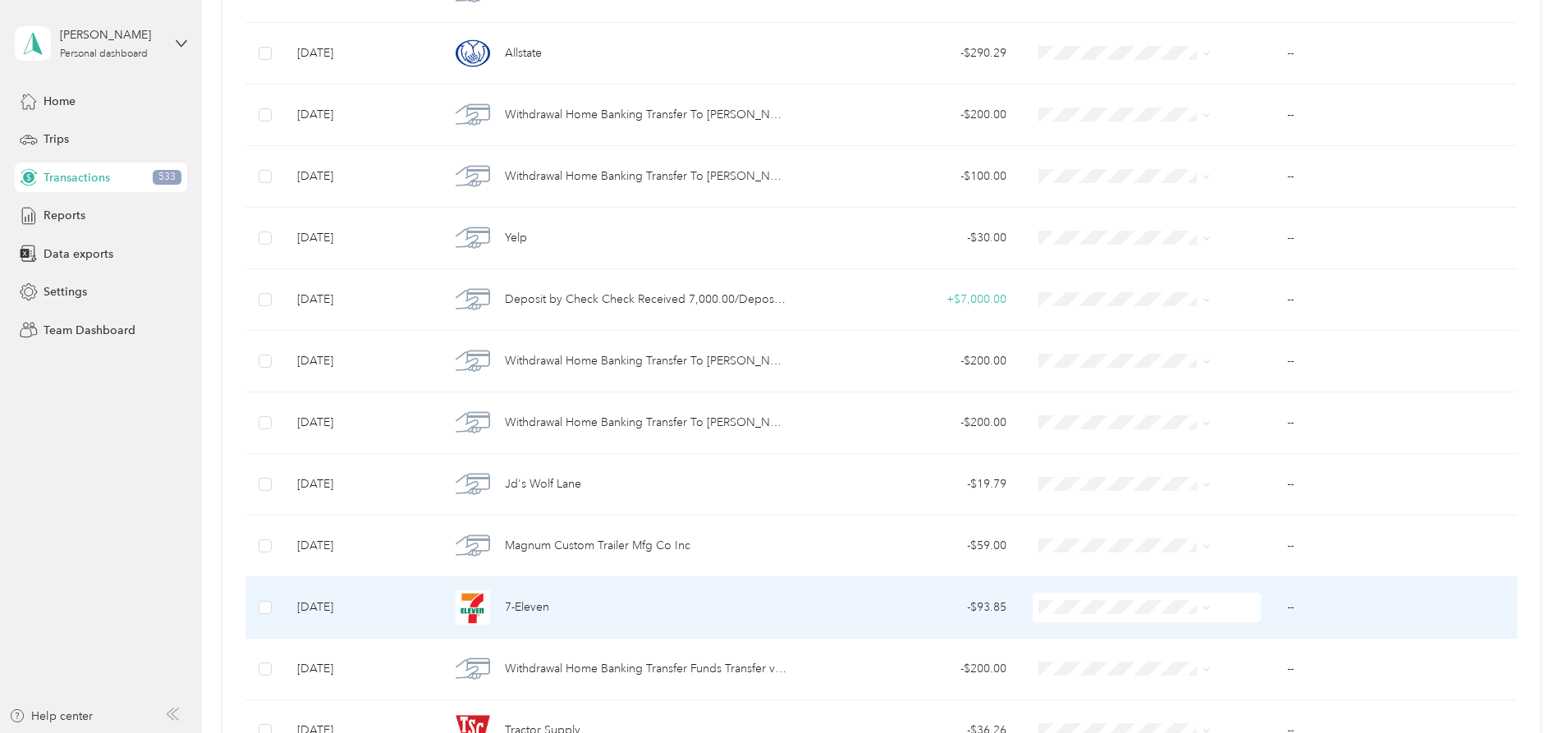
scroll to position [410, 0]
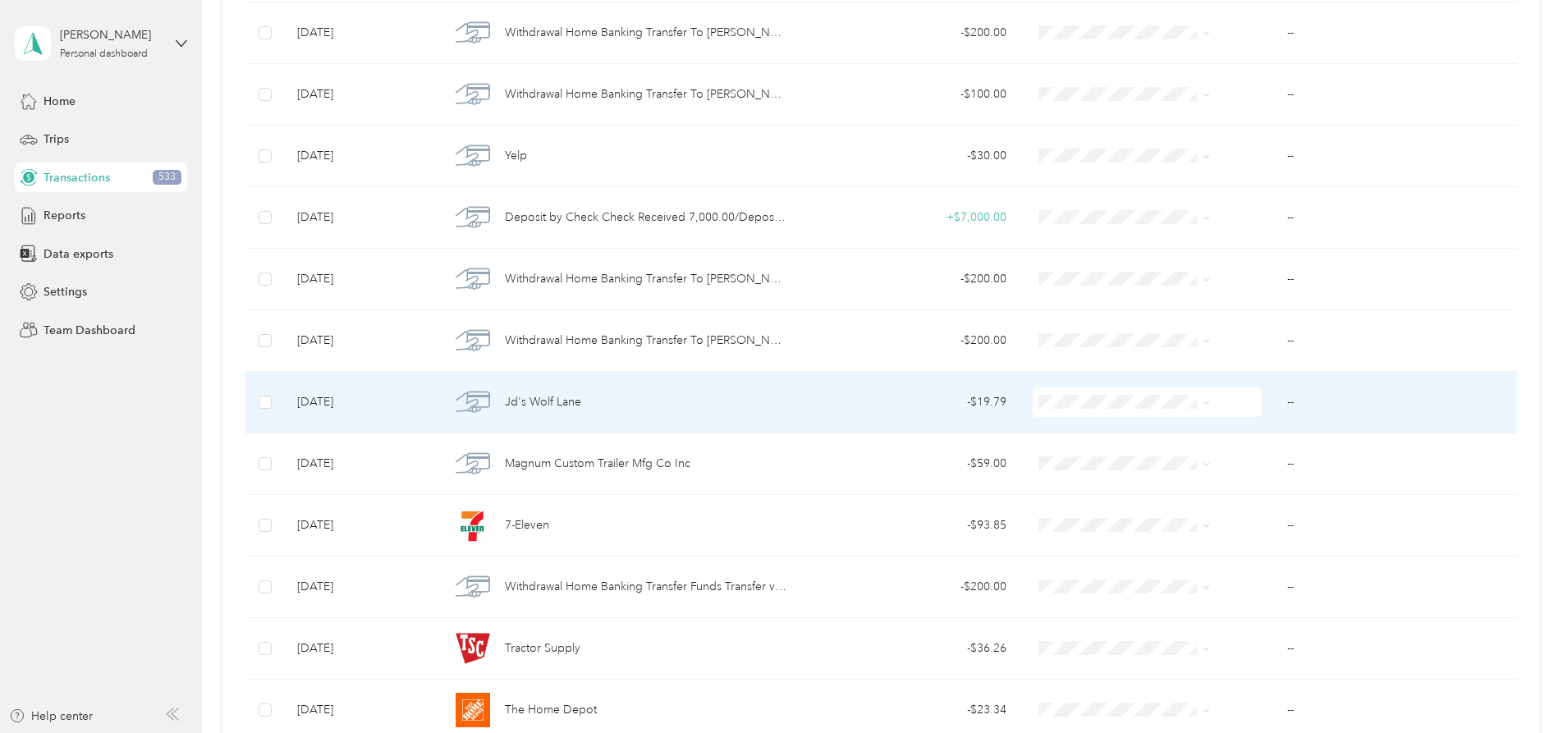
click at [742, 406] on div "Jd's Wolf Lane" at bounding box center [618, 402] width 337 height 35
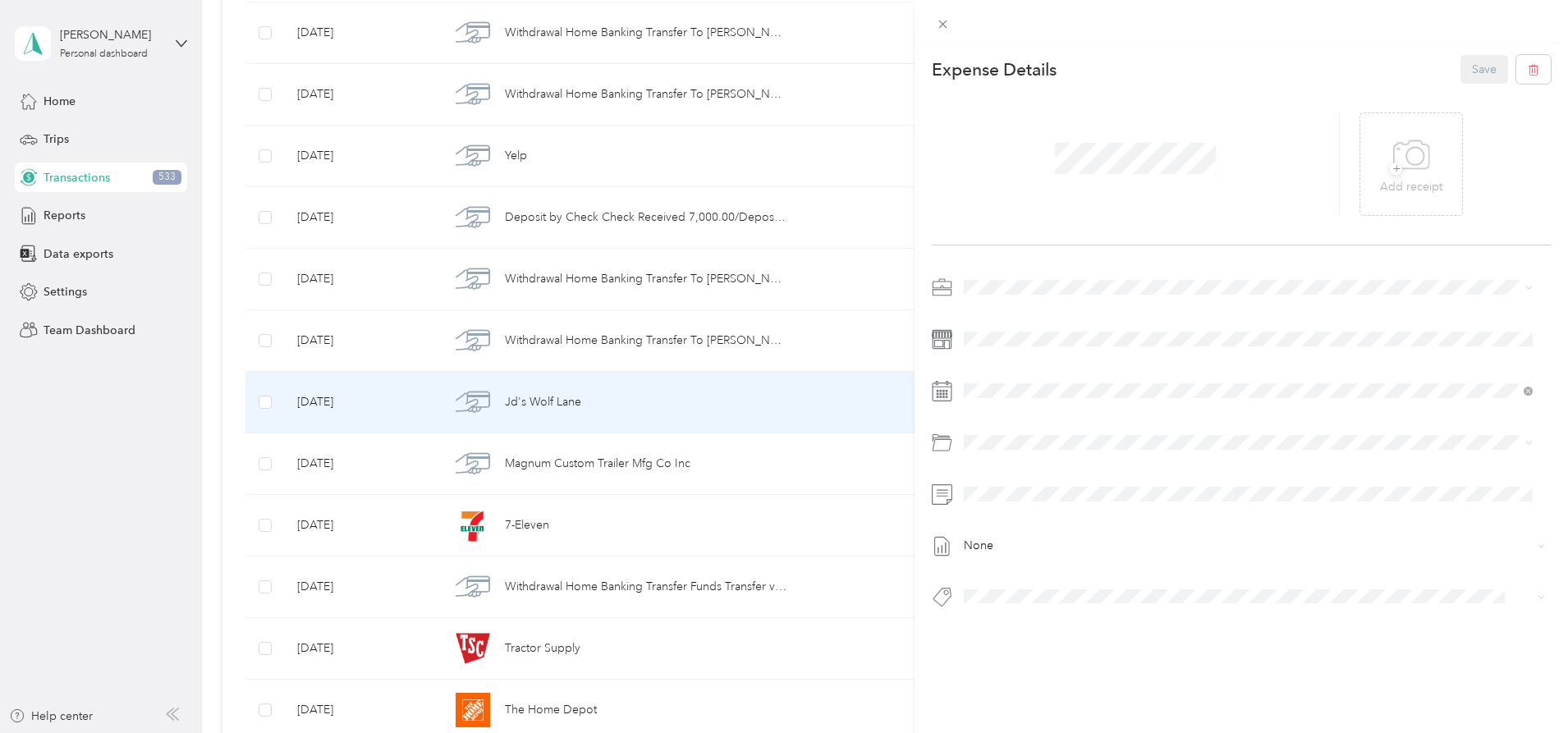
click at [280, 400] on div "This expense cannot be edited because it is either under review, approved, or p…" at bounding box center [784, 366] width 1568 height 733
